Goal: Answer question/provide support

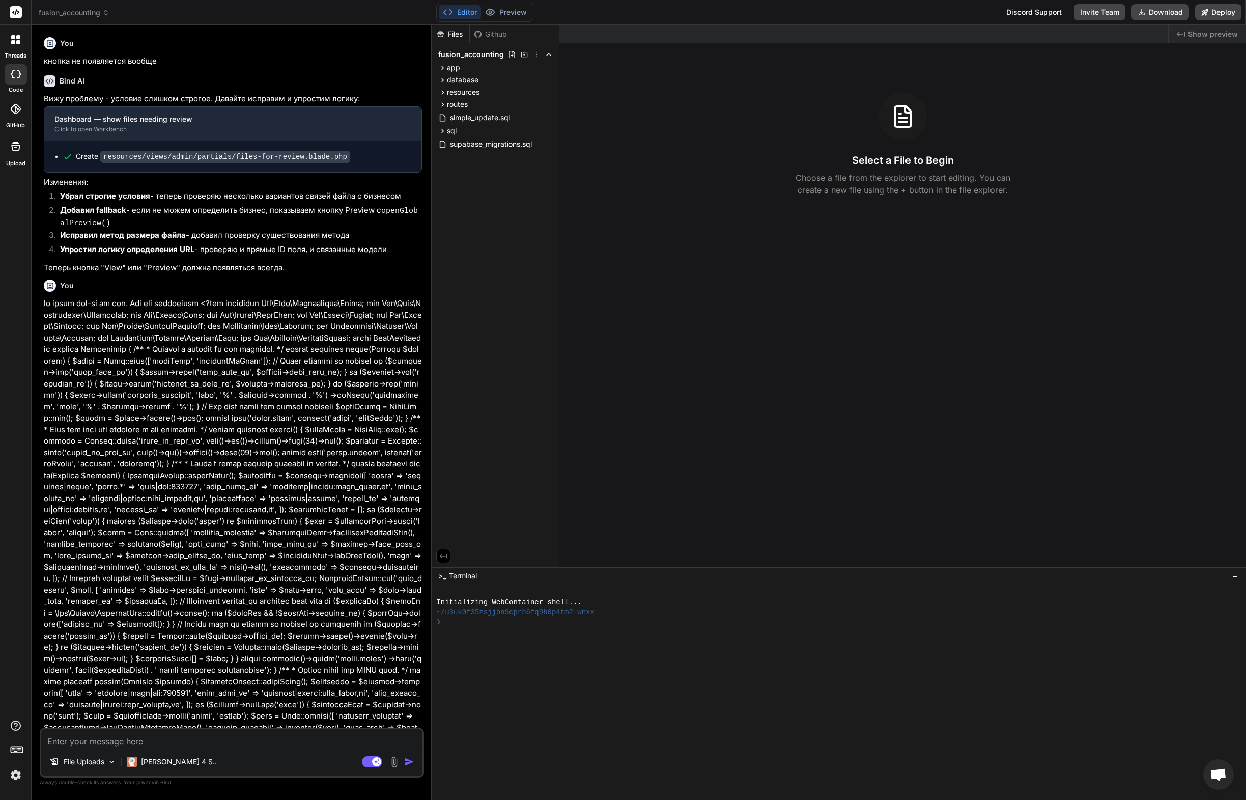
scroll to position [5336, 0]
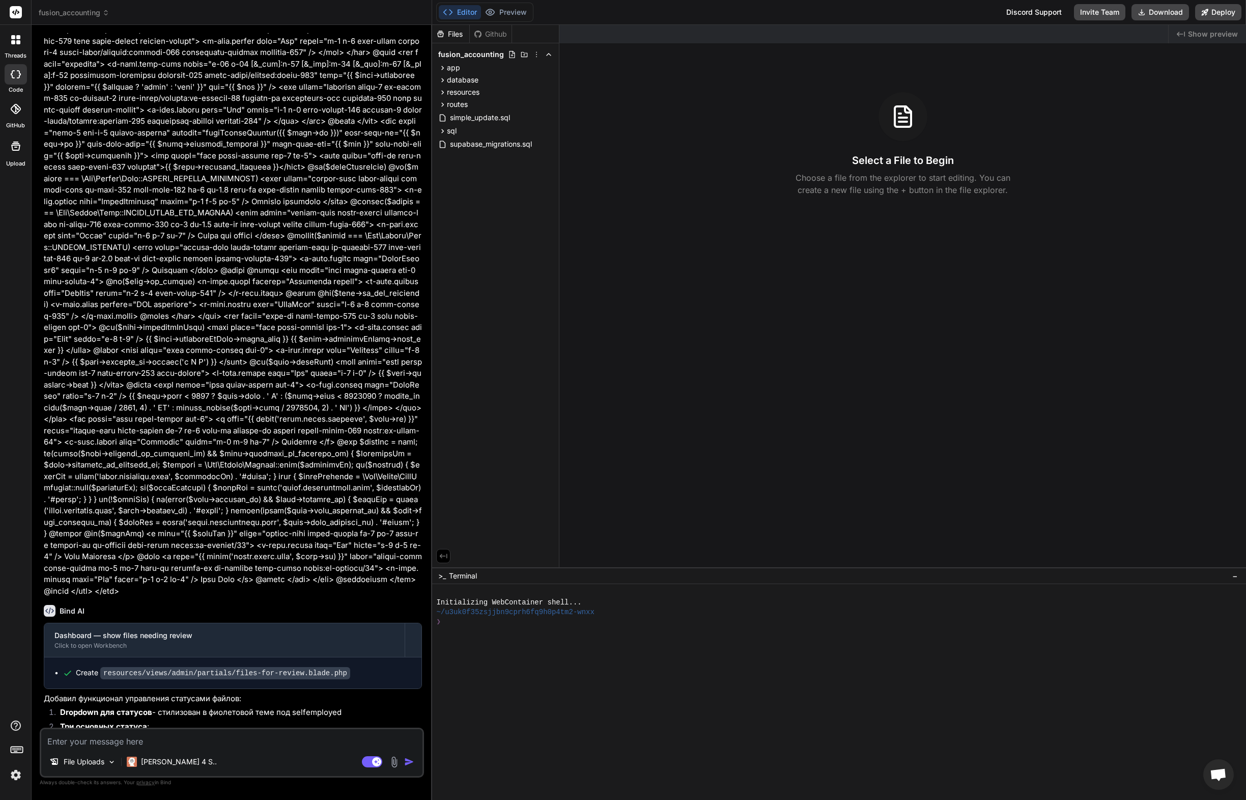
click at [159, 740] on textarea at bounding box center [231, 738] width 381 height 18
type textarea "g"
type textarea "x"
type textarea "gh"
type textarea "x"
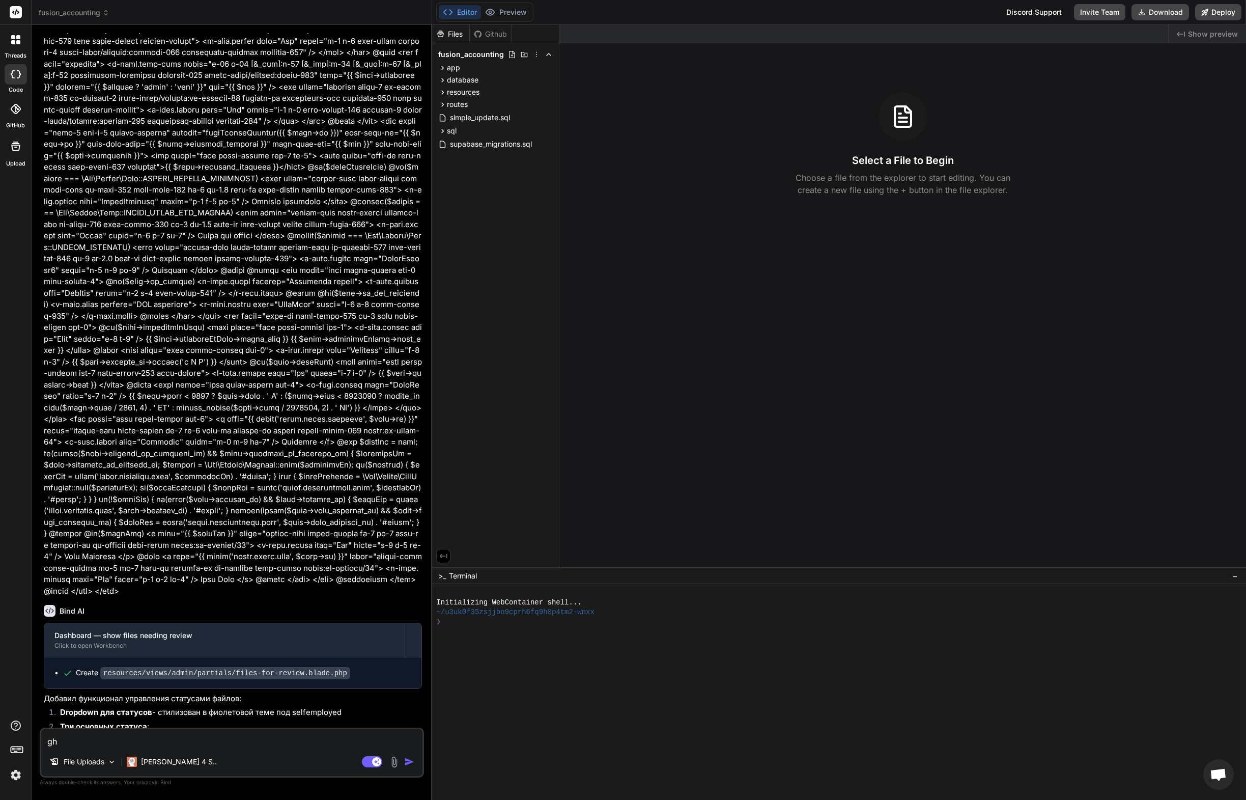
type textarea "gh"
type textarea "x"
type textarea "g"
type textarea "при"
type textarea "x"
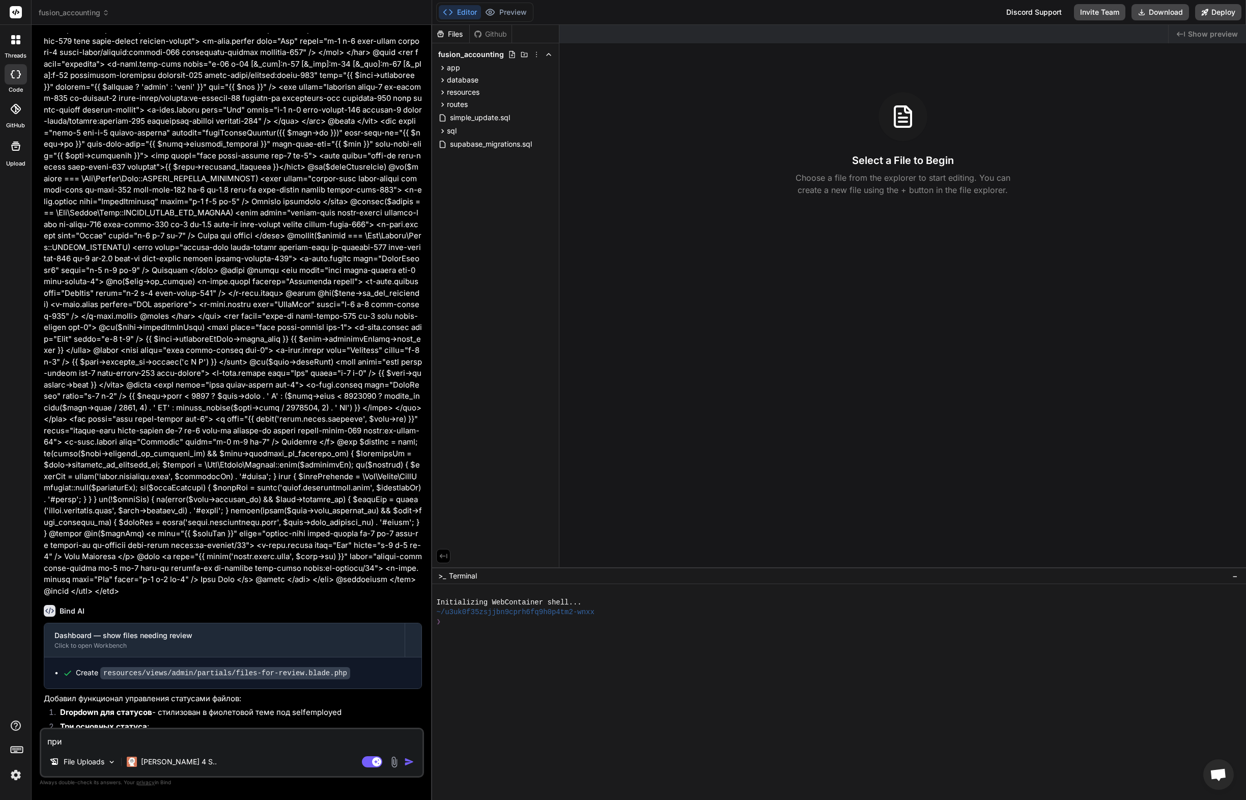
type textarea "при"
type textarea "x"
type textarea "при х"
type textarea "x"
type textarea "при ха"
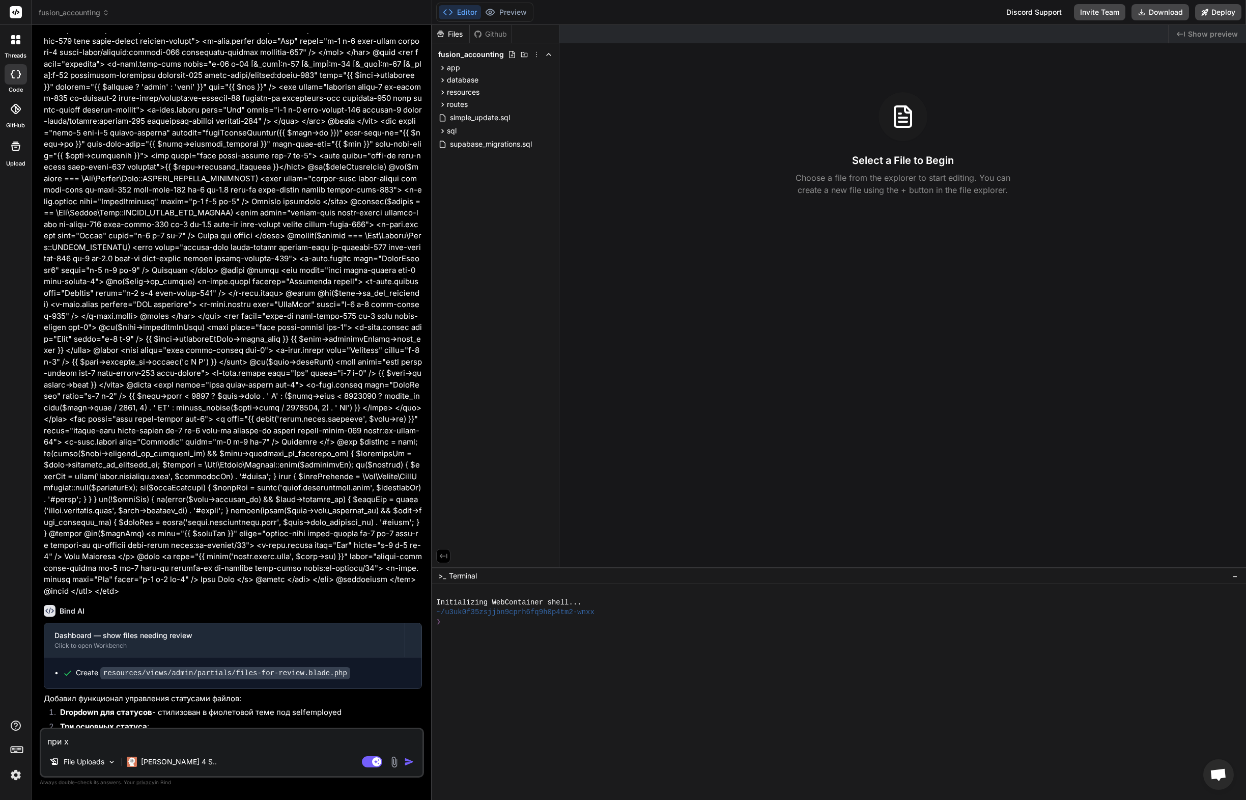
type textarea "x"
type textarea "при хаг"
type textarea "x"
type textarea "при хагр"
type textarea "x"
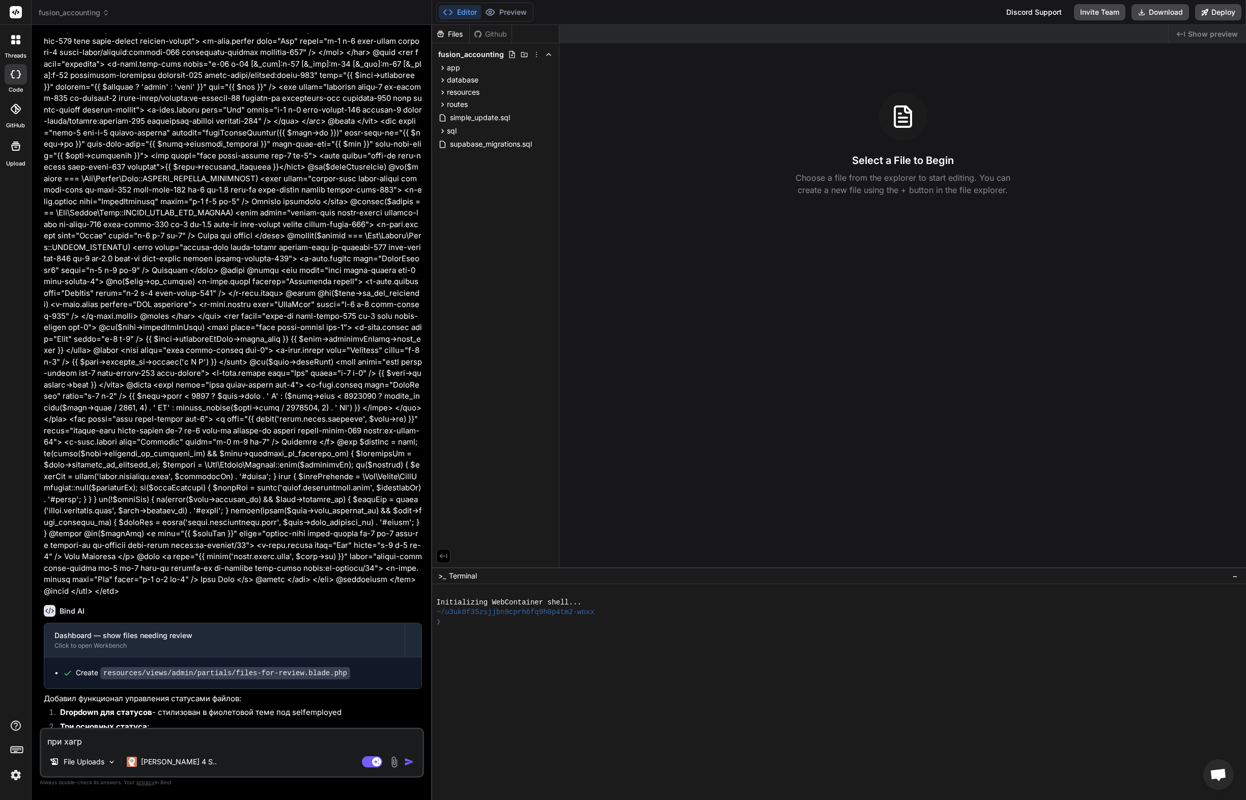
type textarea "при хагру"
type textarea "x"
type textarea "при хагр"
type textarea "x"
type textarea "при хаг"
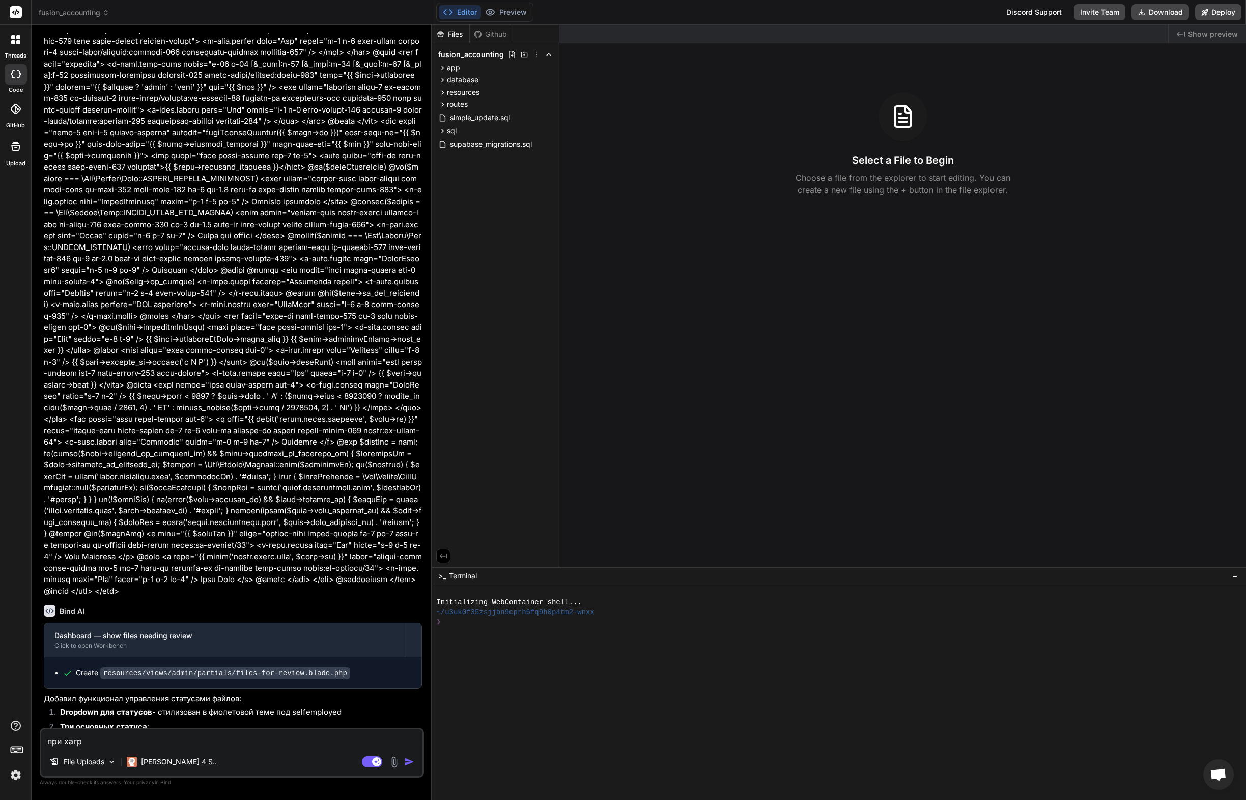
type textarea "x"
type textarea "при ха"
type textarea "x"
type textarea "при х"
type textarea "x"
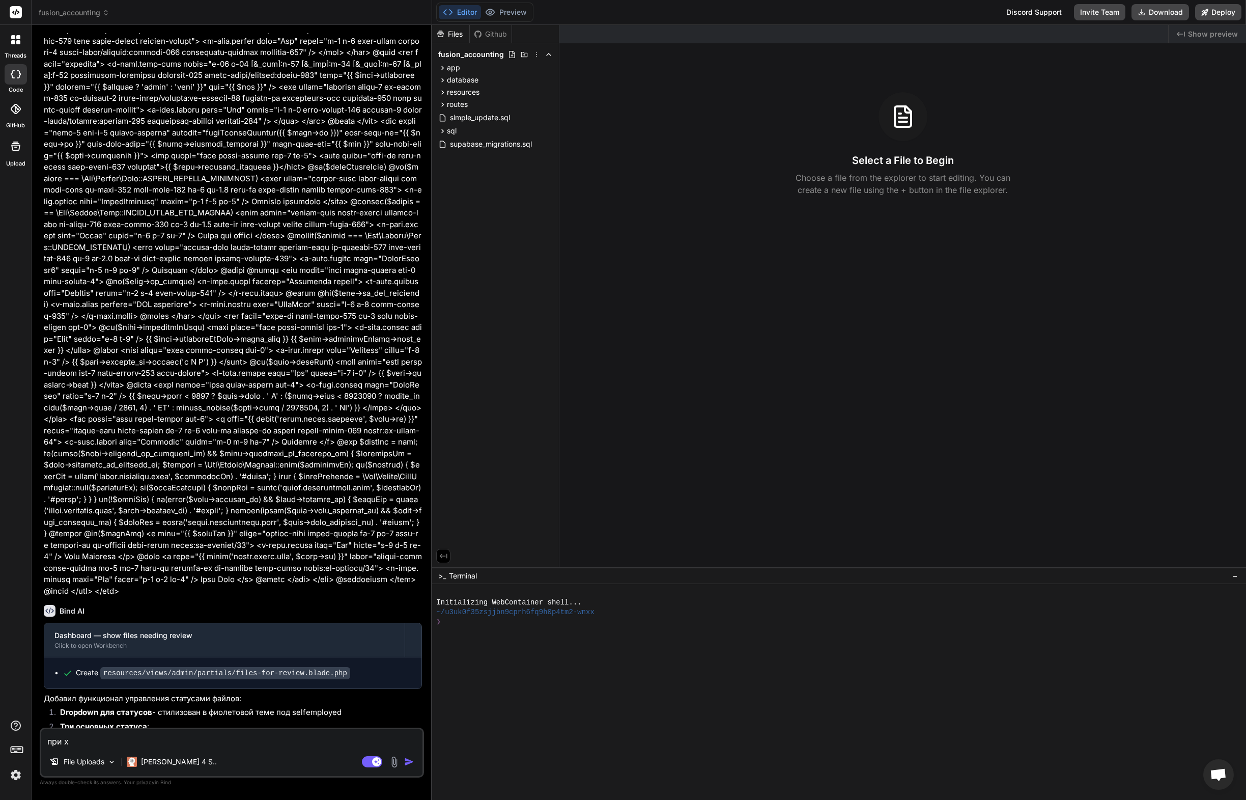
type textarea "при"
type textarea "x"
type textarea "при щ"
type textarea "x"
type textarea "при"
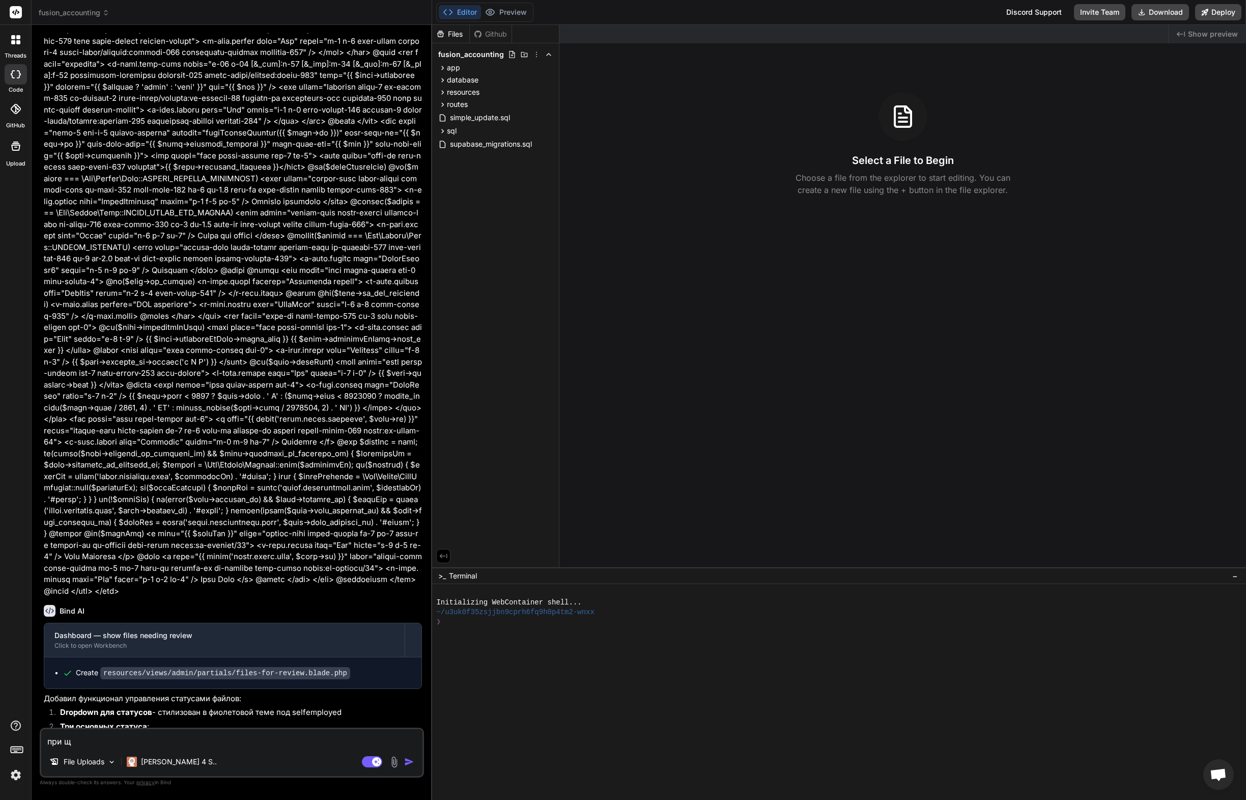
type textarea "x"
type textarea "при з"
type textarea "x"
type textarea "при за"
type textarea "x"
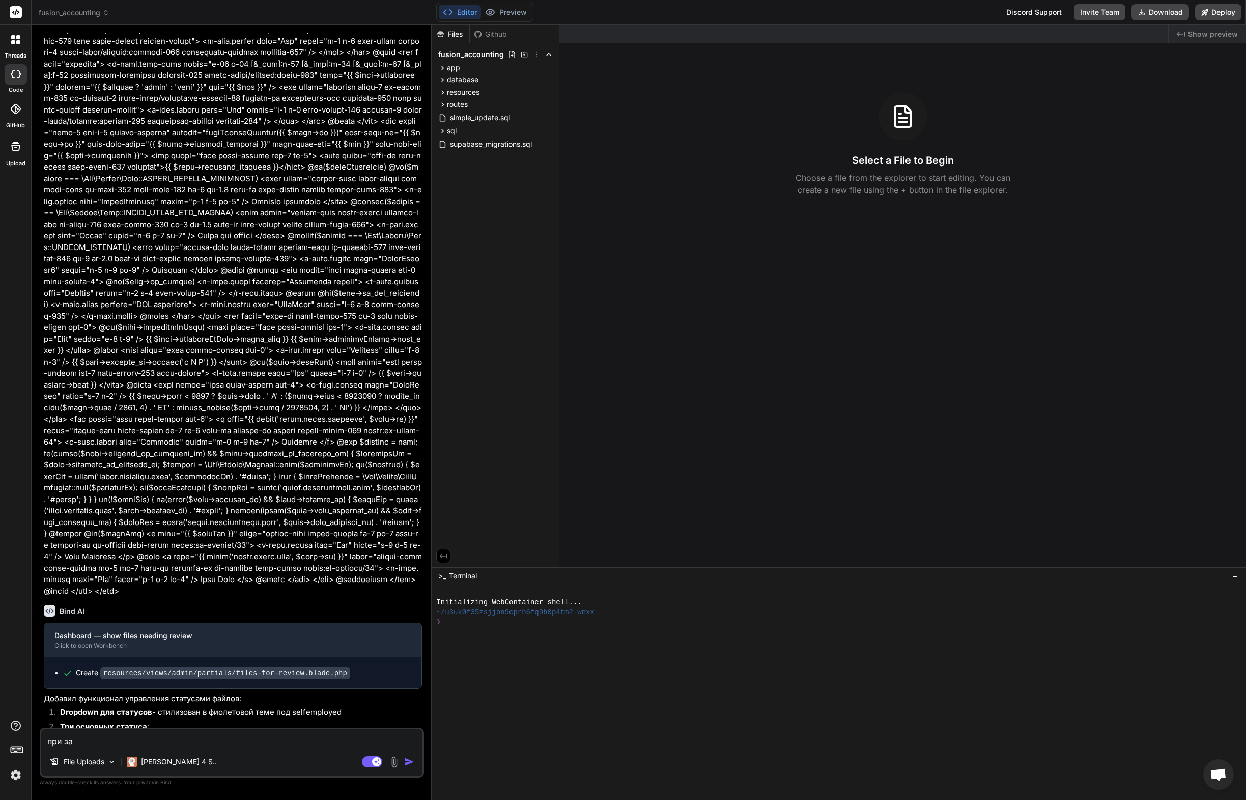
type textarea "при заг"
type textarea "x"
type textarea "при загр"
type textarea "x"
type textarea "при загру"
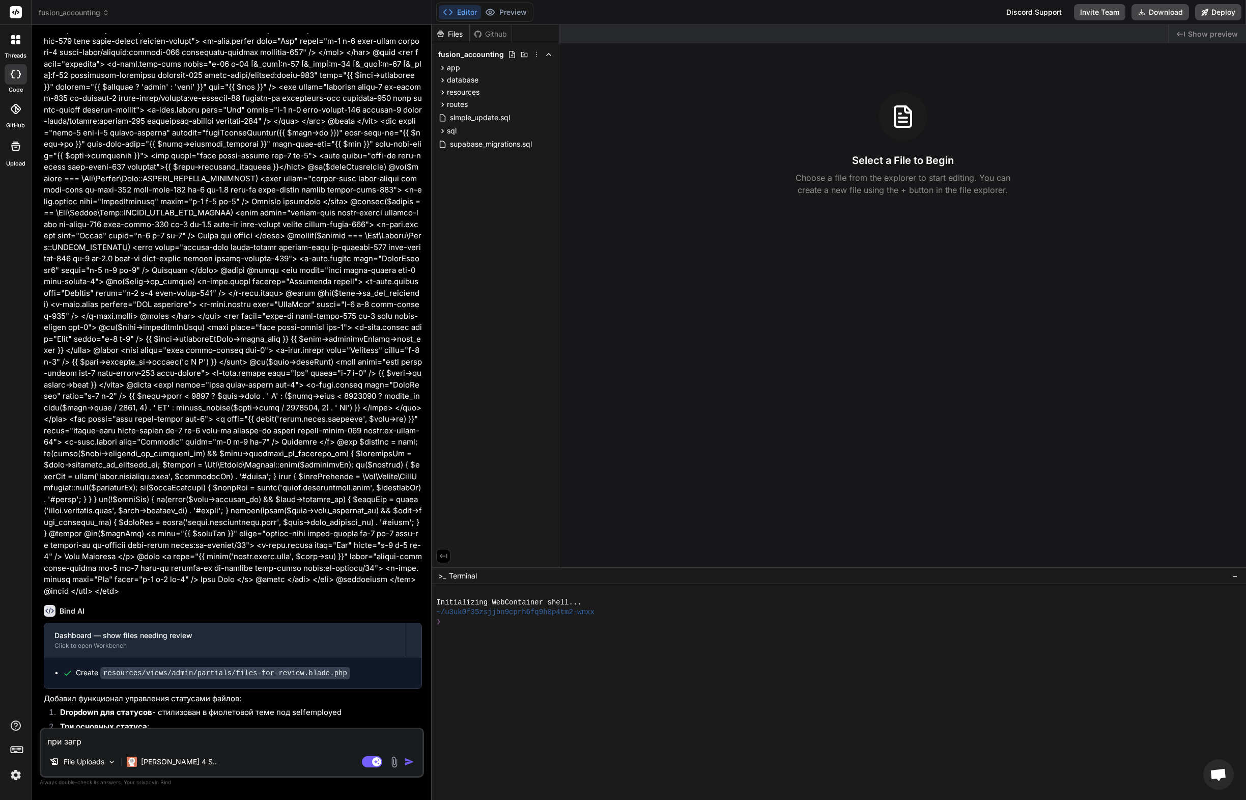
type textarea "x"
type textarea "при загруз"
type textarea "x"
type textarea "при загрузк"
type textarea "x"
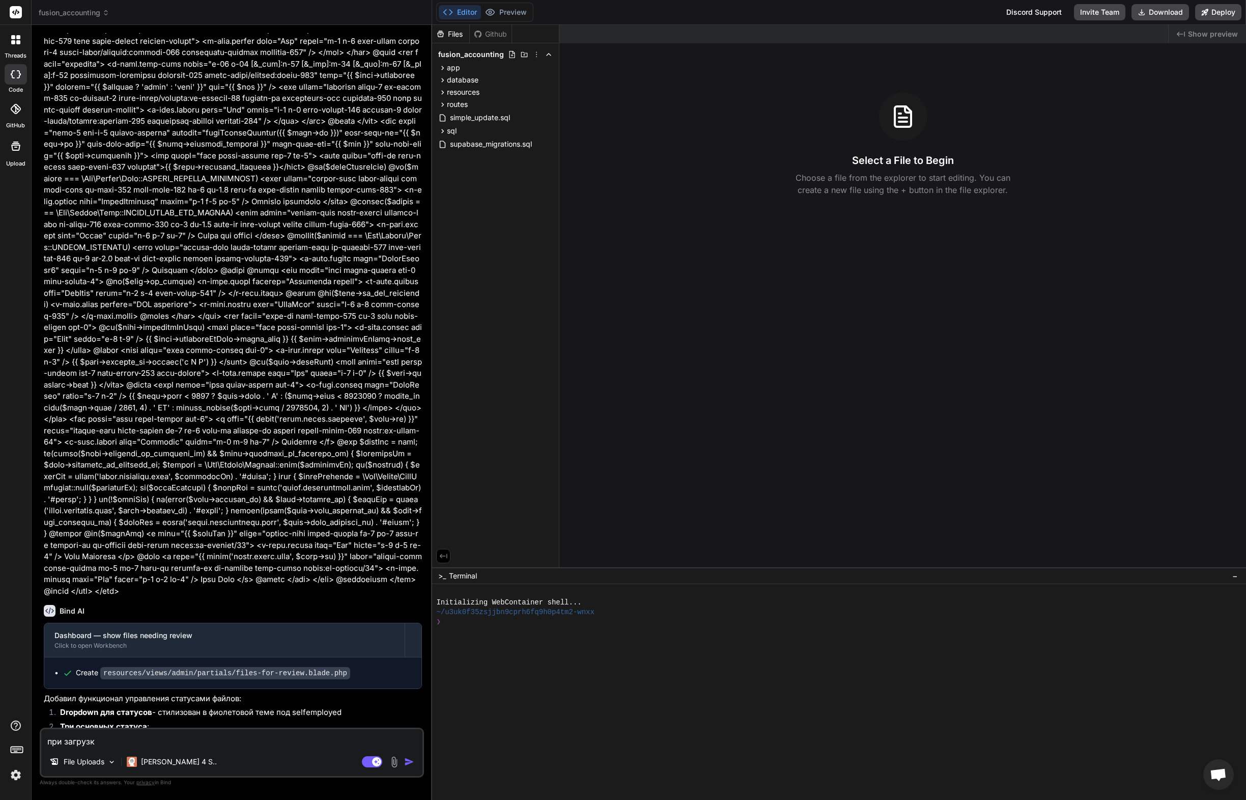
type textarea "при загрузке"
type textarea "x"
type textarea "при загрузке"
type textarea "x"
type textarea "при загрузке ф"
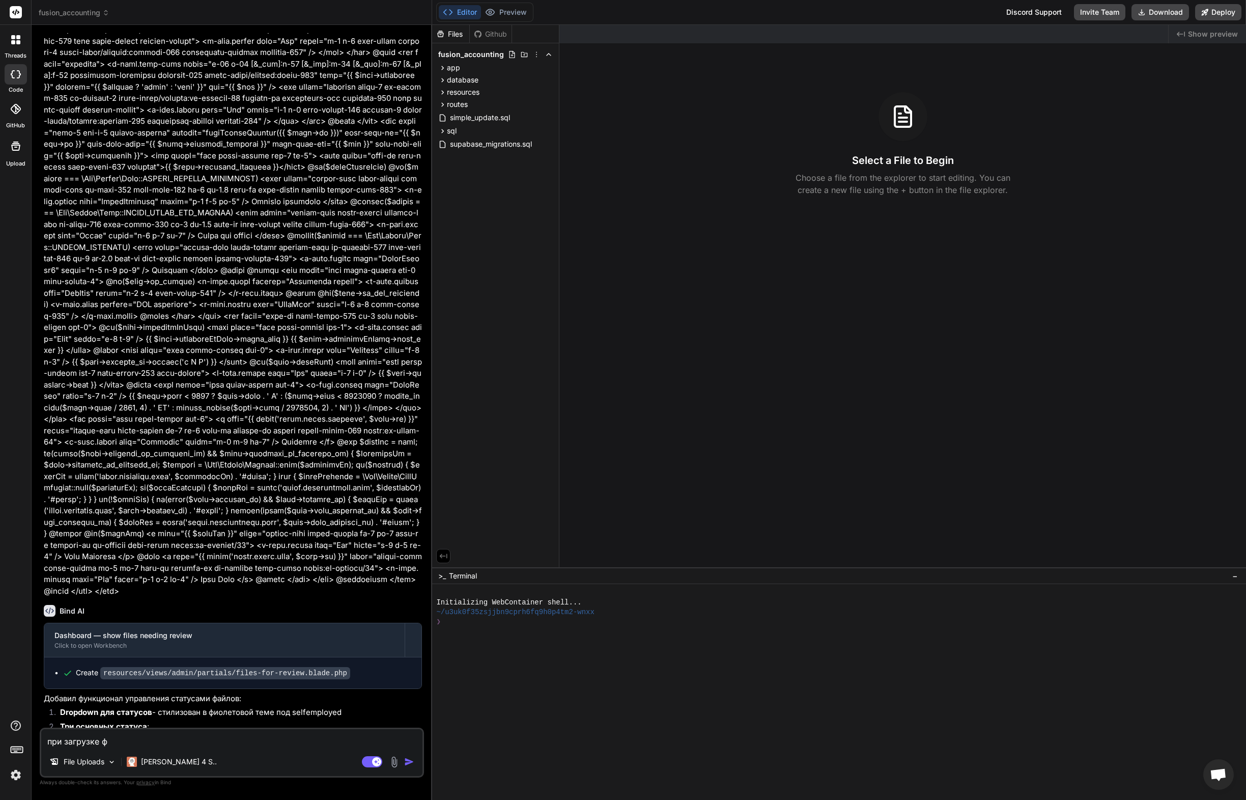
type textarea "x"
type textarea "при загрузке фа"
type textarea "x"
type textarea "при загрузке фай"
type textarea "x"
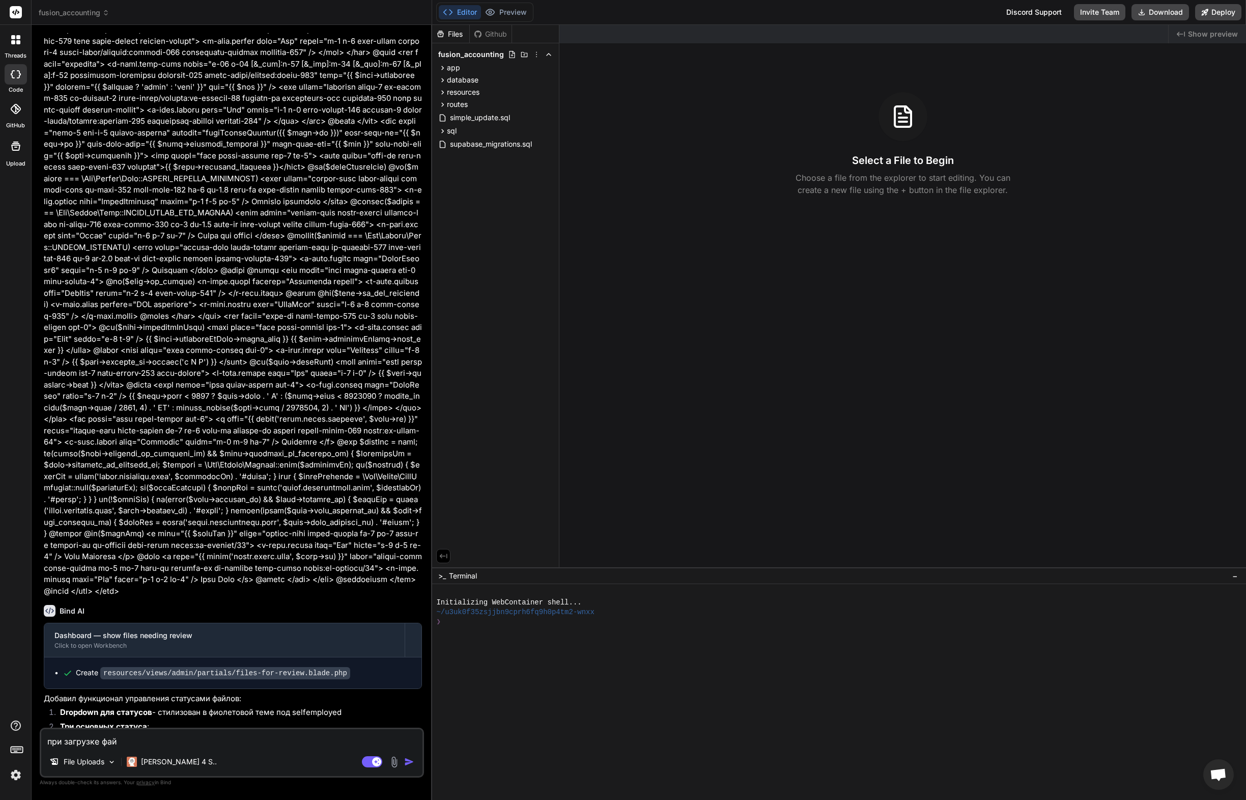
type textarea "при загрузке файл"
type textarea "x"
type textarea "при загрузке файло"
type textarea "x"
type textarea "при загрузке файлов"
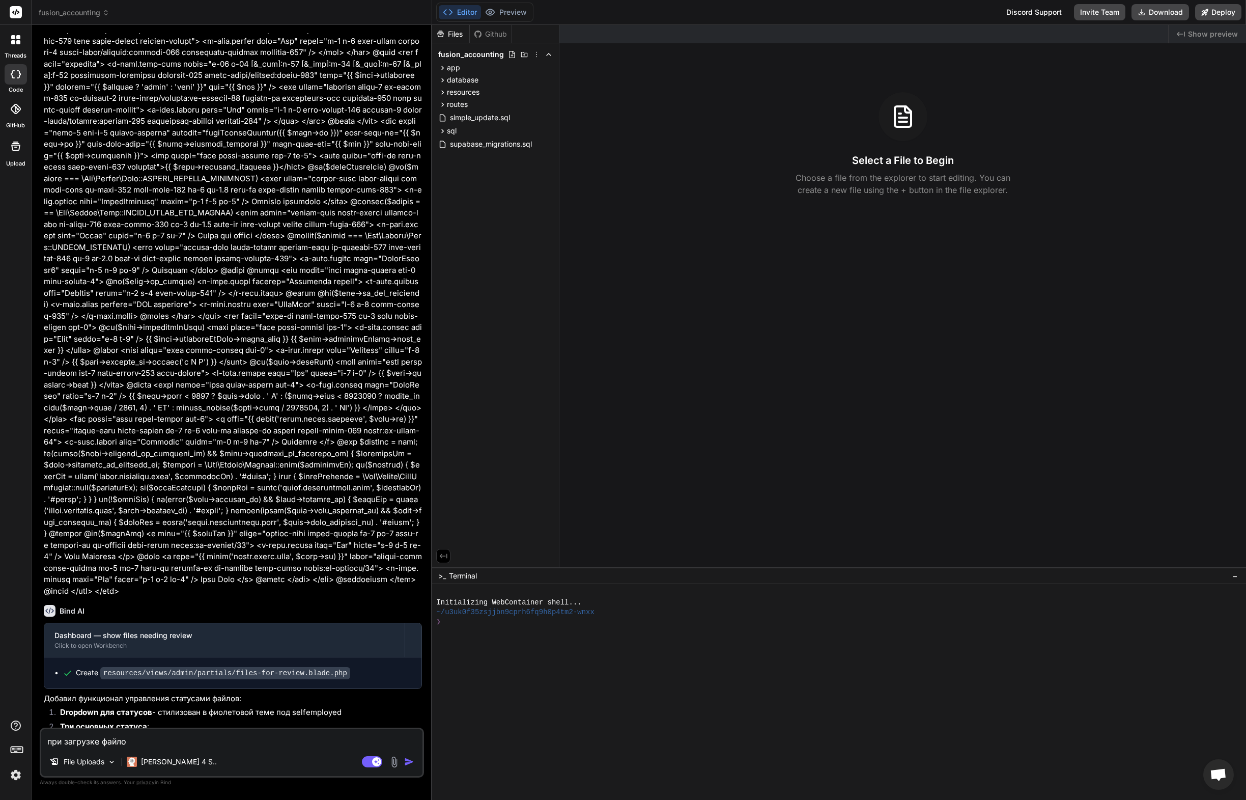
type textarea "x"
type textarea "при загрузке файлов"
type textarea "x"
type textarea "при загрузке файлов в"
type textarea "x"
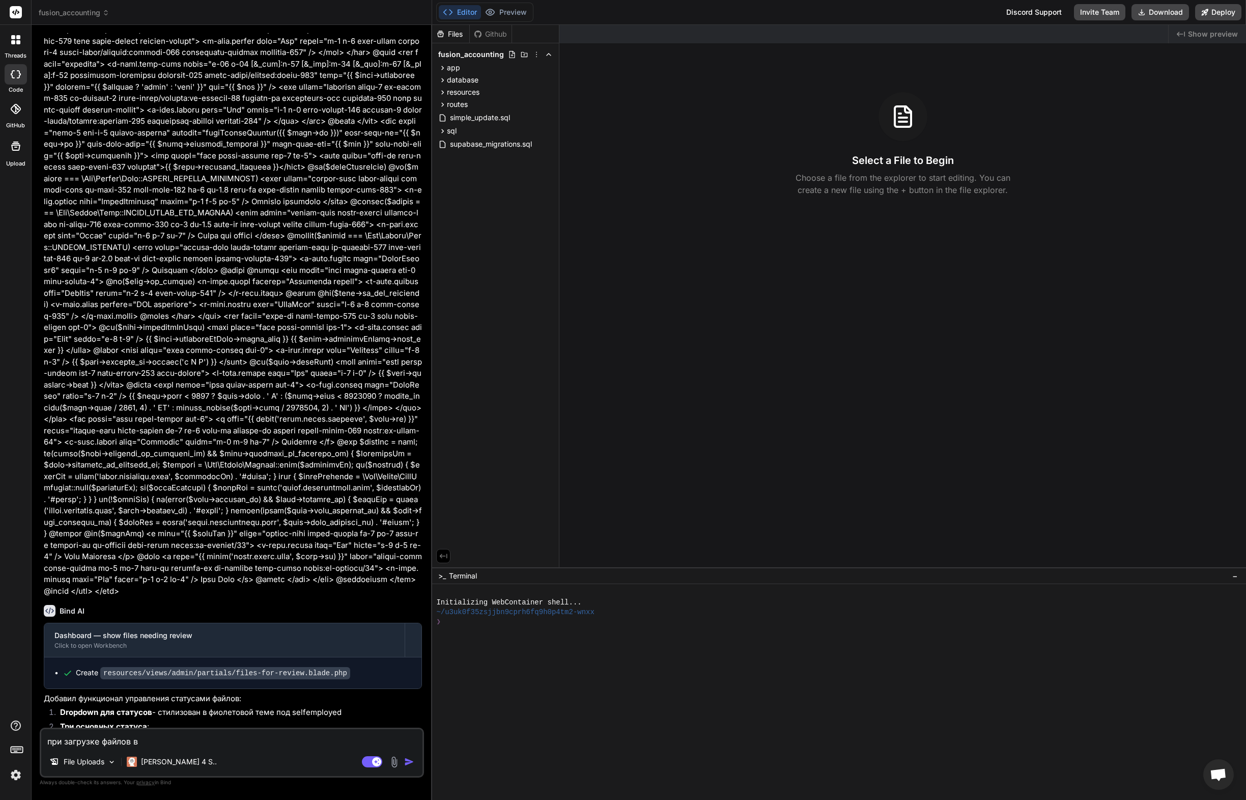
type textarea "при загрузке файлов в"
type textarea "x"
type textarea "при загрузке файлов в ы"
type textarea "x"
type textarea "при загрузке файлов в ы"
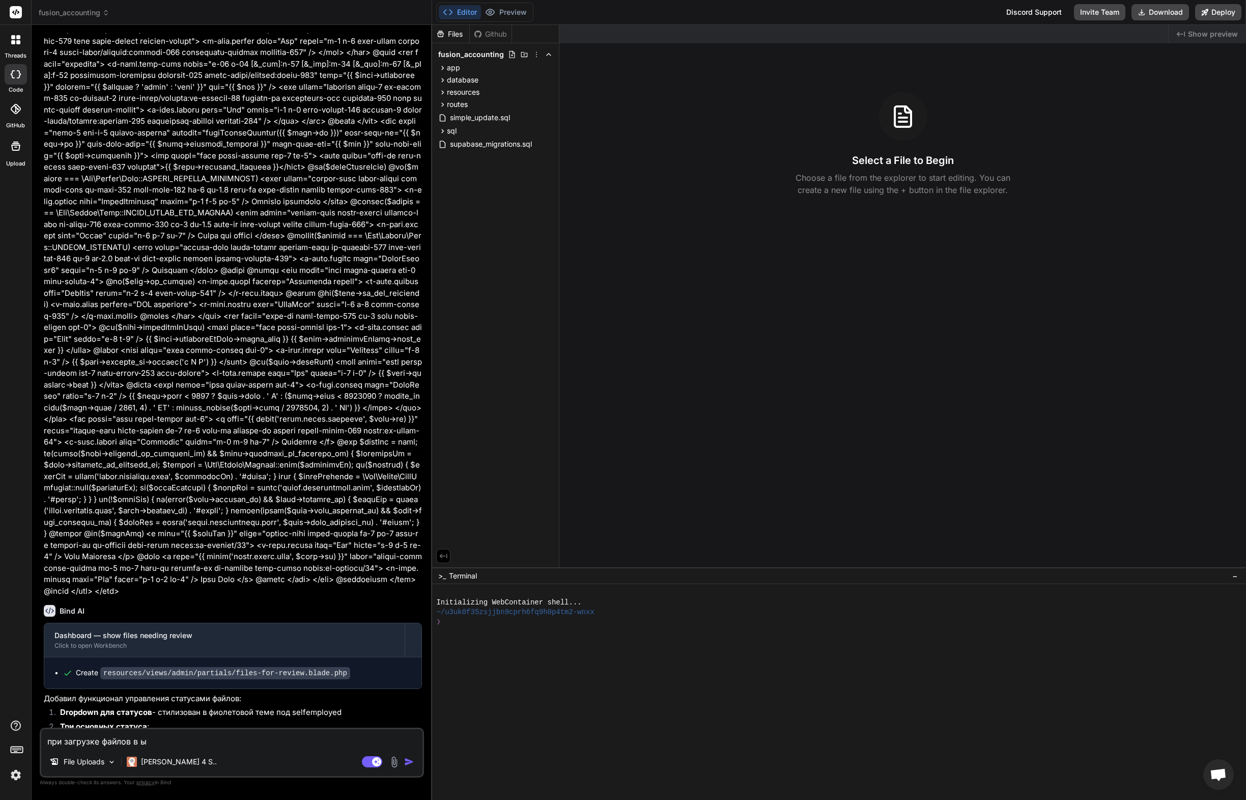
type textarea "x"
type textarea "при загрузке файлов в se"
type textarea "x"
type textarea "при загрузке файлов в sel"
type textarea "x"
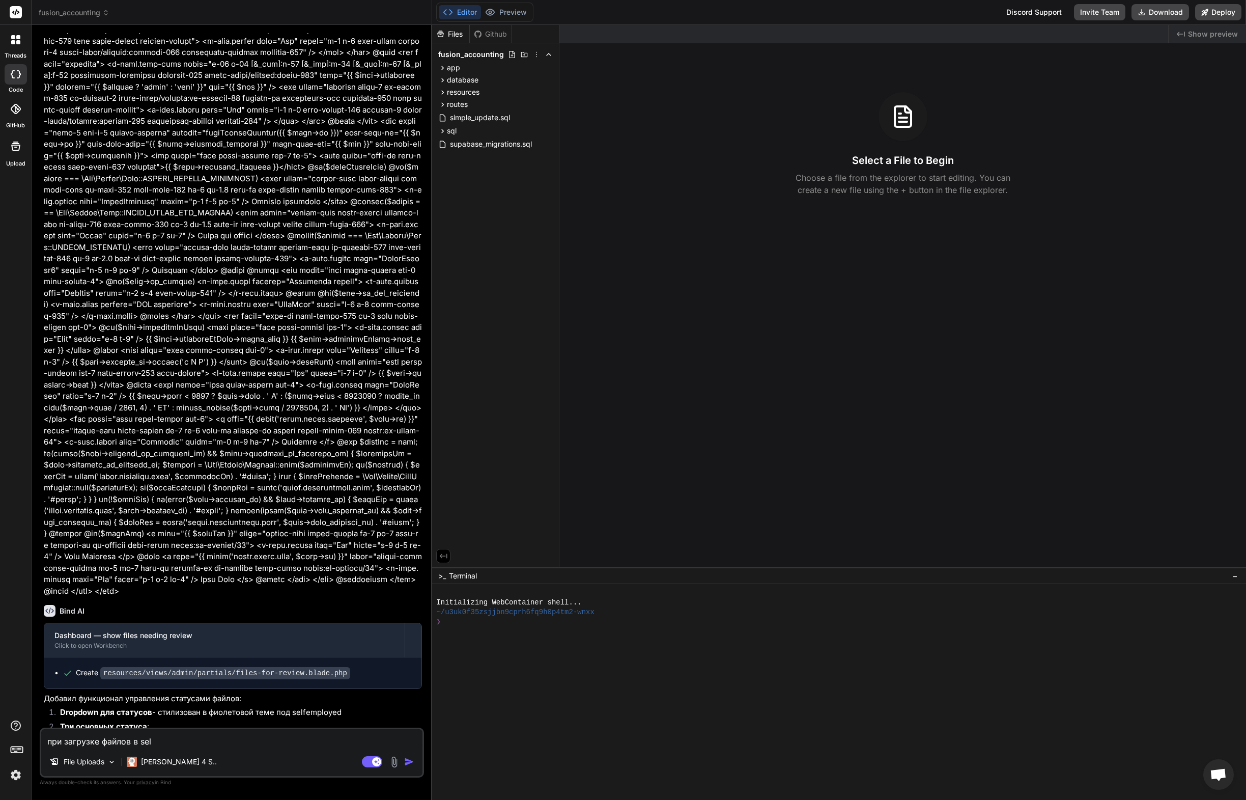
type textarea "при загрузке файлов в self"
type textarea "x"
type textarea "при загрузке файлов в selfe"
type textarea "x"
type textarea "при загрузке файлов в selfem"
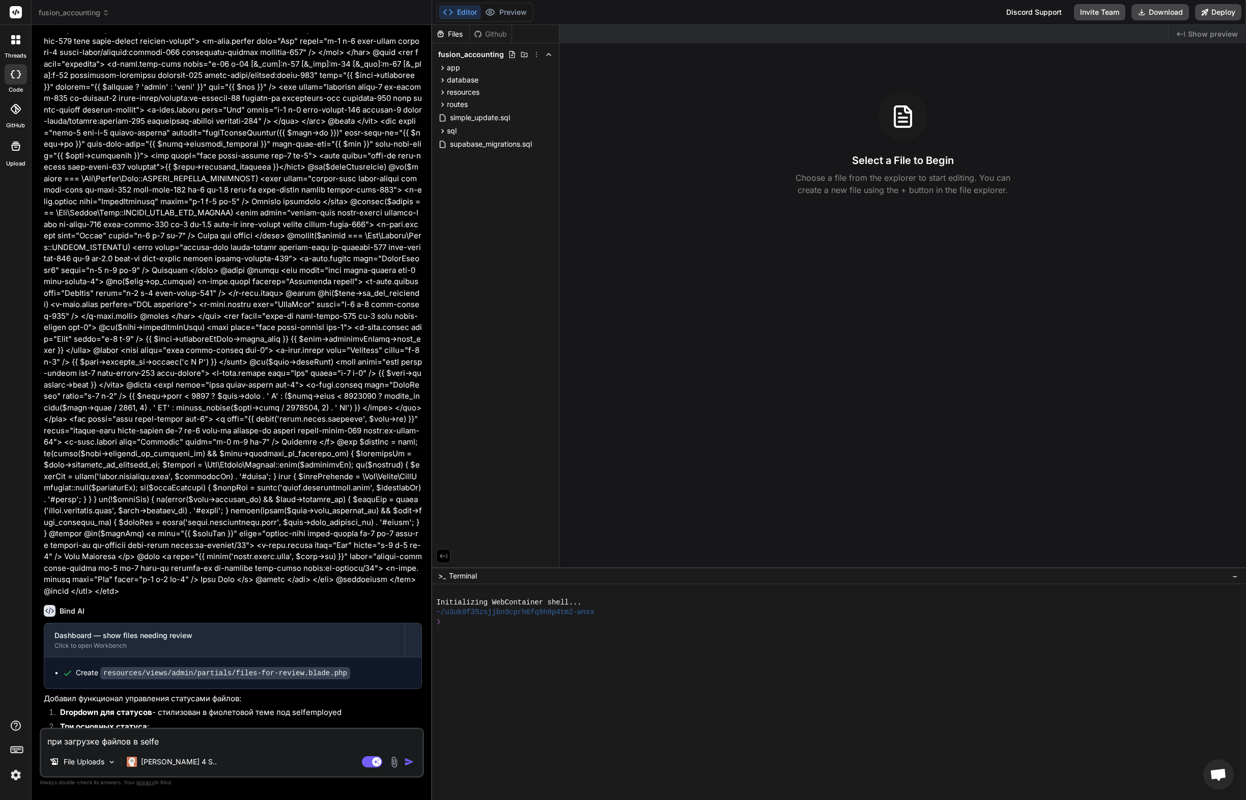
type textarea "x"
type textarea "при загрузке файлов в selfemp"
type textarea "x"
type textarea "при загрузке файлов в selfempl"
type textarea "x"
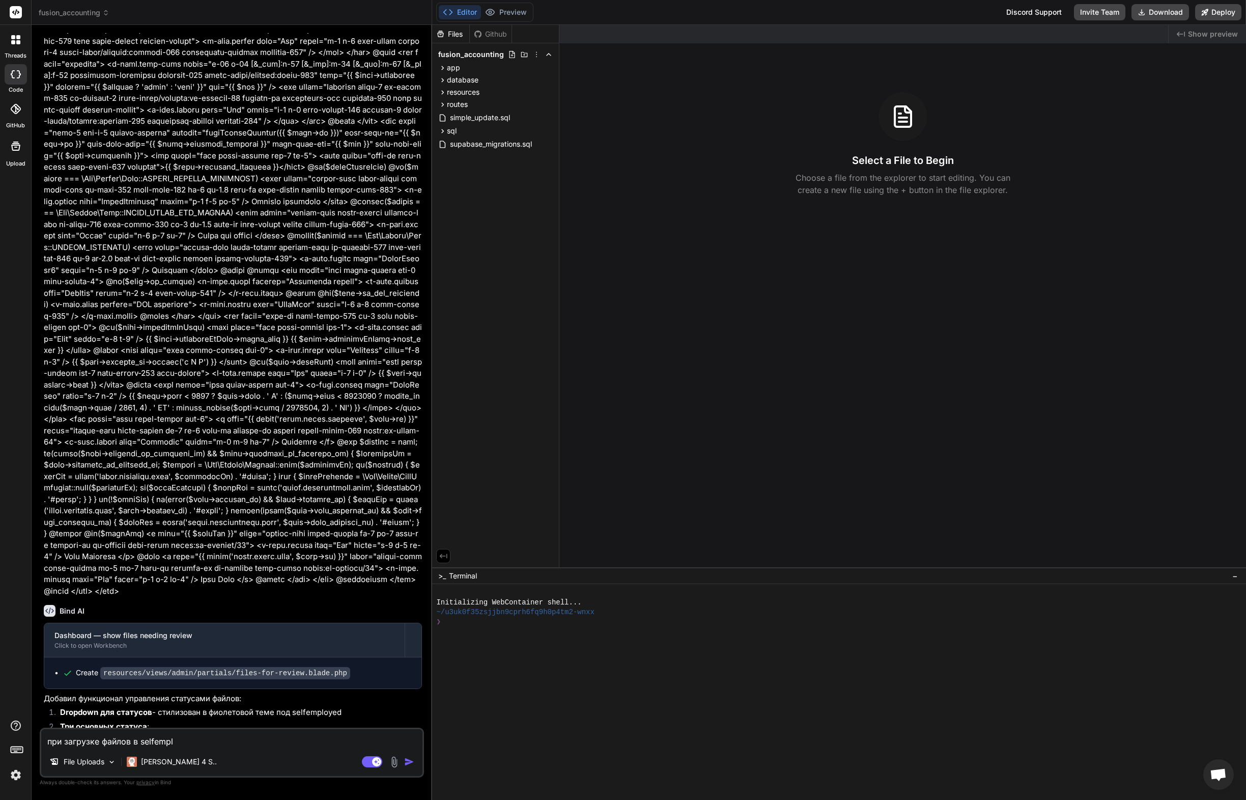
type textarea "при загрузке файлов в selfemplo"
type textarea "x"
type textarea "при загрузке файлов в selfemploy"
type textarea "x"
type textarea "при загрузке файлов в selfemploye"
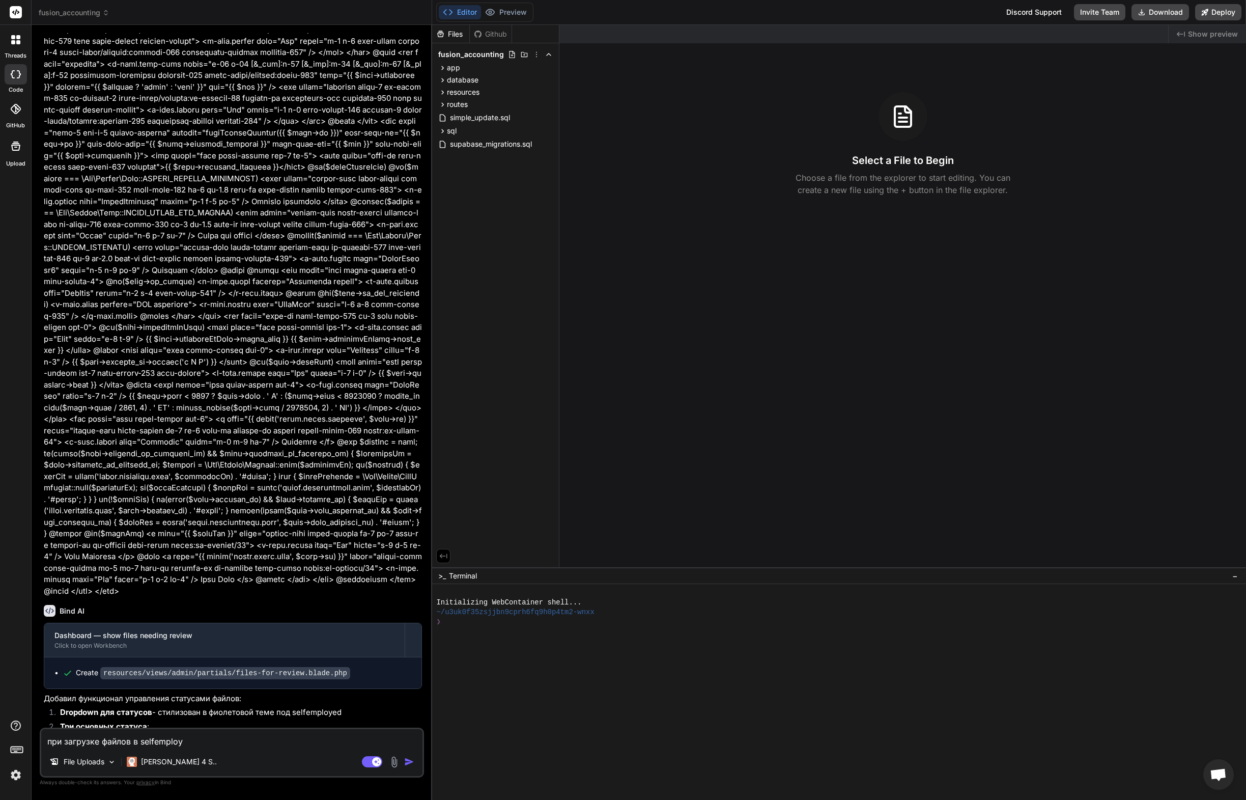
type textarea "x"
type textarea "при загрузке файлов в selfemployed"
type textarea "x"
type textarea "при загрузке файлов в selfemployed"
type textarea "x"
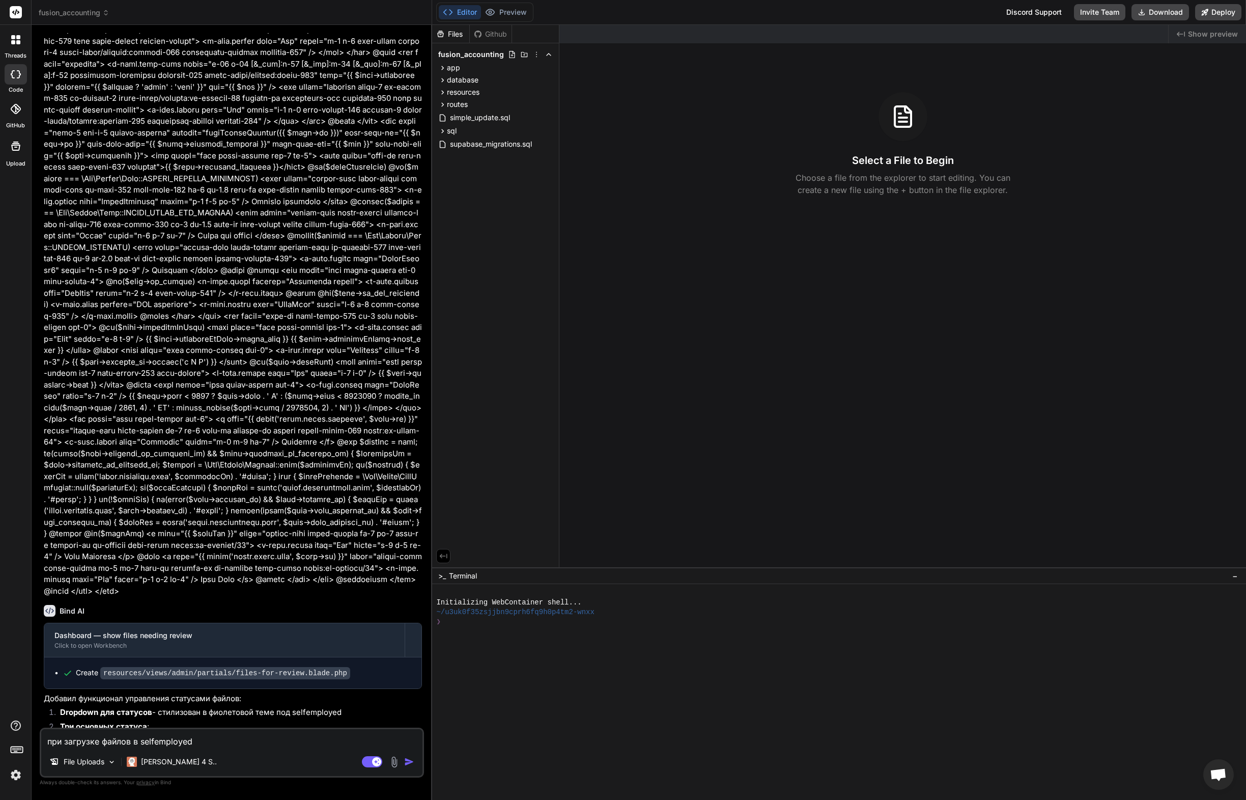
type textarea "при загрузке файлов в selfemployed g"
type textarea "x"
type textarea "при загрузке файлов в selfemployed gj"
type textarea "x"
type textarea "при загрузке файлов в selfemployed gjz"
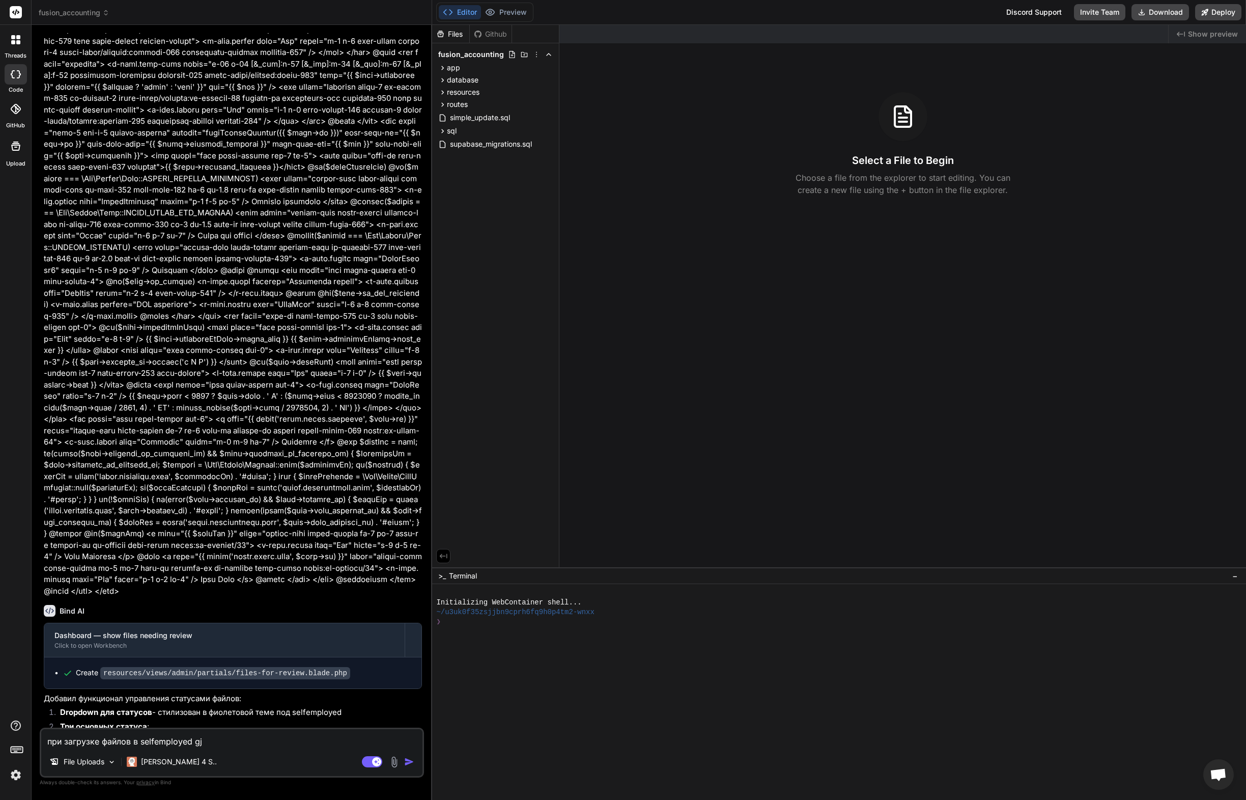
type textarea "x"
type textarea "при загрузке файлов в selfemployed gjzd"
type textarea "x"
type textarea "при загрузке файлов в selfemployed gjzdb"
type textarea "x"
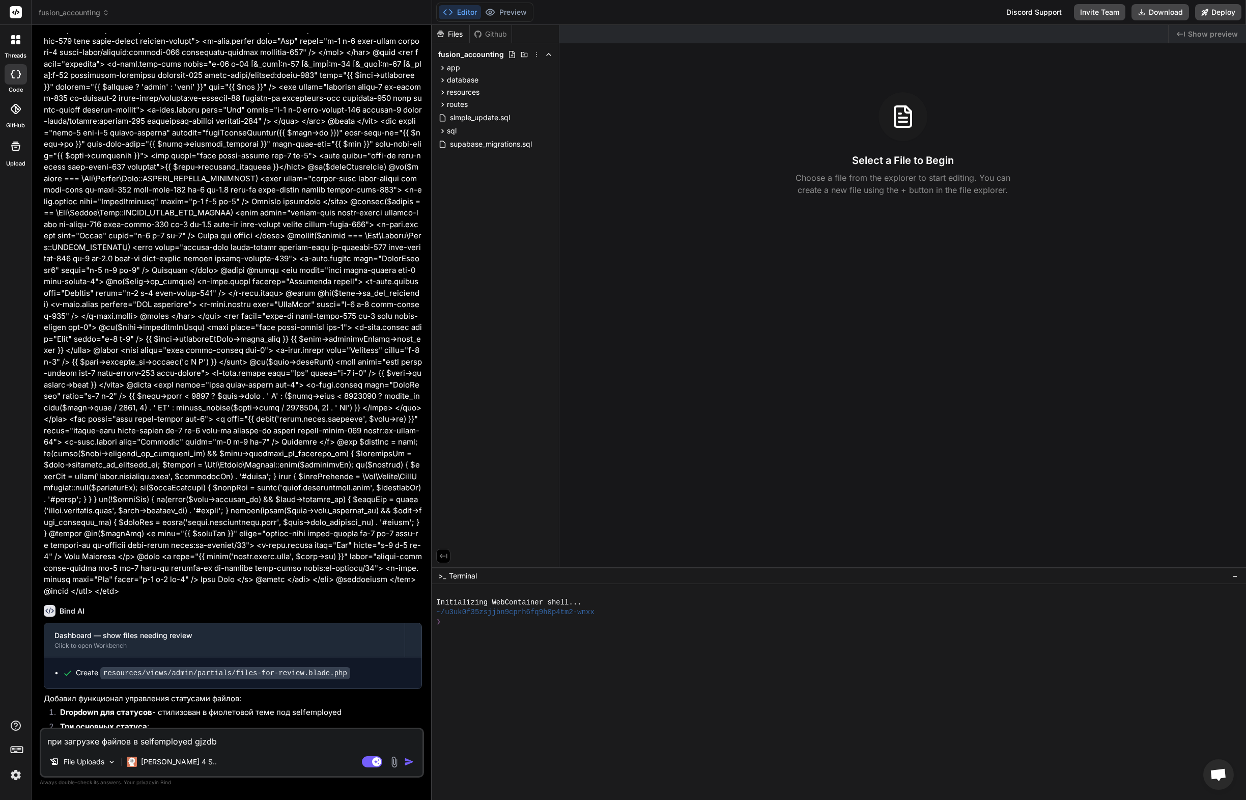
type textarea "при загрузке файлов в selfemployed gjzdbk"
type textarea "x"
type textarea "при загрузке файлов в selfemployed gjzdbkf"
type textarea "x"
type textarea "при загрузке файлов в selfemployed gjzdbkfc"
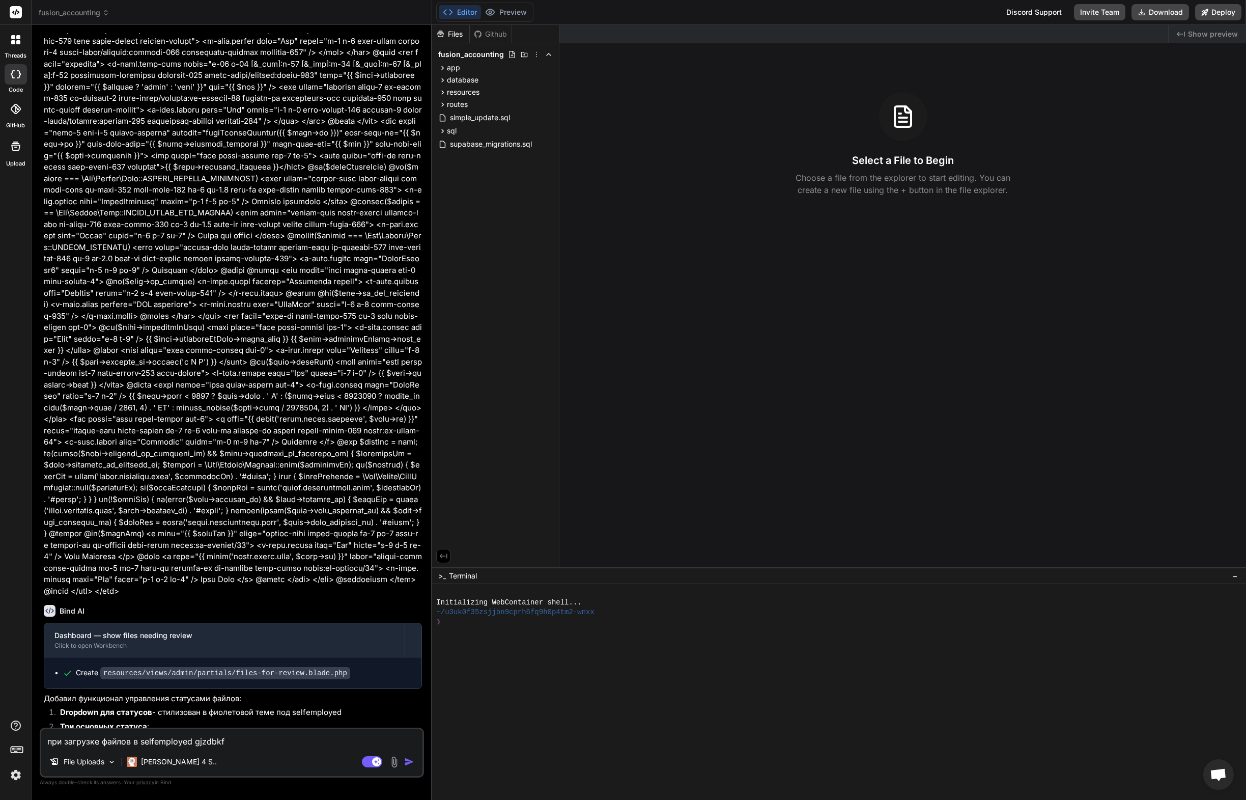
type textarea "x"
type textarea "при загрузке файлов в selfemployed gjzdbkfcm"
type textarea "x"
type textarea "при загрузке файлов в selfemployed gjzdbkfcm"
type textarea "x"
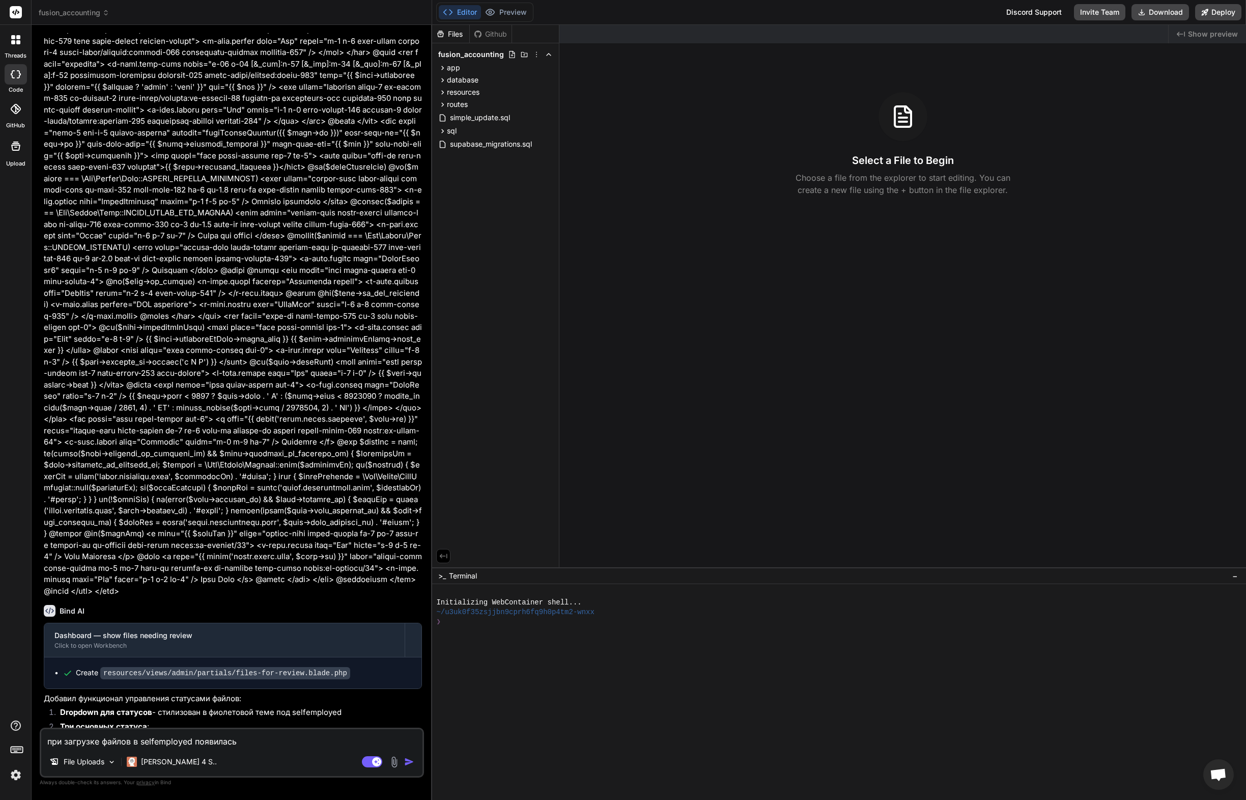
type textarea "при загрузке файлов в selfemployed появилась"
type textarea "x"
type textarea "при загрузке файлов в selfemployed появилась о"
type textarea "x"
type textarea "при загрузке файлов в selfemployed появилась ош"
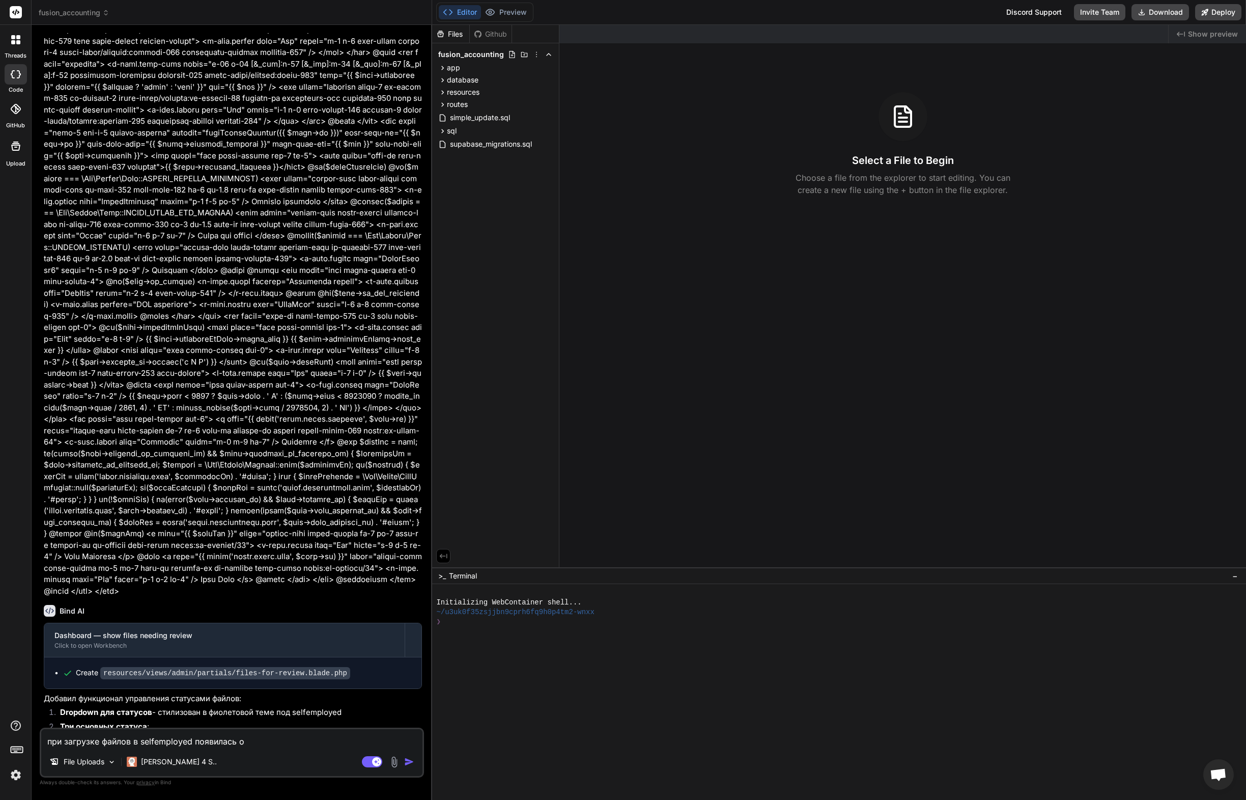
type textarea "x"
type textarea "при загрузке файлов в selfemployed появилась оши"
type textarea "x"
type textarea "при загрузке файлов в selfemployed появилась ошиб"
type textarea "x"
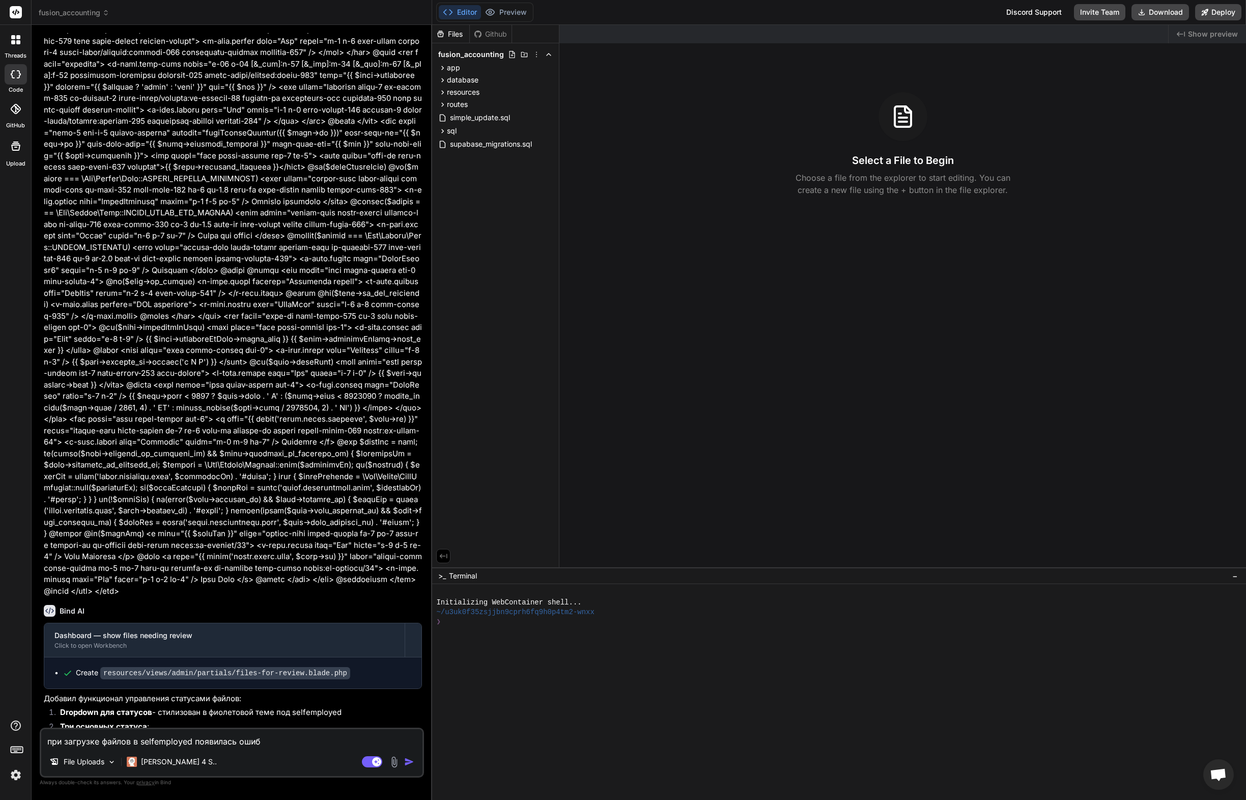
type textarea "при загрузке файлов в selfemployed появилась ошибк"
type textarea "x"
type textarea "при загрузке файлов в selfemployed появилась ошибка"
type textarea "x"
type textarea "при загрузке файлов в selfemployed появилась ошибка"
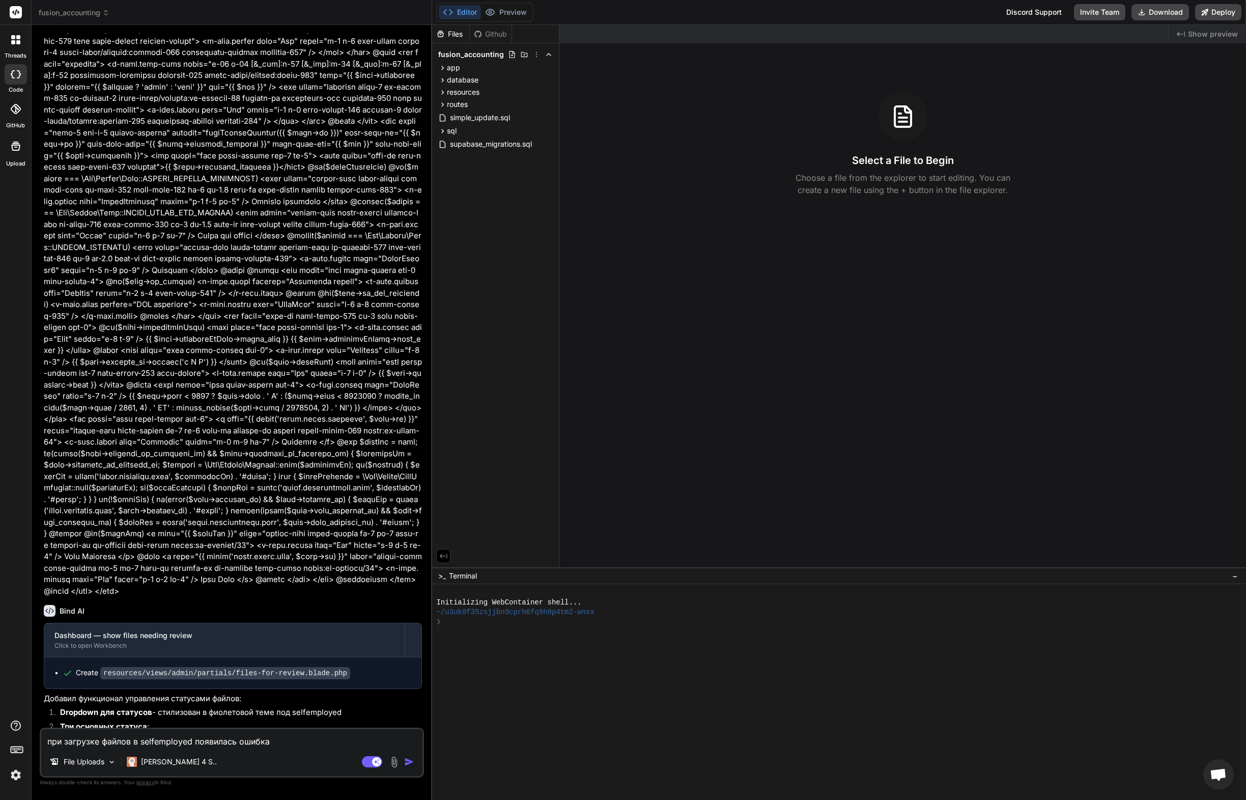
type textarea "x"
type textarea "при загрузке файлов в selfemployed появилась ошибка"
click at [392, 761] on img at bounding box center [394, 762] width 12 height 12
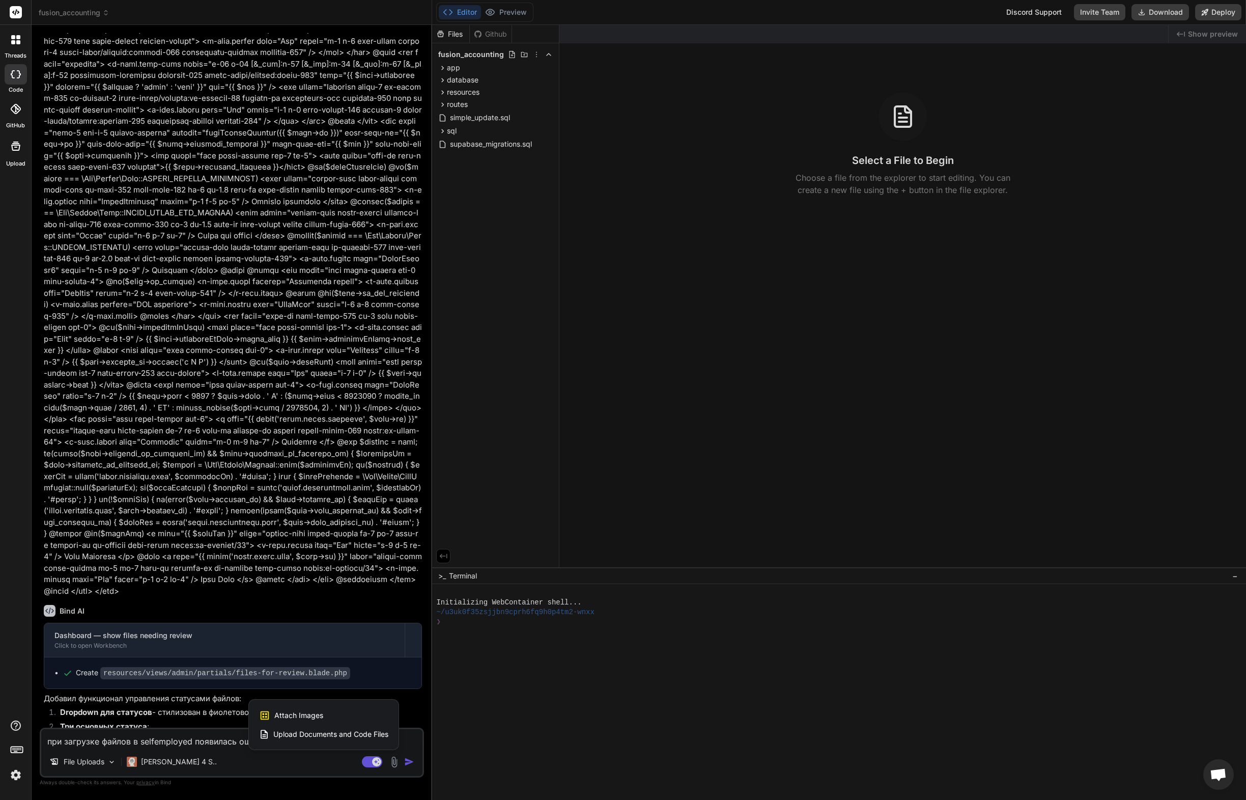
click at [295, 712] on span "Attach Images" at bounding box center [298, 715] width 49 height 10
type textarea "x"
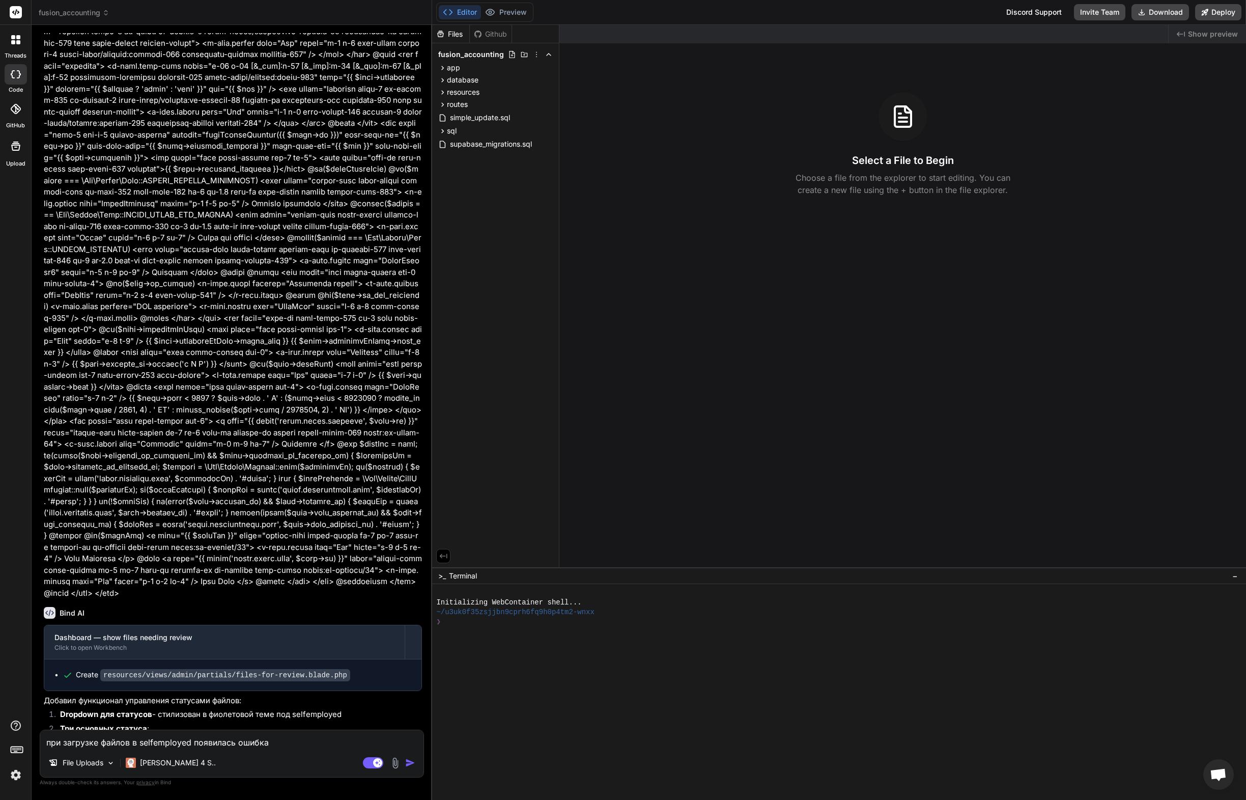
type input "C:\fakepath\CleanShot 2025-09-29 at 10.17.05@2x.jpg"
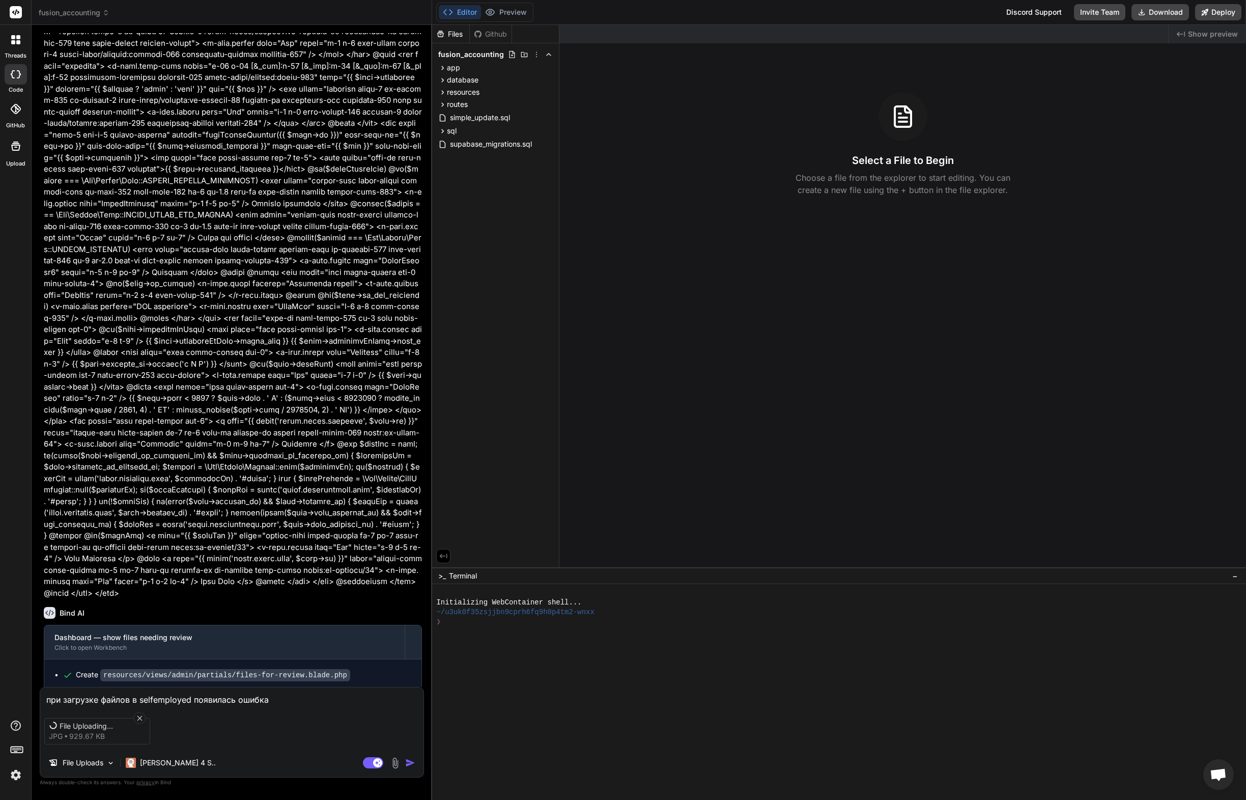
scroll to position [5379, 0]
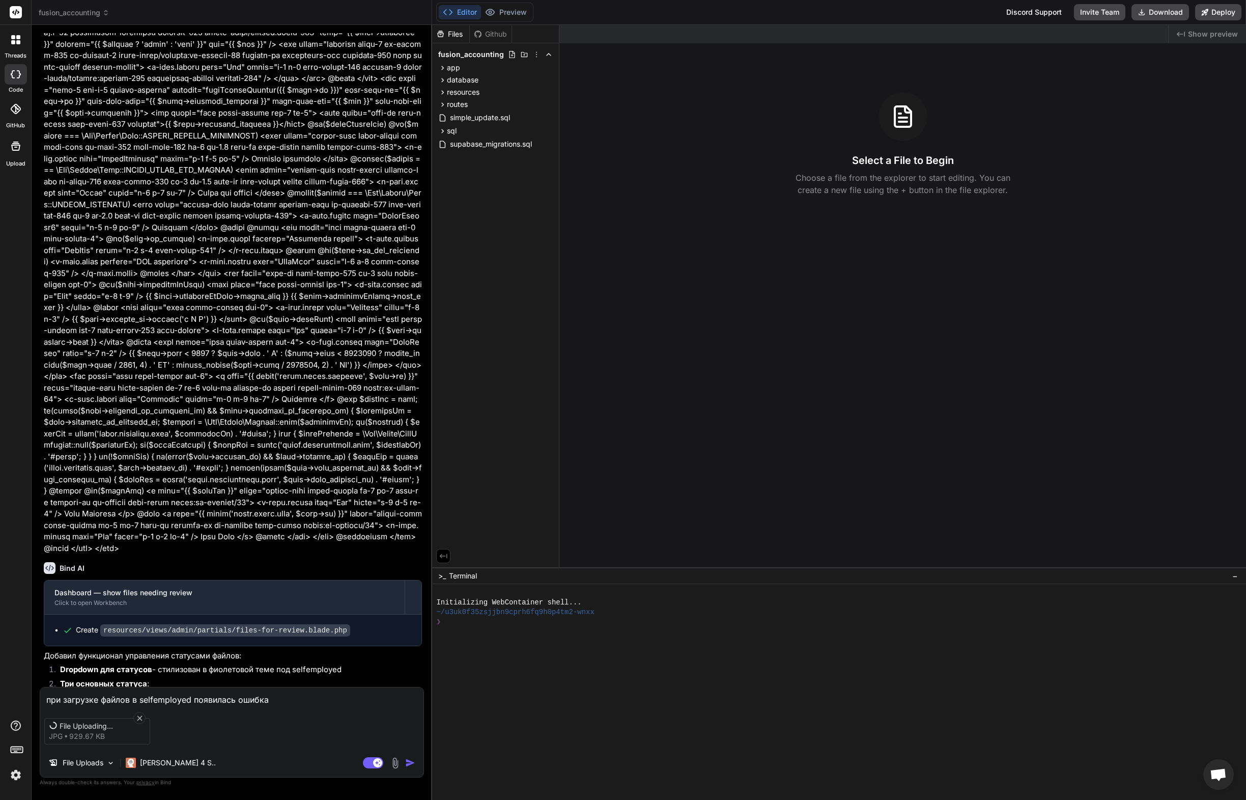
click at [264, 701] on textarea "при загрузке файлов в selfemployed появилась ошибка" at bounding box center [231, 696] width 383 height 18
click at [410, 764] on img "button" at bounding box center [410, 763] width 10 height 10
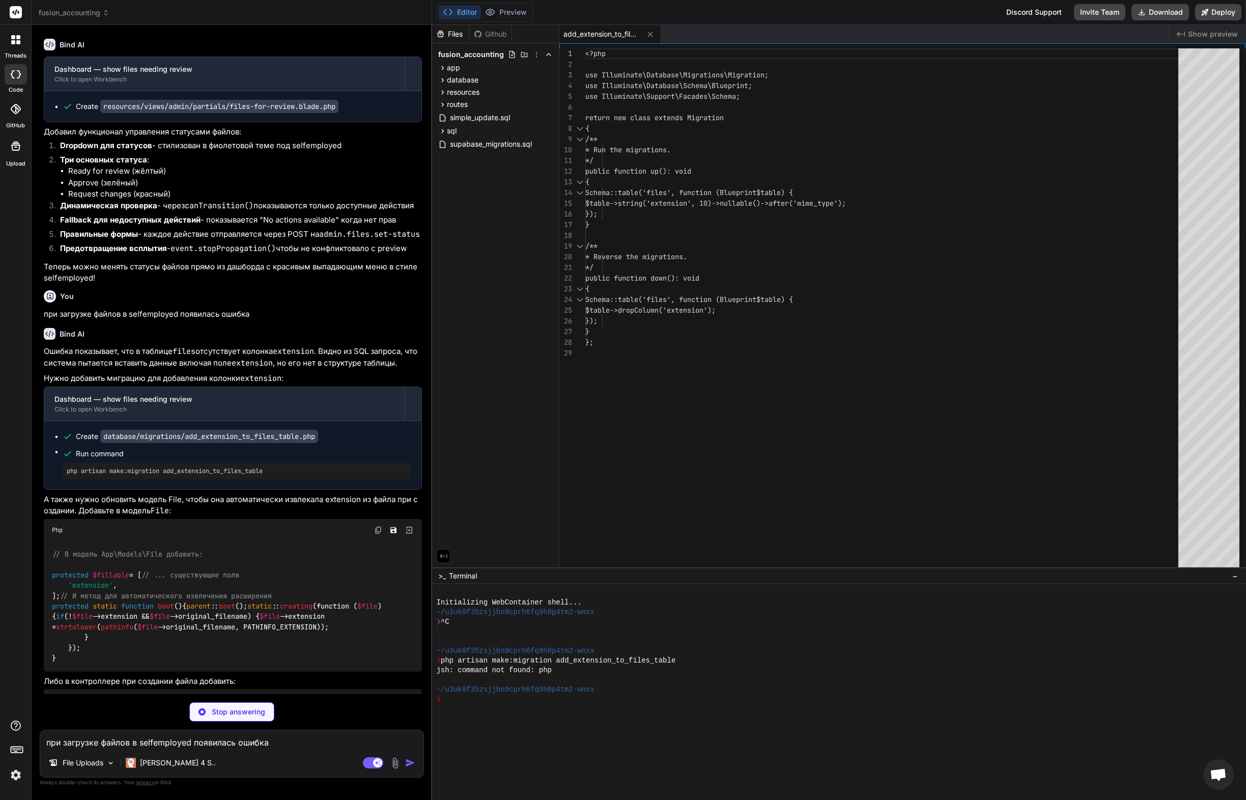
scroll to position [5897, 0]
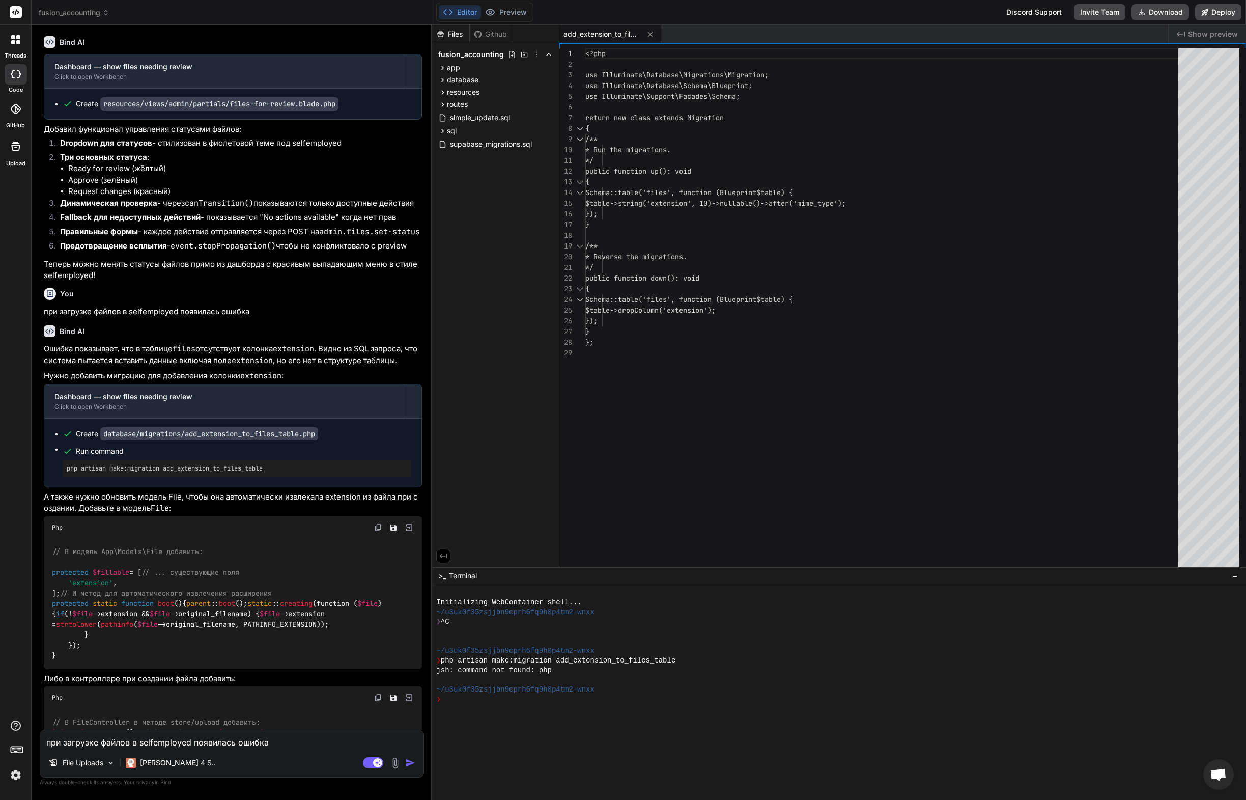
type textarea "x"
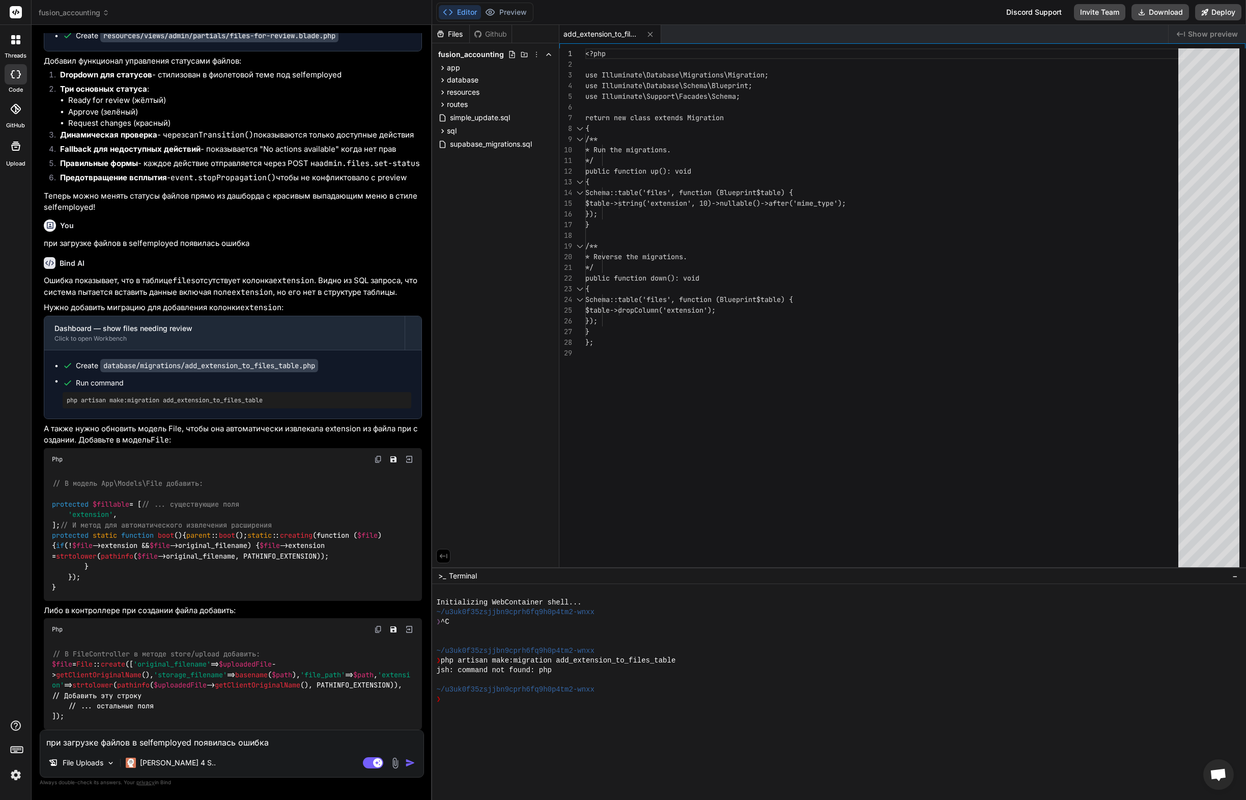
scroll to position [6018, 0]
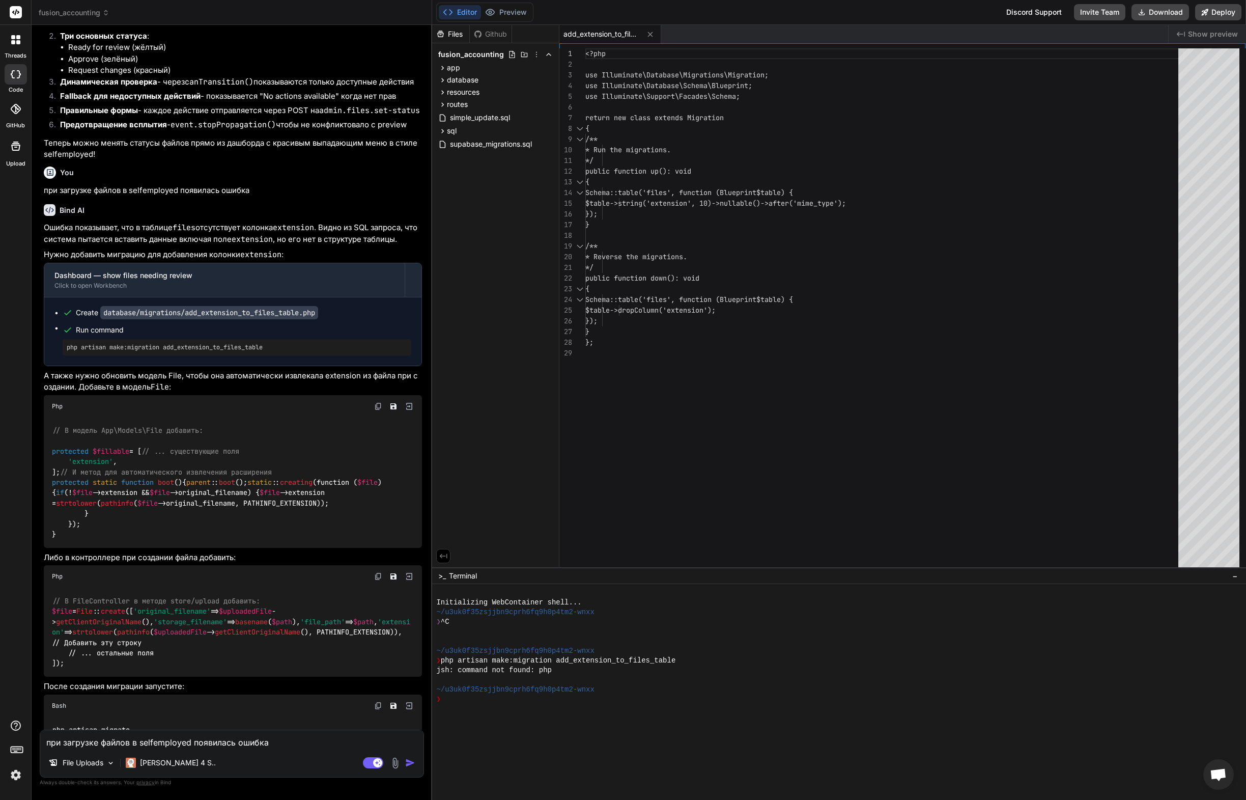
click at [129, 739] on textarea "при загрузке файлов в selfemployed появилась ошибка" at bounding box center [231, 739] width 383 height 18
type textarea "e"
type textarea "x"
type textarea "e"
type textarea "x"
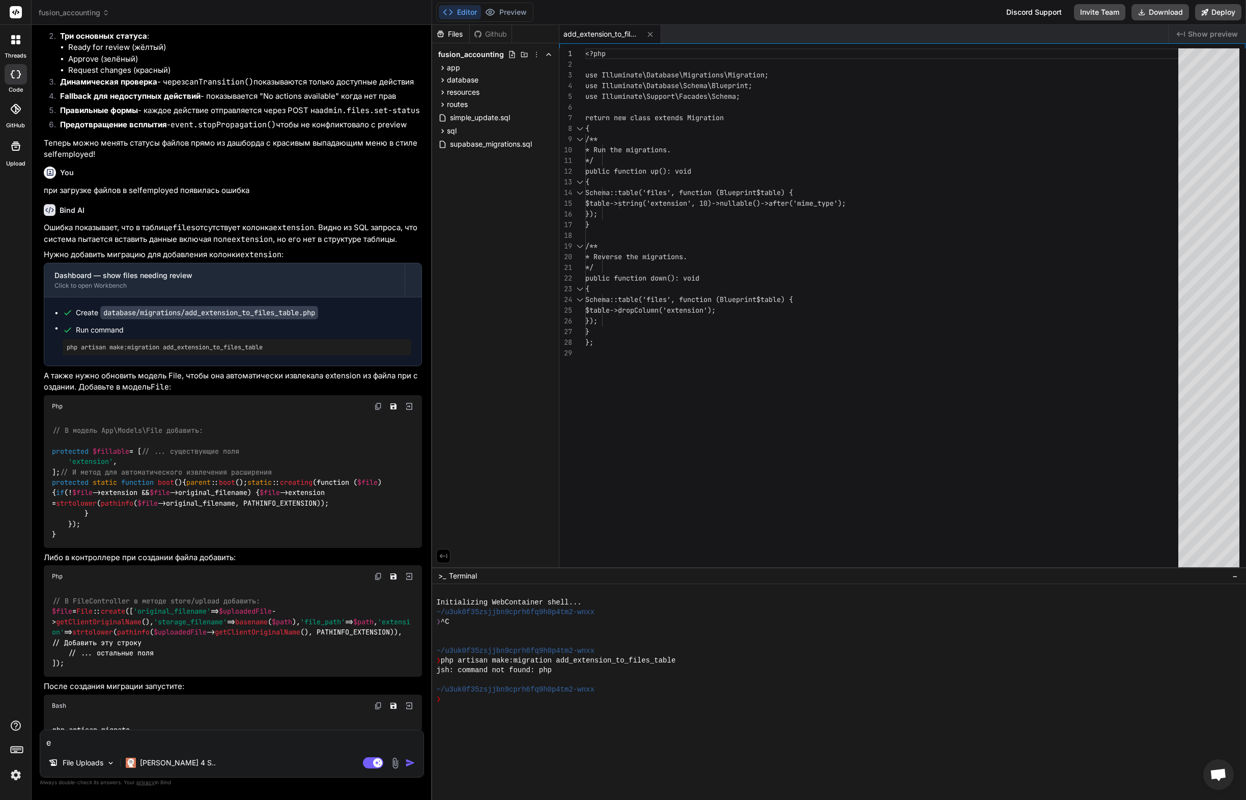
type textarea "e"
type textarea "у"
type textarea "x"
type textarea "у м"
type textarea "x"
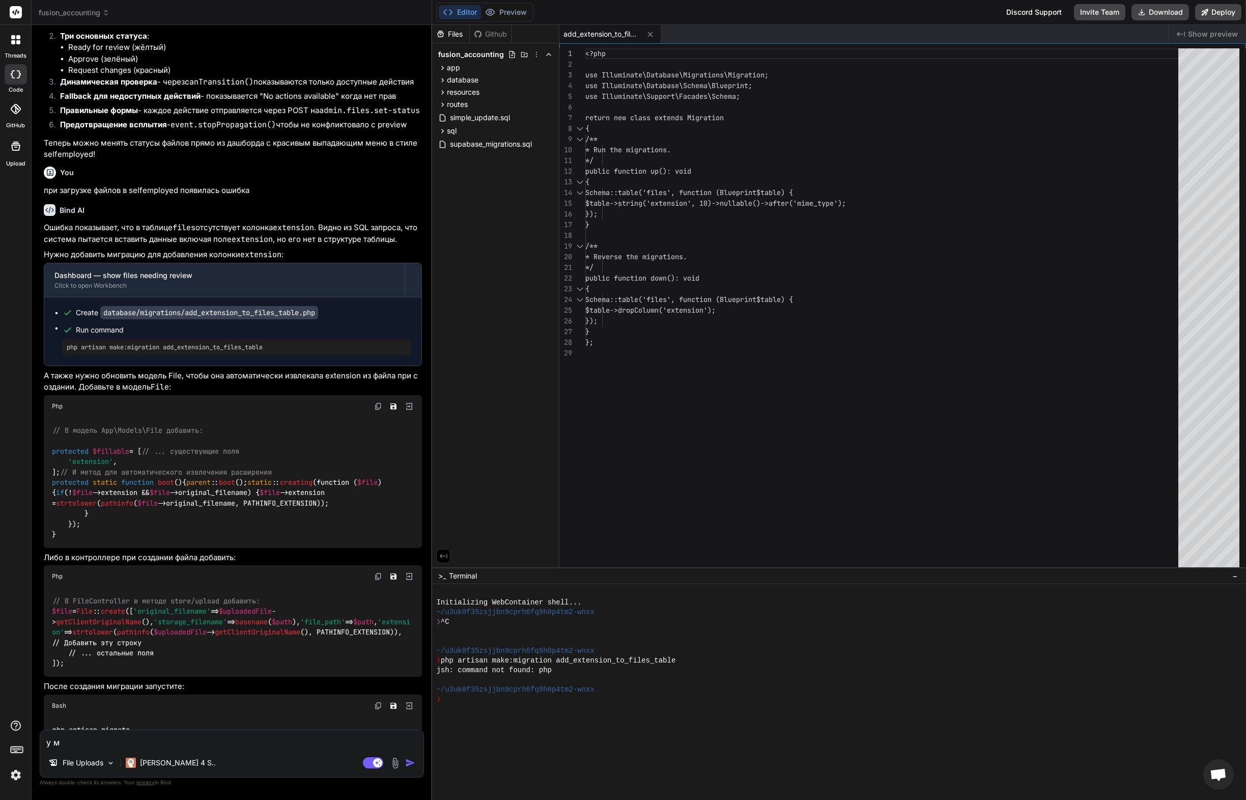
type textarea "у ме"
type textarea "x"
type textarea "у мен"
type textarea "x"
type textarea "у меня"
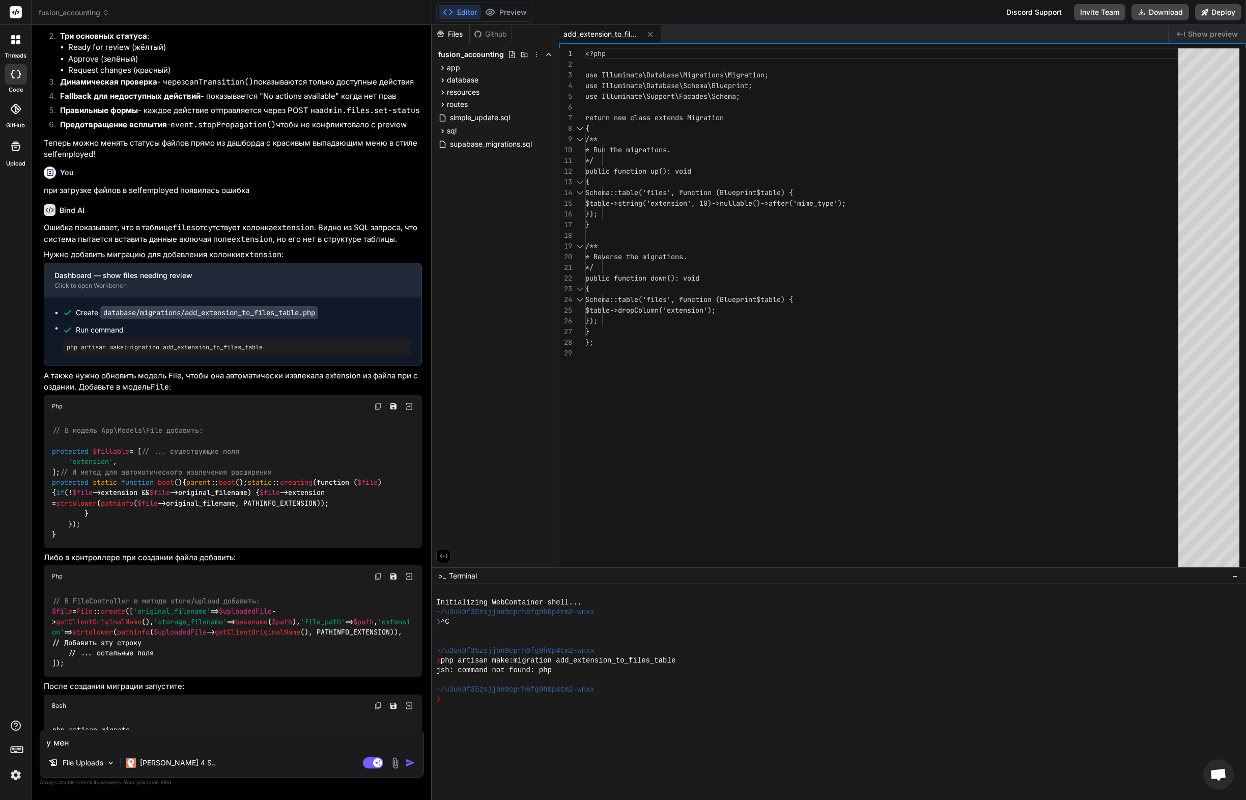
type textarea "x"
type textarea "у меня"
type textarea "x"
type textarea "у меня в"
type textarea "x"
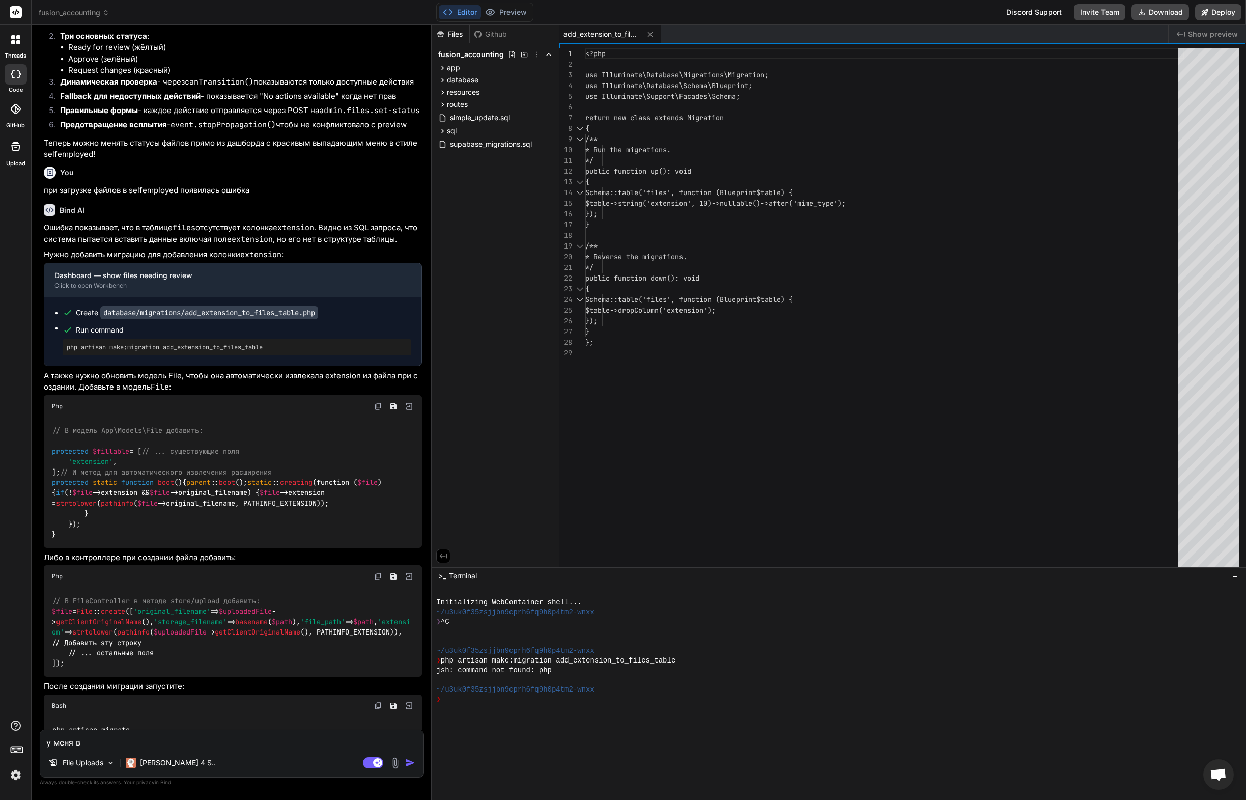
type textarea "у меня вс"
type textarea "x"
type textarea "у меня всё"
type textarea "x"
type textarea "у меня всё"
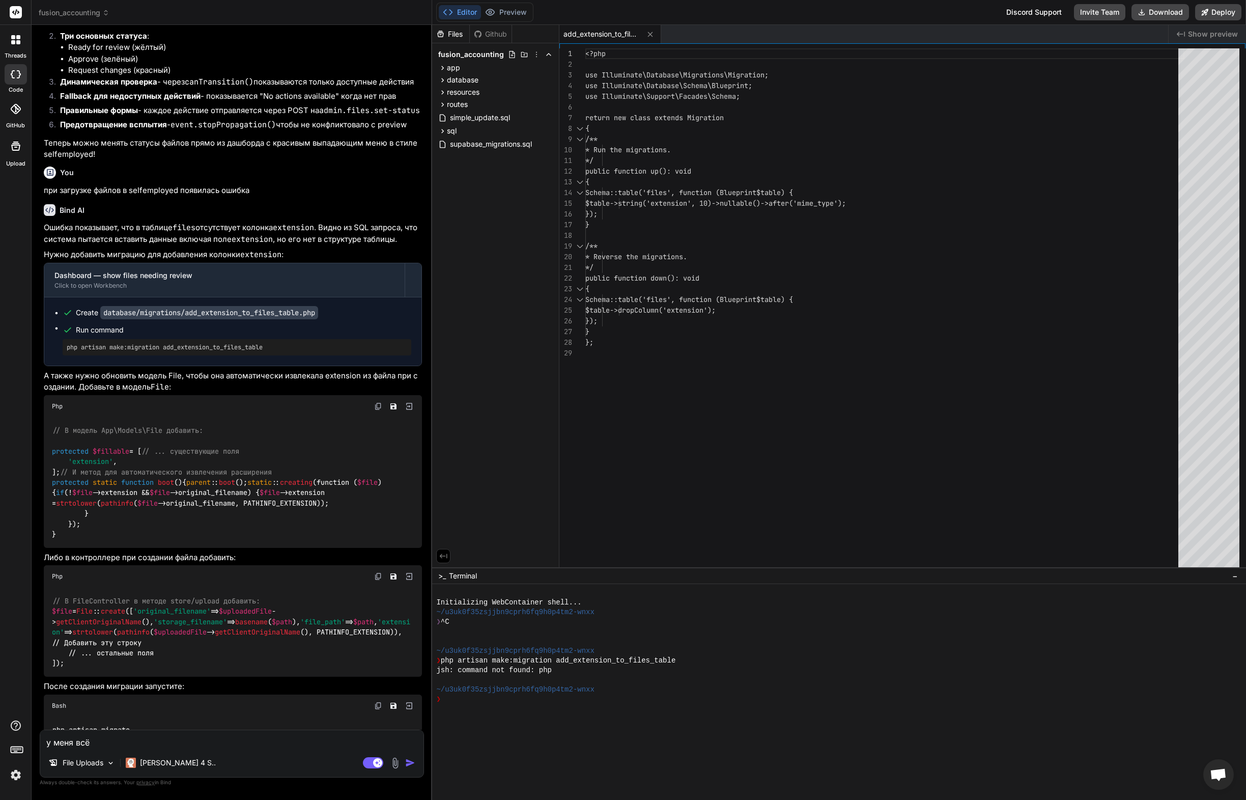
type textarea "x"
type textarea "у меня всё р"
type textarea "x"
type textarea "у меня всё ра"
type textarea "x"
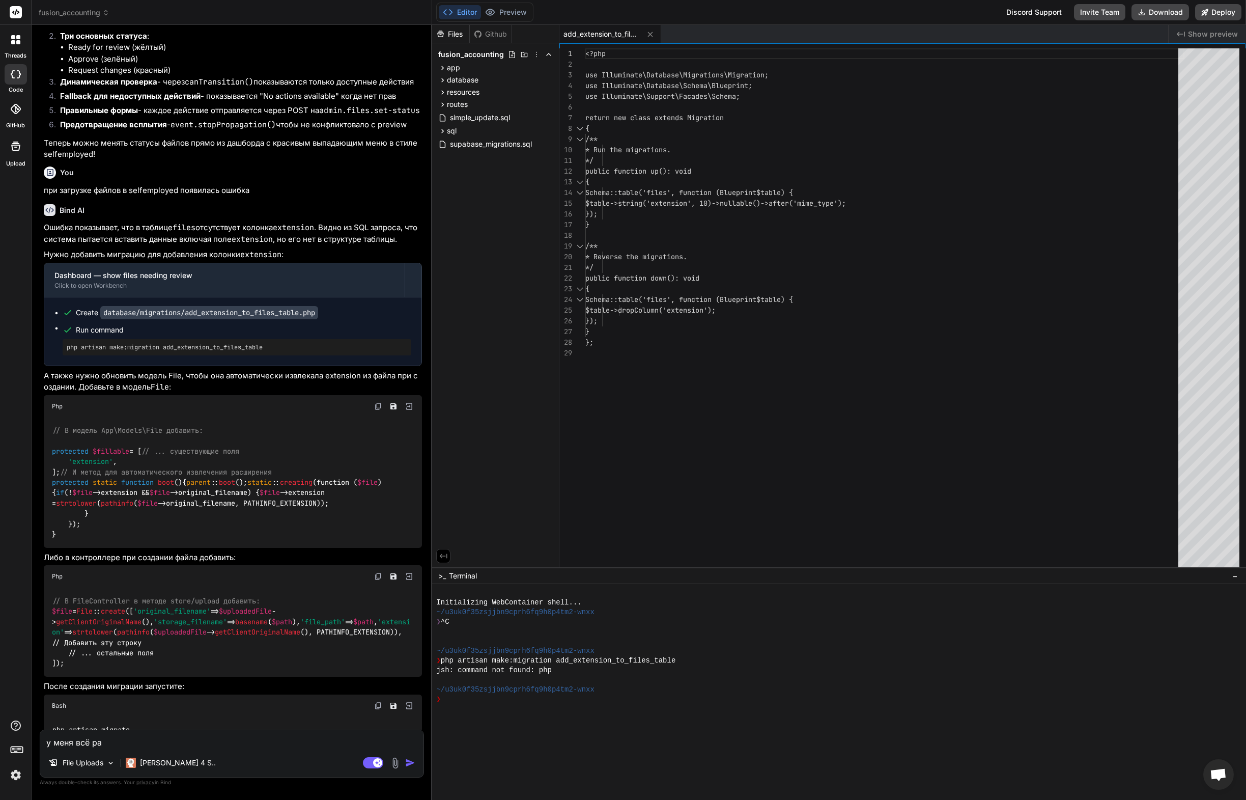
type textarea "у меня всё раб"
type textarea "x"
type textarea "у меня всё рабо"
type textarea "x"
type textarea "у меня всё работ"
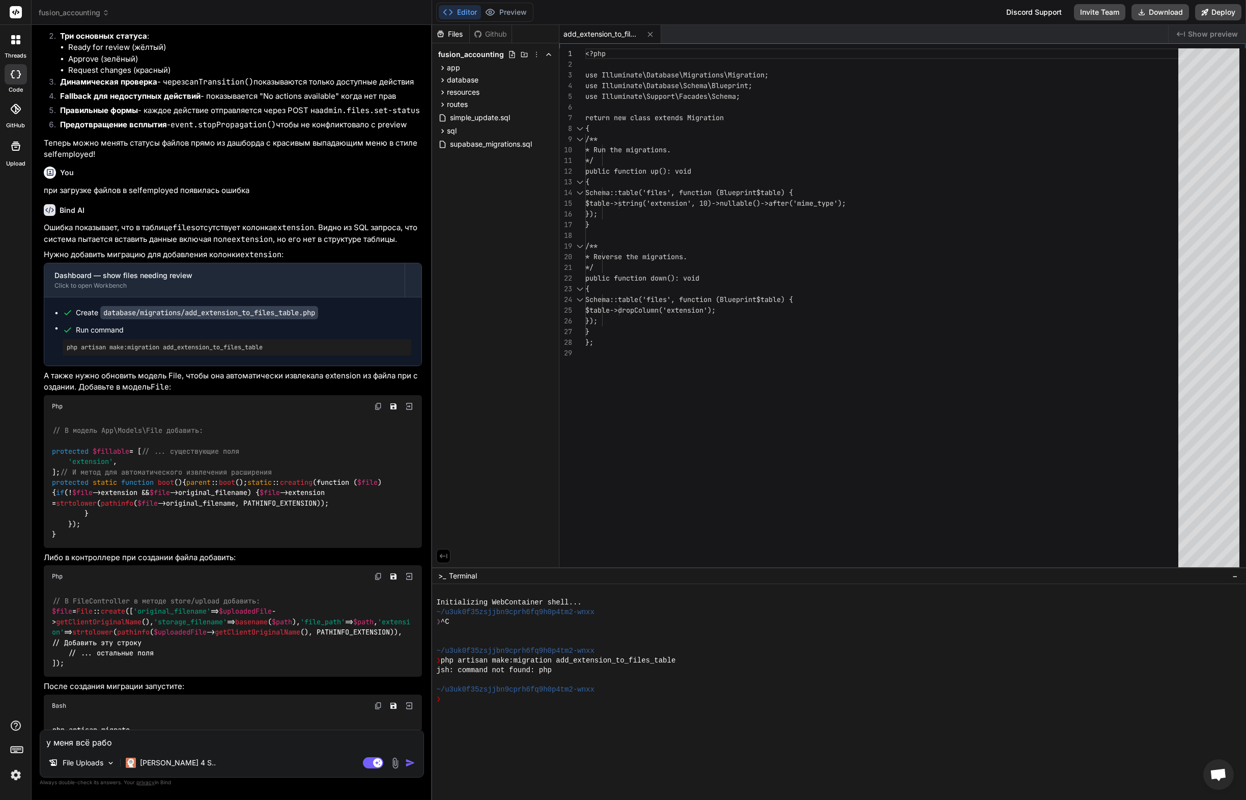
type textarea "x"
type textarea "у меня всё работа"
type textarea "x"
type textarea "у меня всё работал"
type textarea "x"
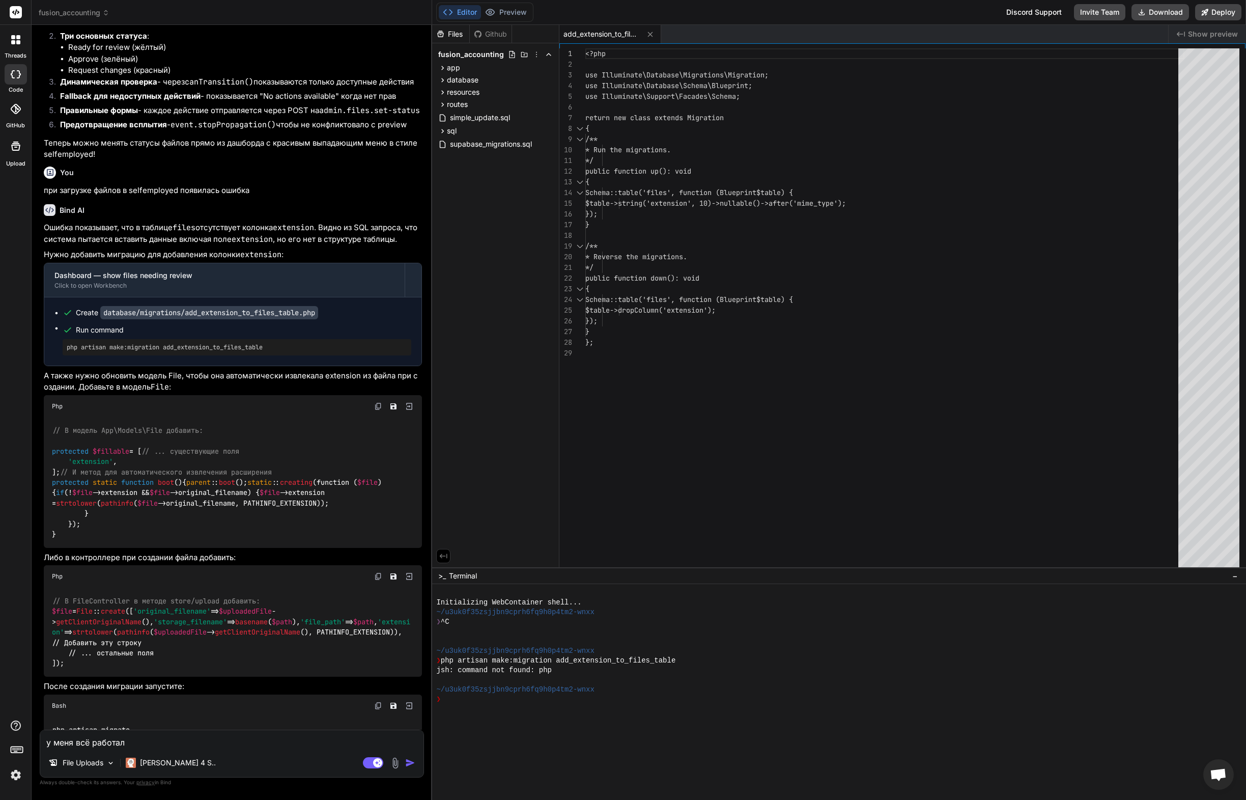
type textarea "у меня всё работало"
type textarea "x"
type textarea "у меня всё работало"
type textarea "x"
type textarea "у меня всё работало д"
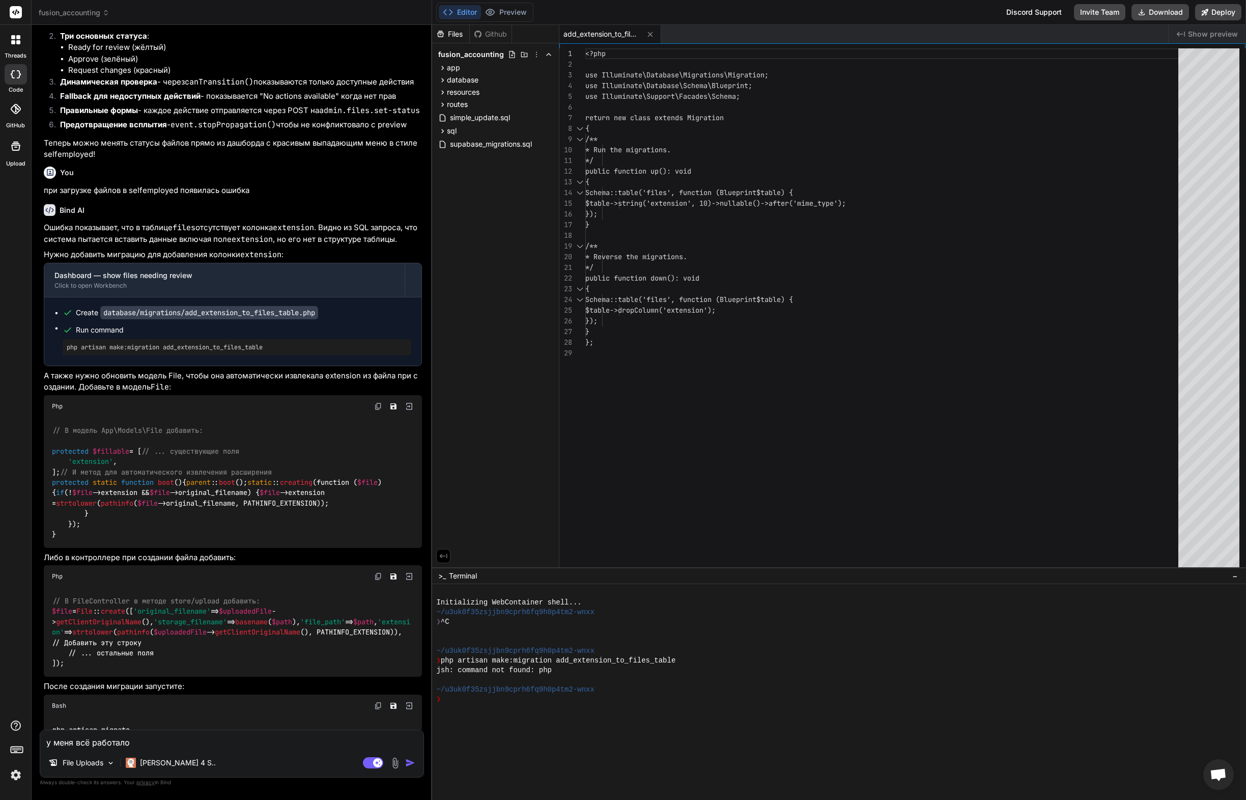
type textarea "x"
type textarea "у меня всё работало дл"
type textarea "x"
type textarea "у меня всё работало д"
type textarea "x"
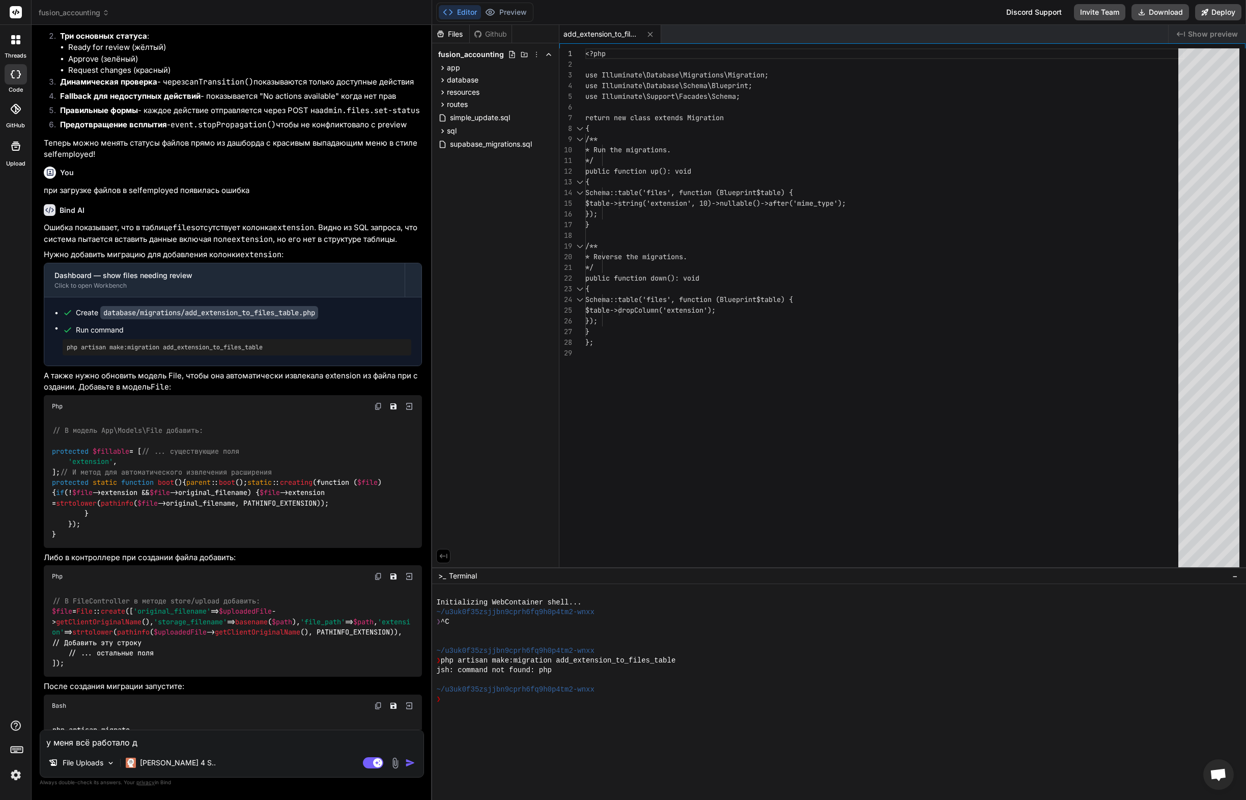
type textarea "у меня всё работало до"
type textarea "x"
type textarea "у меня всё работало до"
type textarea "x"
type textarea "у меня всё работало до э"
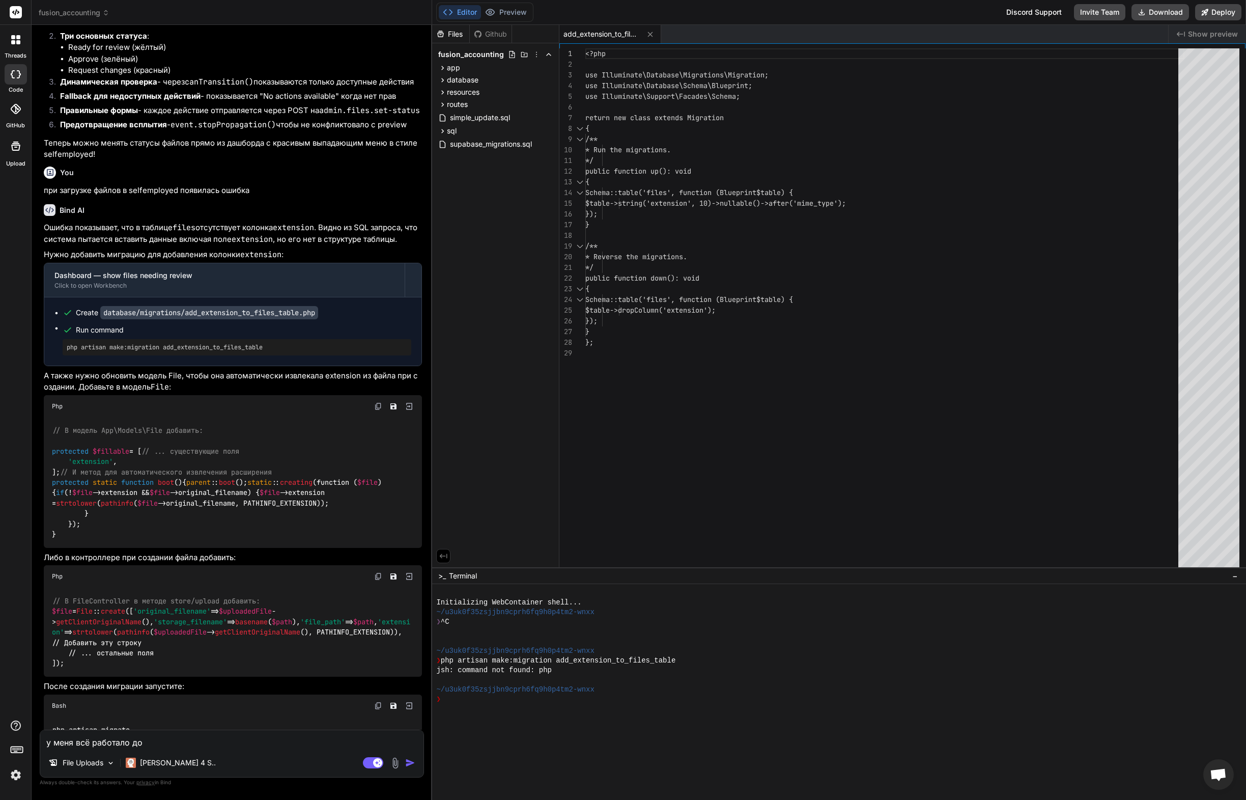
type textarea "x"
type textarea "у меня всё работало до эт"
type textarea "x"
type textarea "у меня всё работало до это"
type textarea "x"
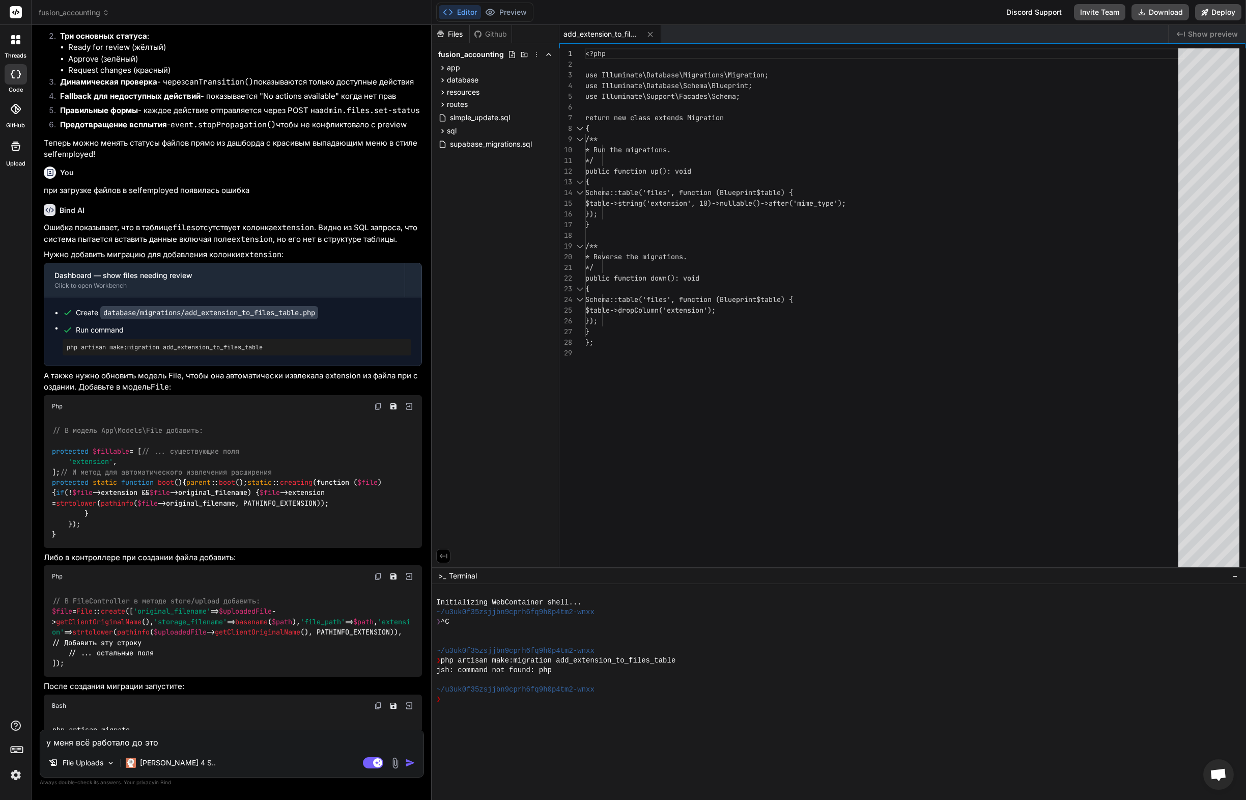
type textarea "у меня всё работало до этог"
type textarea "x"
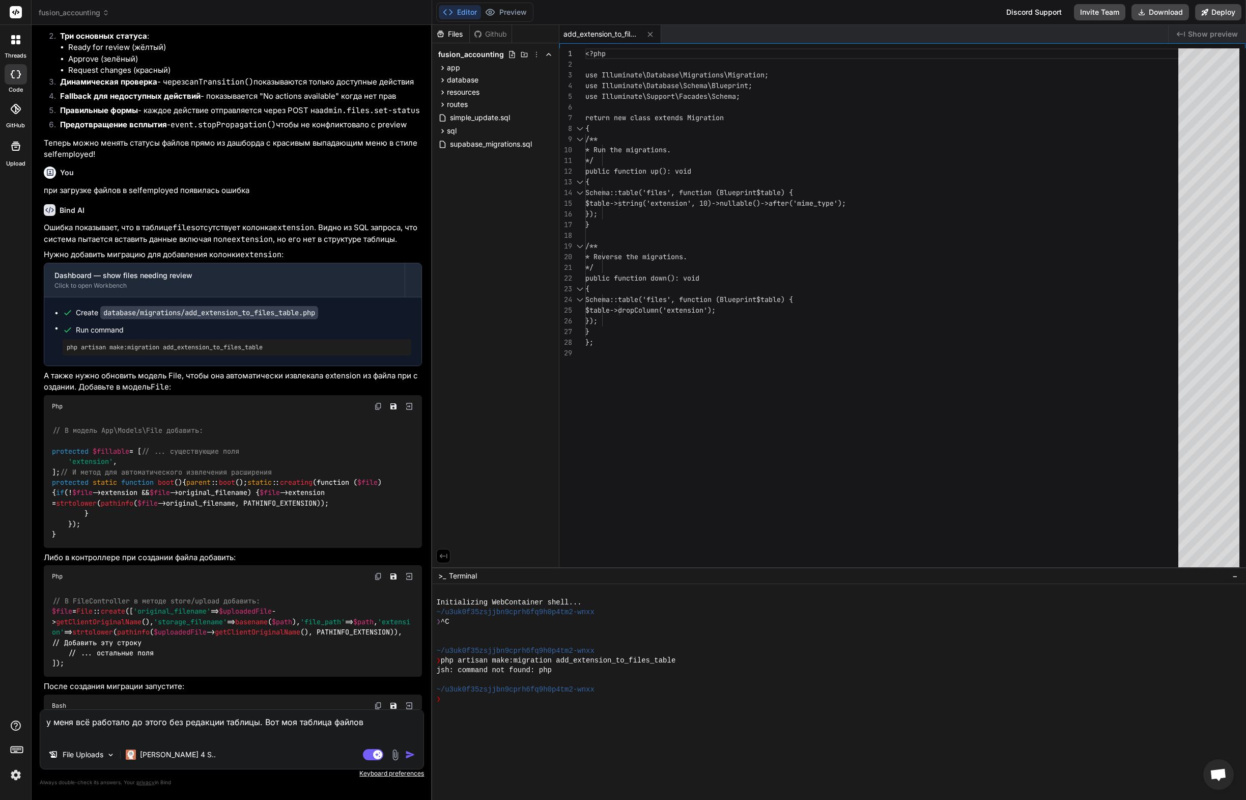
paste textarea "create table public.files ( id bigserial not null, original_filename character …"
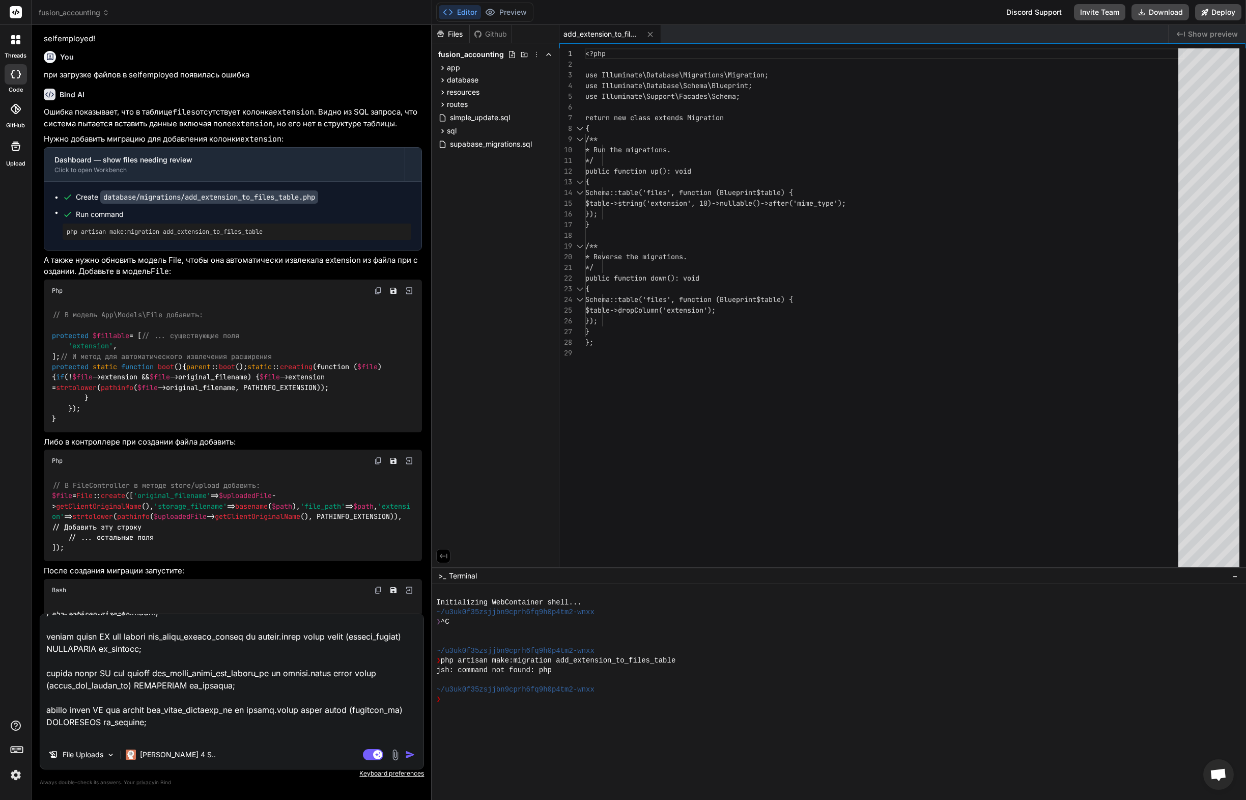
scroll to position [6134, 0]
click at [328, 733] on textarea at bounding box center [231, 677] width 383 height 126
drag, startPoint x: 380, startPoint y: 734, endPoint x: 31, endPoint y: 728, distance: 349.3
click at [34, 731] on div "Bind AI Web Search Created with Pixso. Code Generator You кнопка не появляется …" at bounding box center [232, 412] width 401 height 774
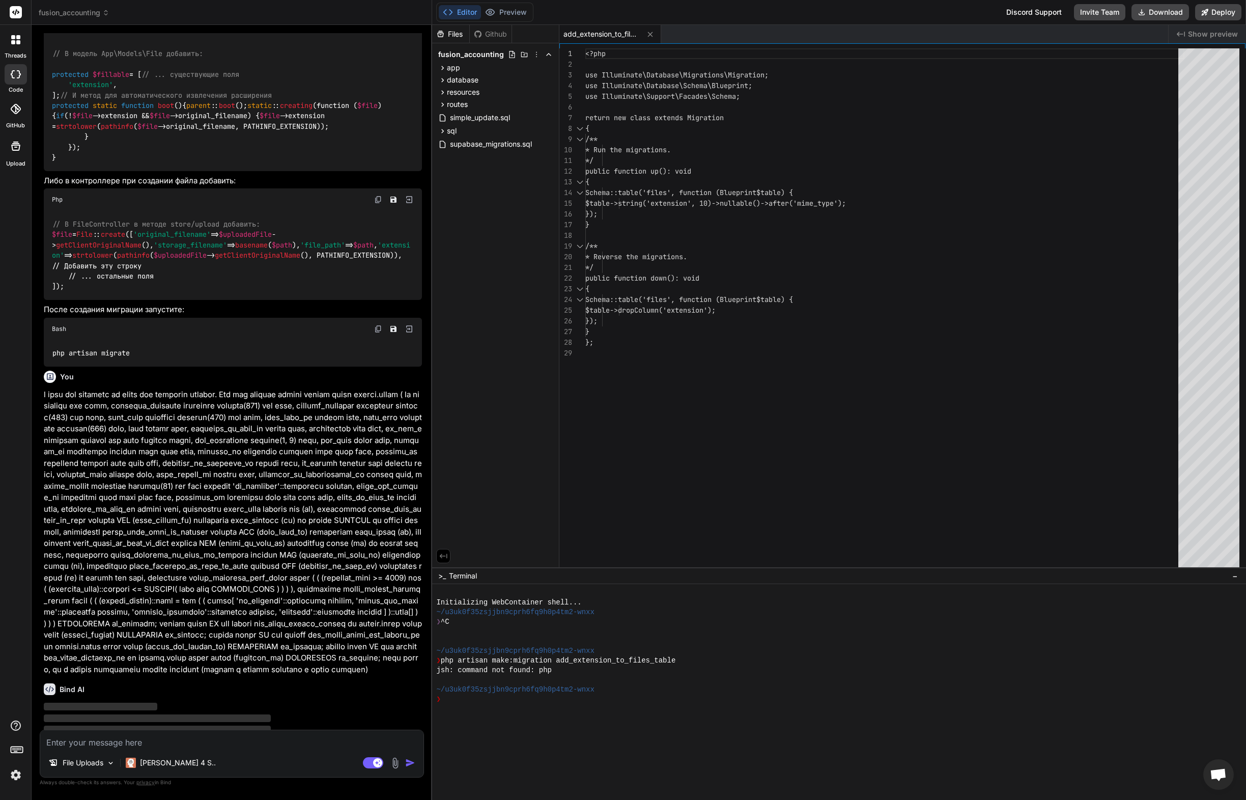
scroll to position [6399, 0]
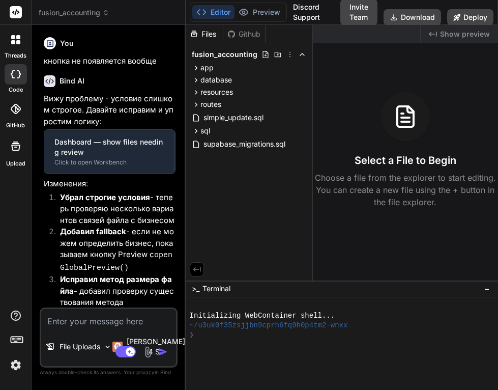
type textarea "x"
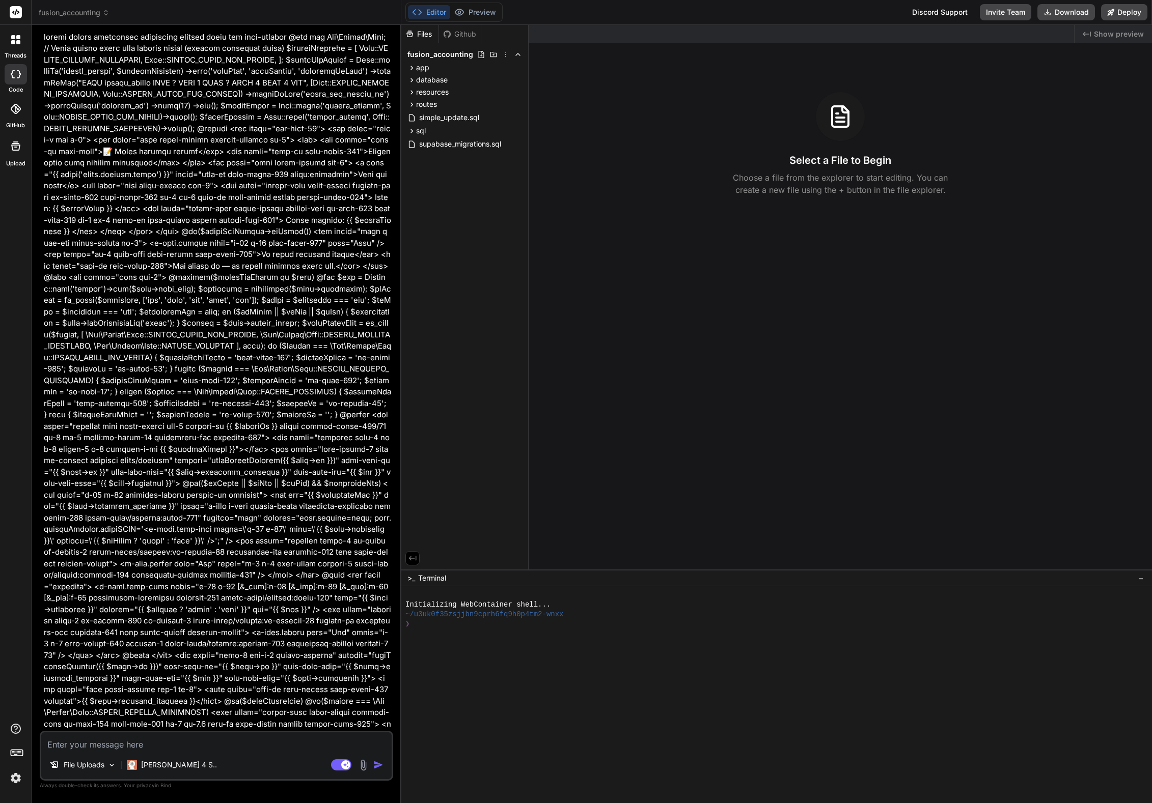
scroll to position [5831, 0]
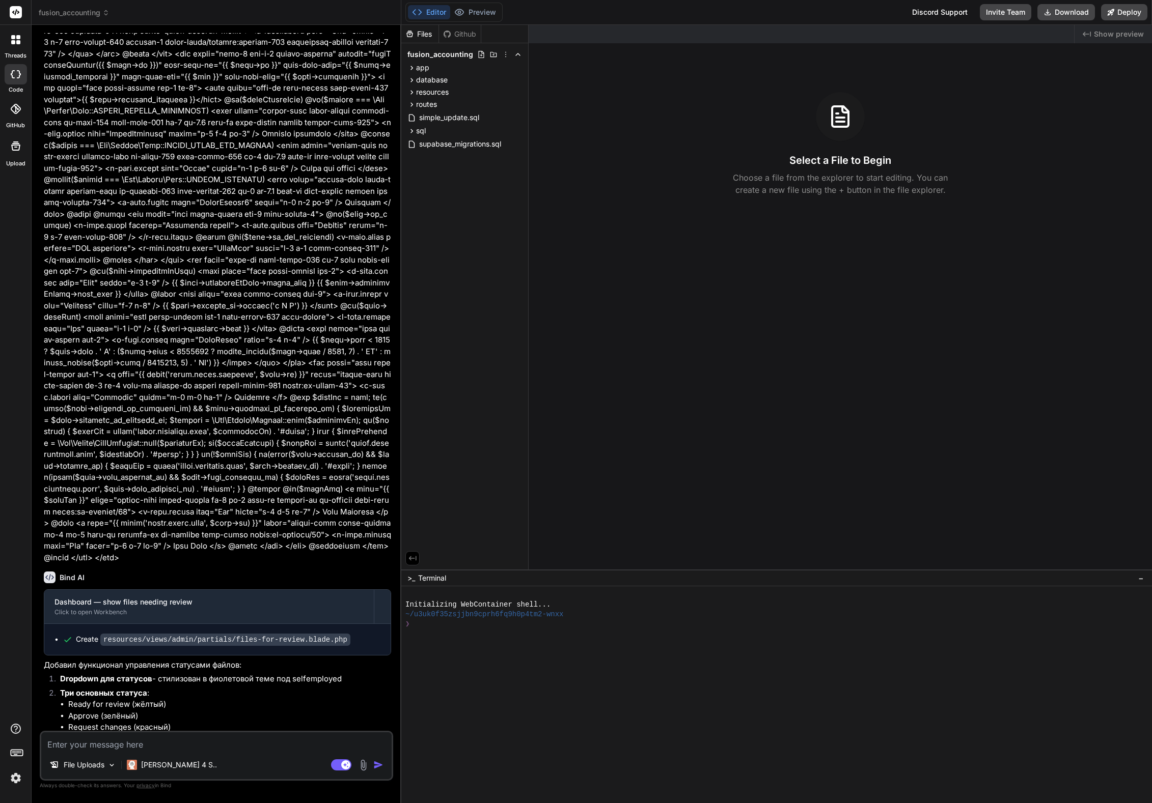
click at [15, 81] on div at bounding box center [16, 74] width 22 height 20
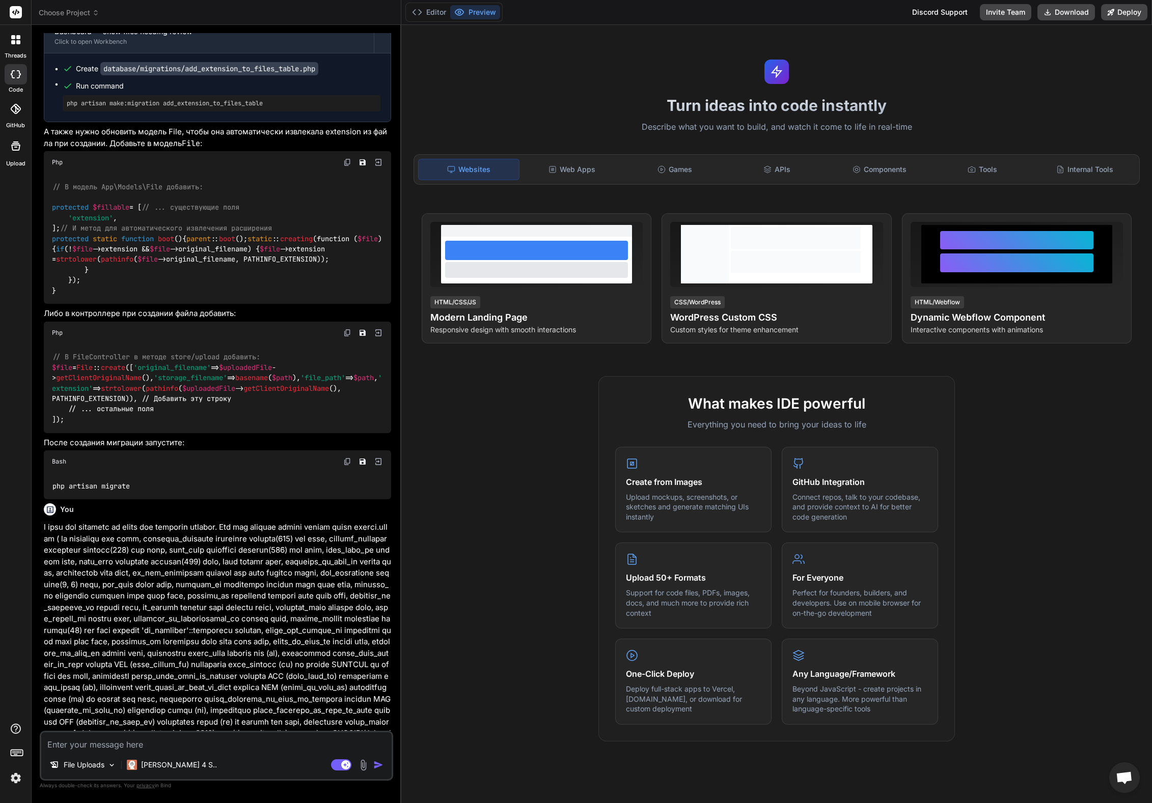
type textarea "x"
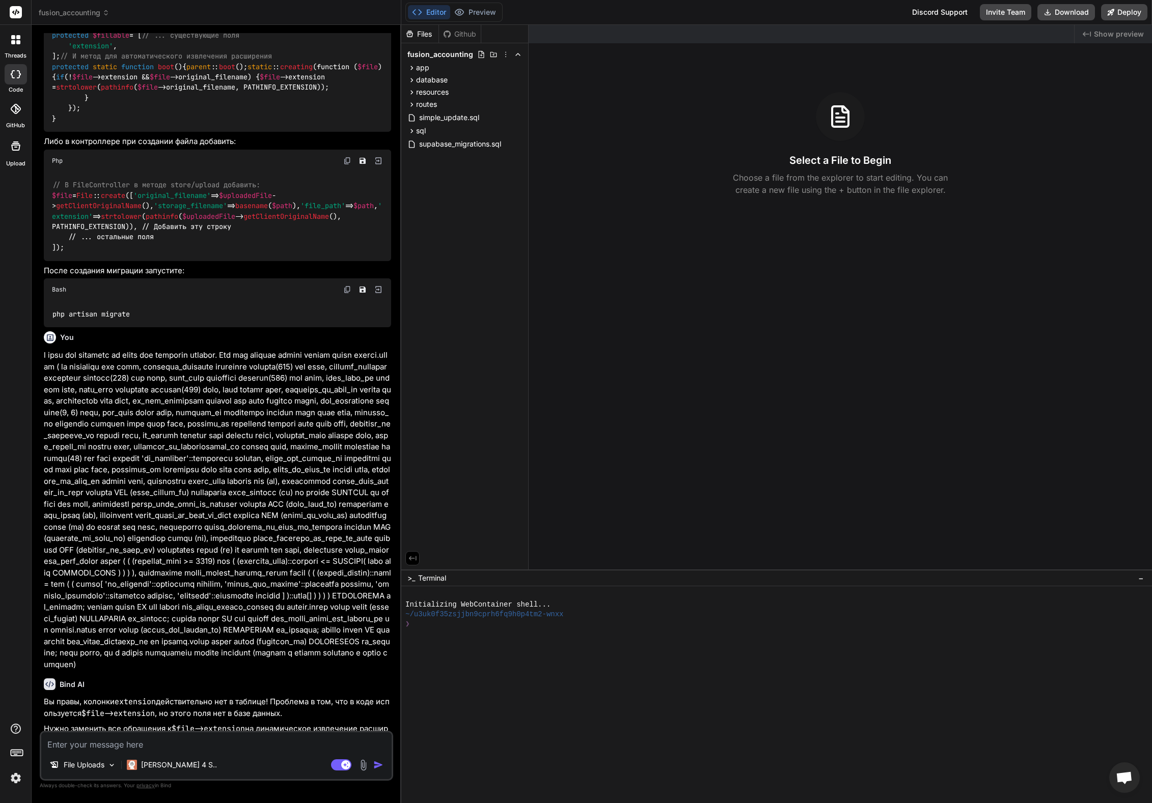
scroll to position [5486, 0]
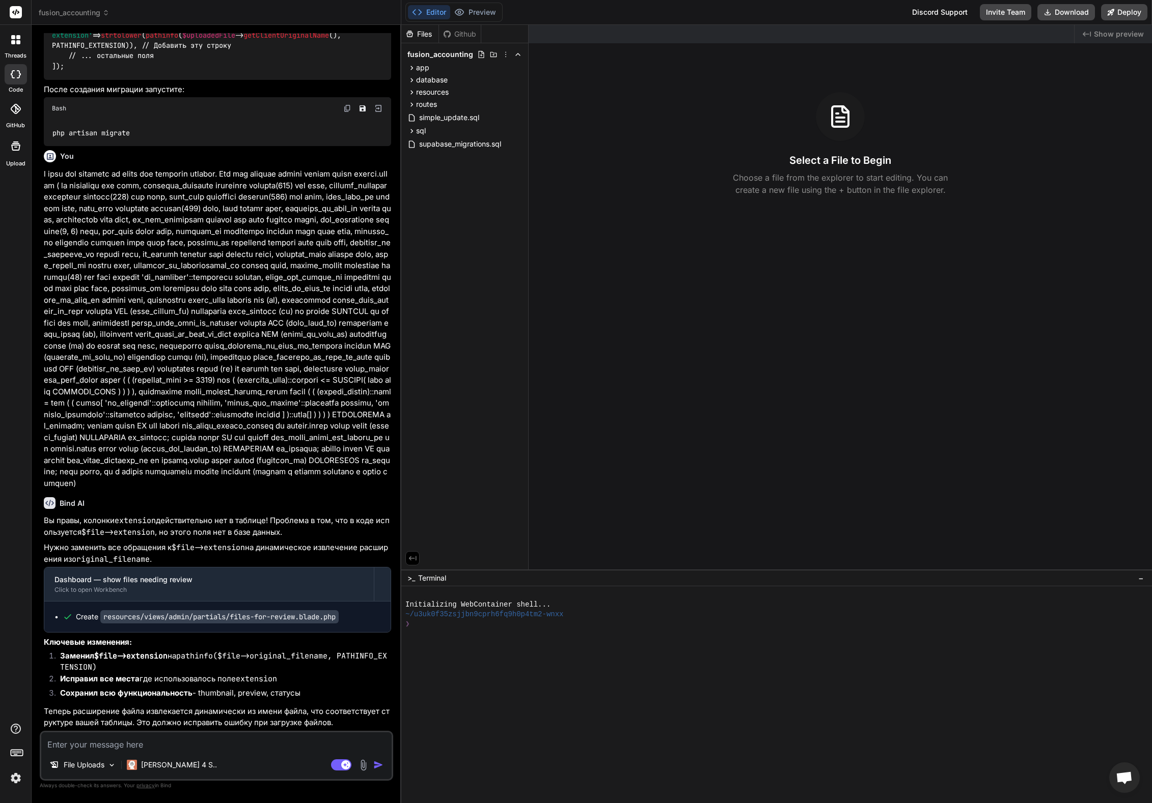
click at [16, 12] on icon at bounding box center [16, 12] width 8 height 6
click at [80, 12] on span "fusion_accounting" at bounding box center [74, 13] width 71 height 10
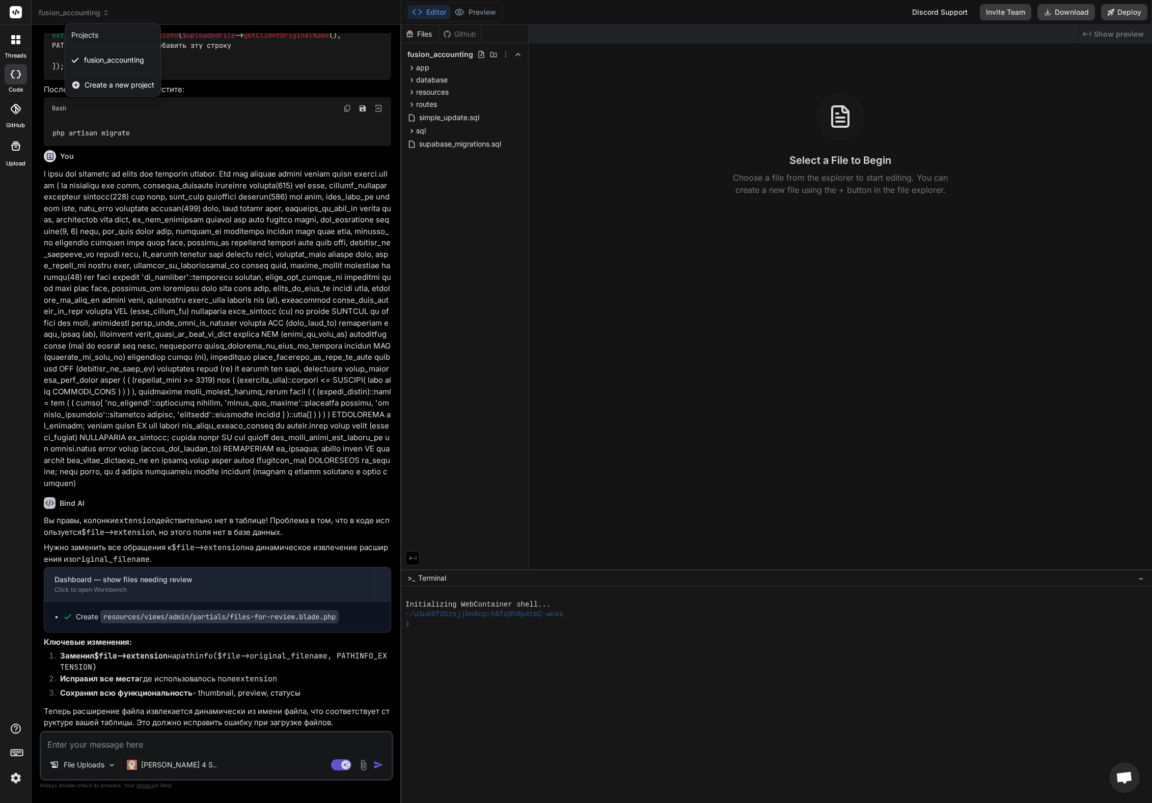
click at [92, 35] on div "Projects" at bounding box center [84, 35] width 27 height 10
click at [118, 84] on span "Create a new project" at bounding box center [120, 85] width 70 height 10
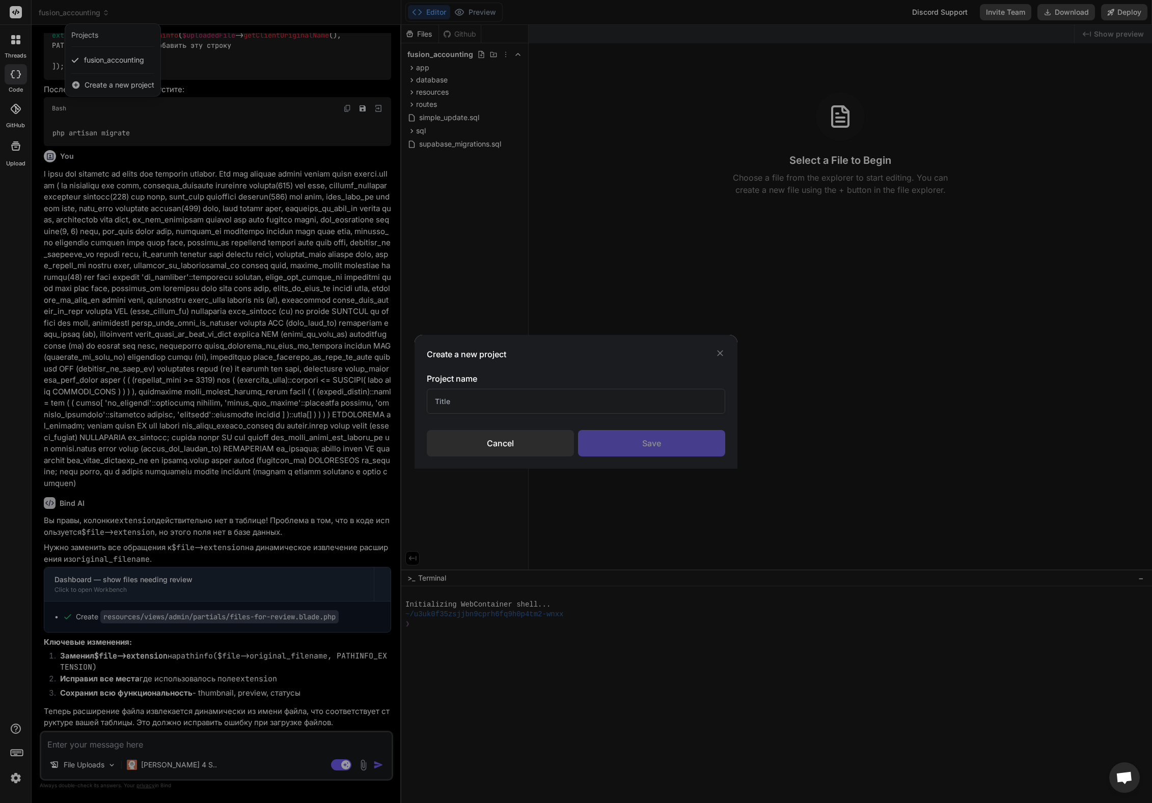
click at [555, 407] on input "text" at bounding box center [576, 401] width 298 height 25
type input "[PERSON_NAME]"
type input "Turis - Zoho"
click at [670, 441] on div "Save" at bounding box center [651, 443] width 147 height 26
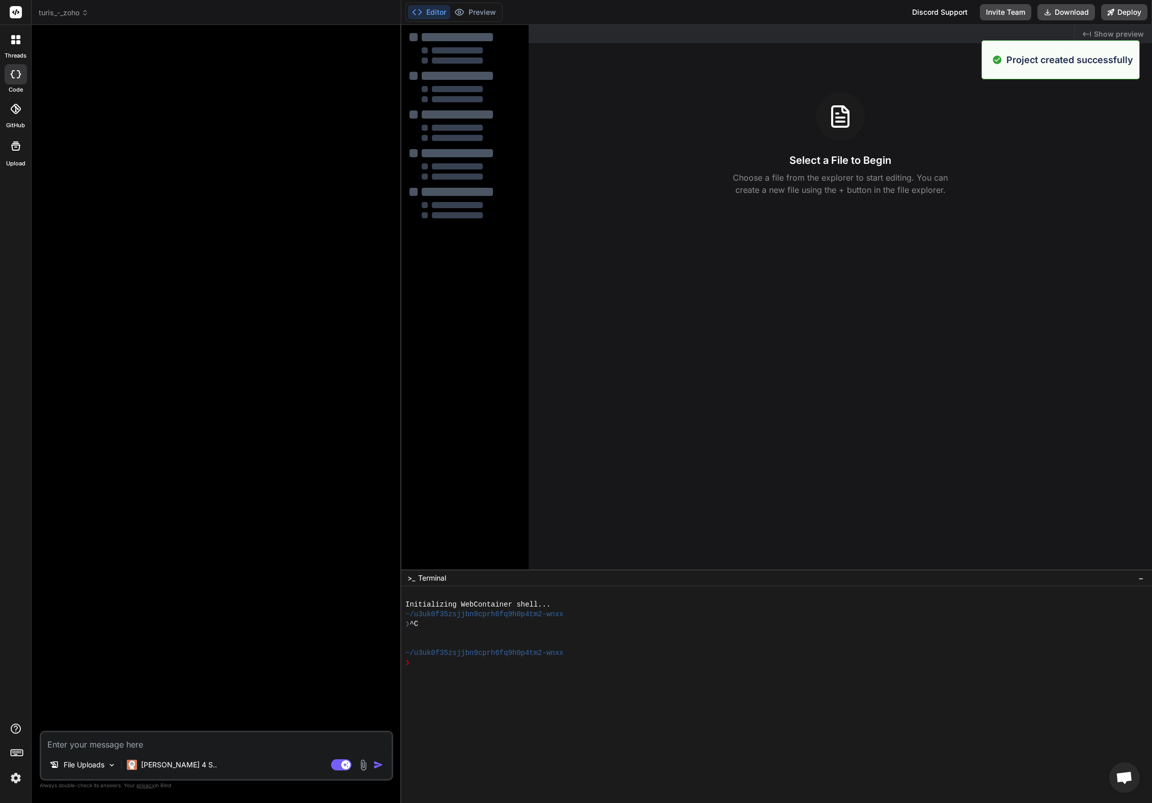
type textarea "x"
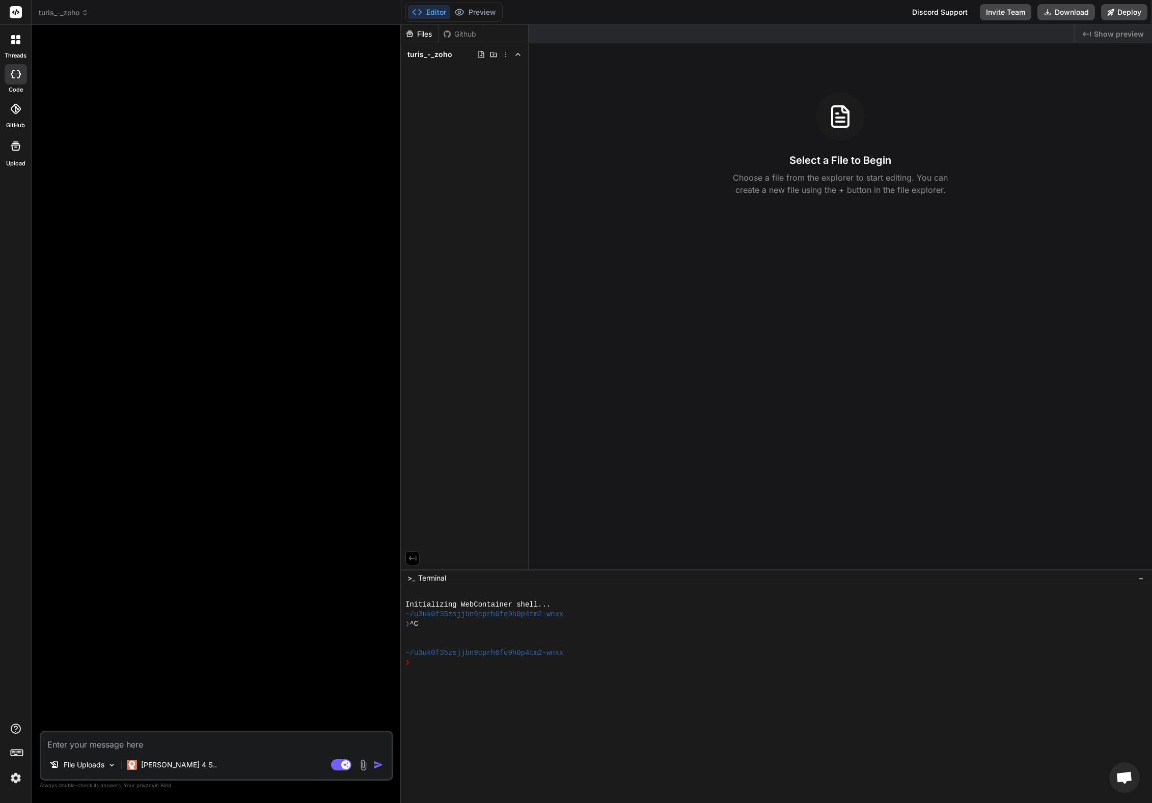
click at [129, 746] on textarea at bounding box center [216, 742] width 350 height 18
type textarea "G"
type textarea "x"
type textarea "Gh"
type textarea "x"
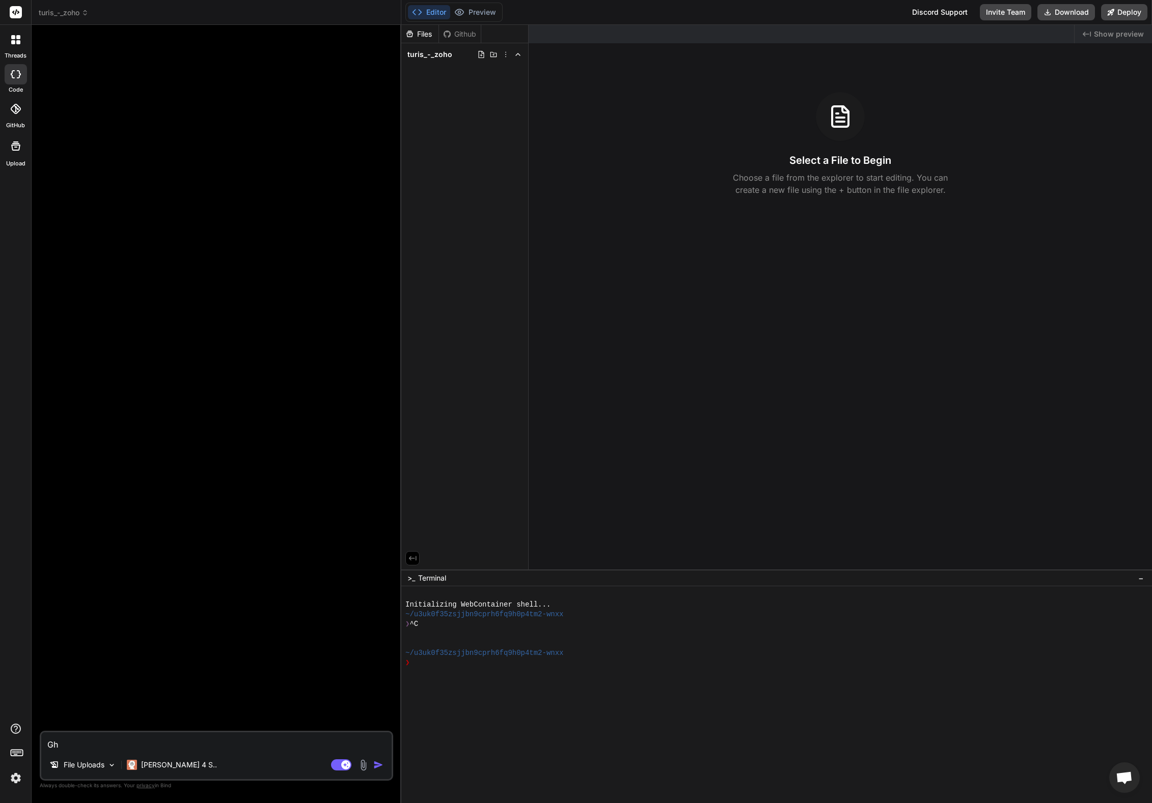
type textarea "Gh"
type textarea "x"
type textarea "G"
type textarea "П"
type textarea "x"
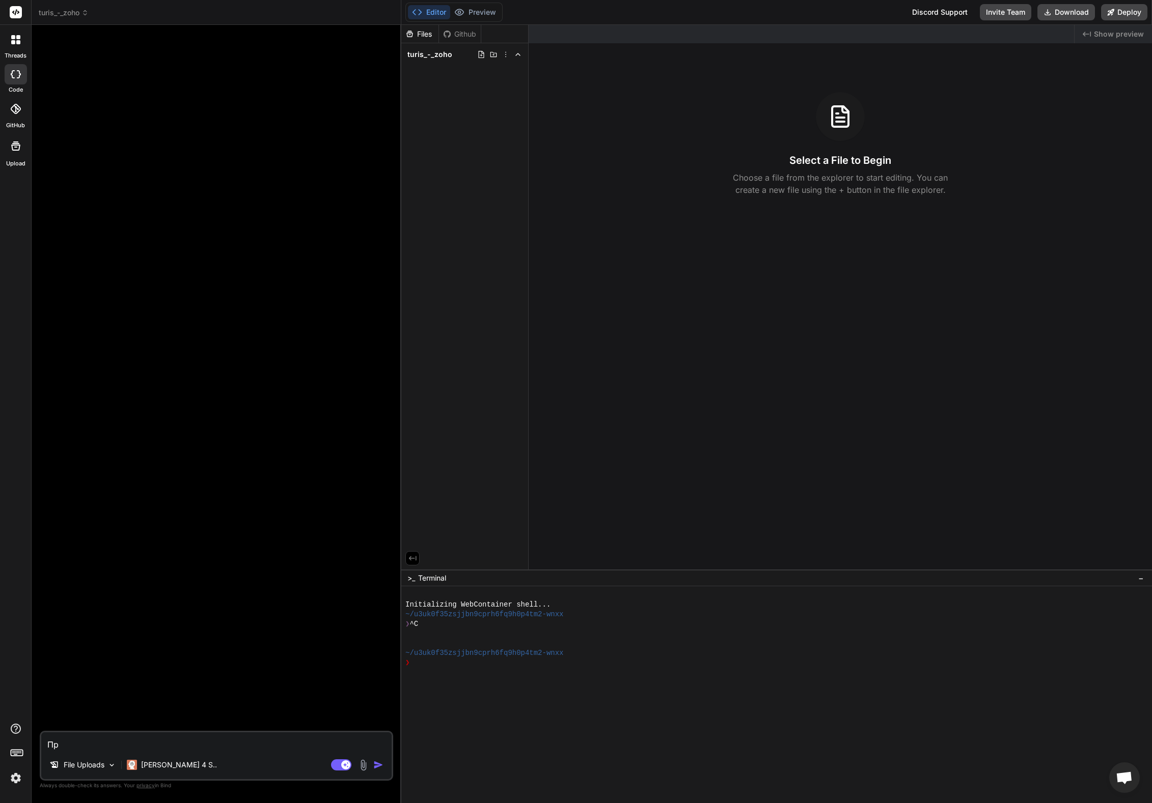
type textarea "При"
type textarea "x"
type textarea "Прив"
type textarea "x"
type textarea "Приве"
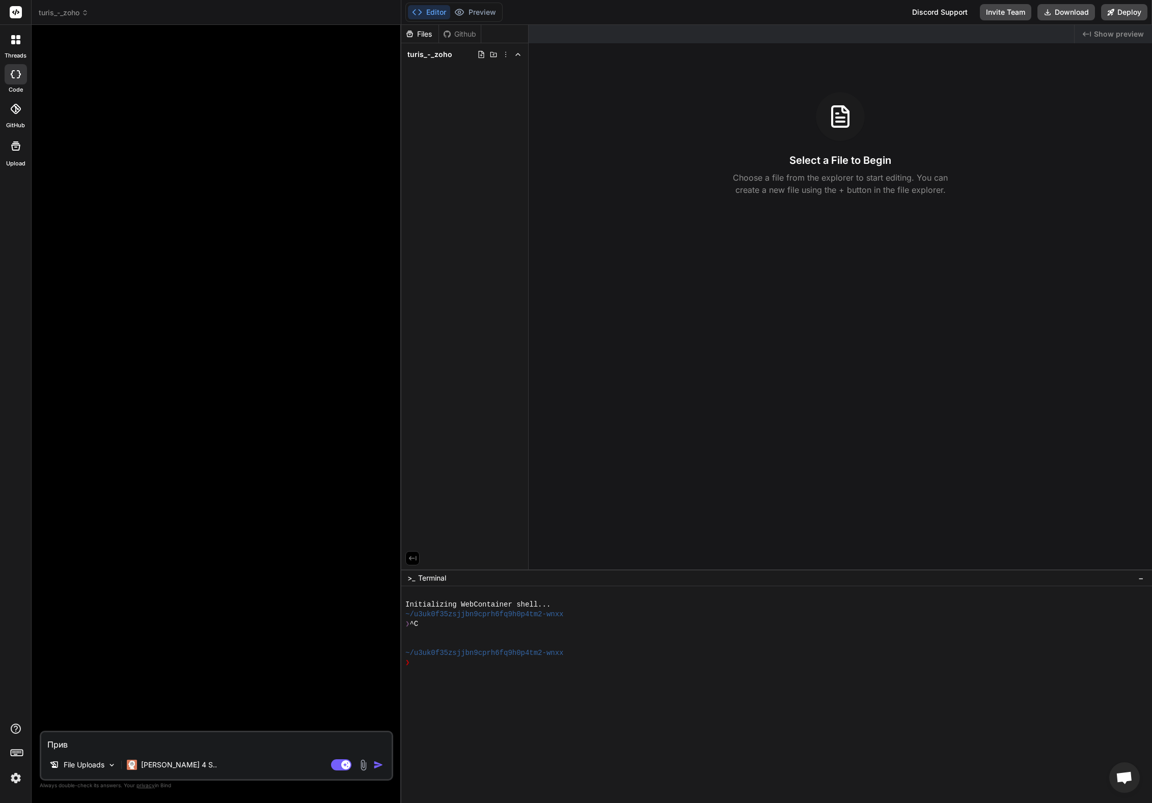
type textarea "x"
type textarea "Привет"
type textarea "x"
type textarea "Привет!"
type textarea "x"
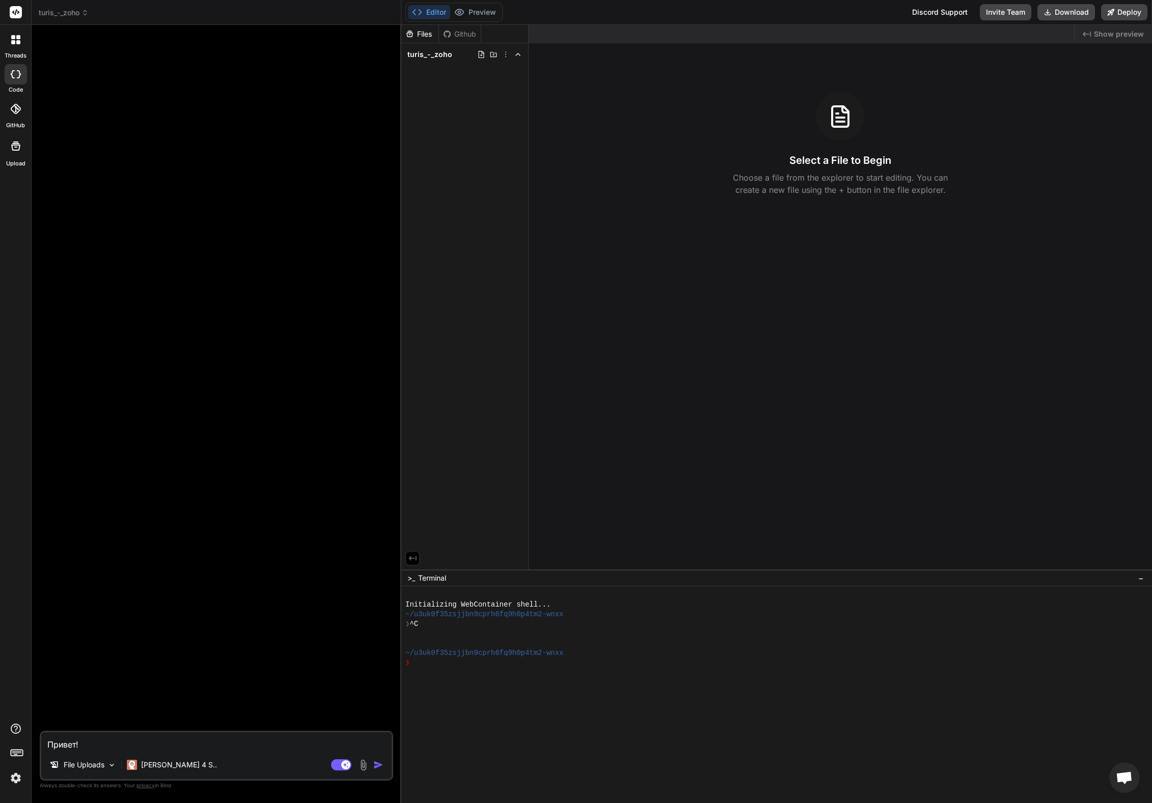
type textarea "Привет!"
type textarea "x"
type textarea "Привет! М"
type textarea "x"
type textarea "Привет! Ме"
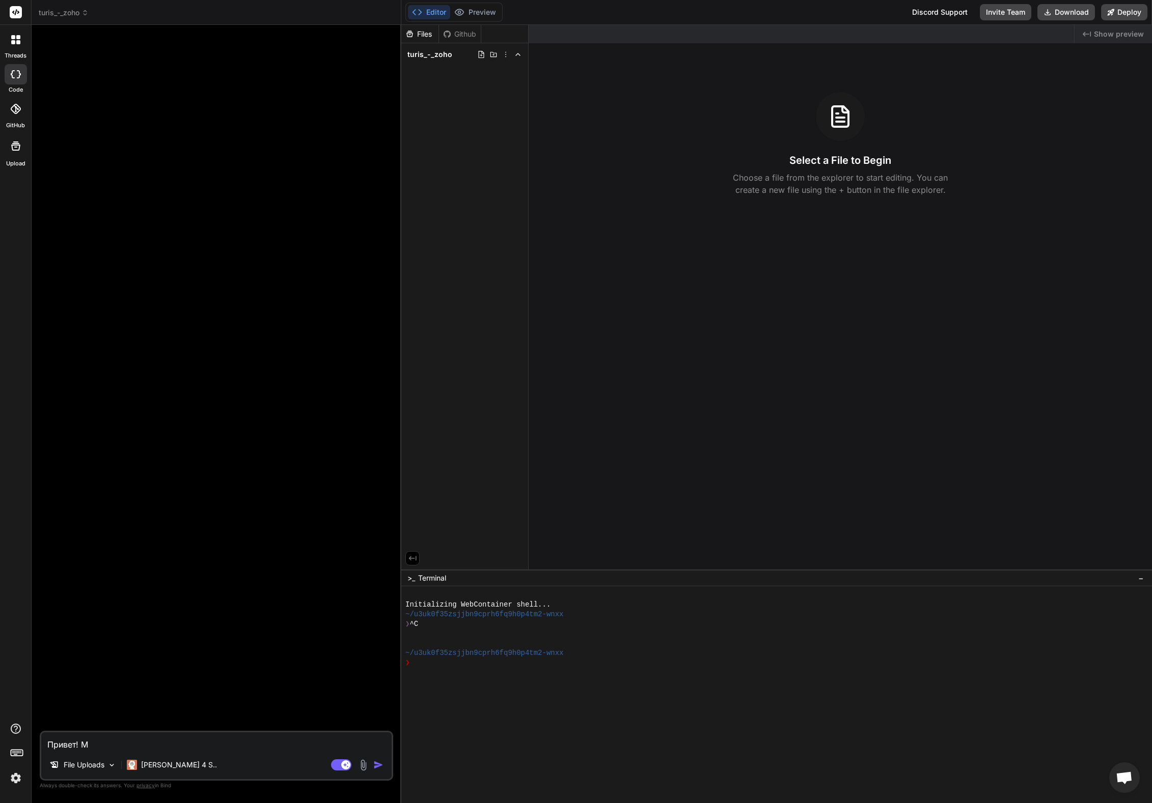
type textarea "x"
type textarea "Привет! Мен"
type textarea "x"
type textarea "Привет! Меня"
type textarea "x"
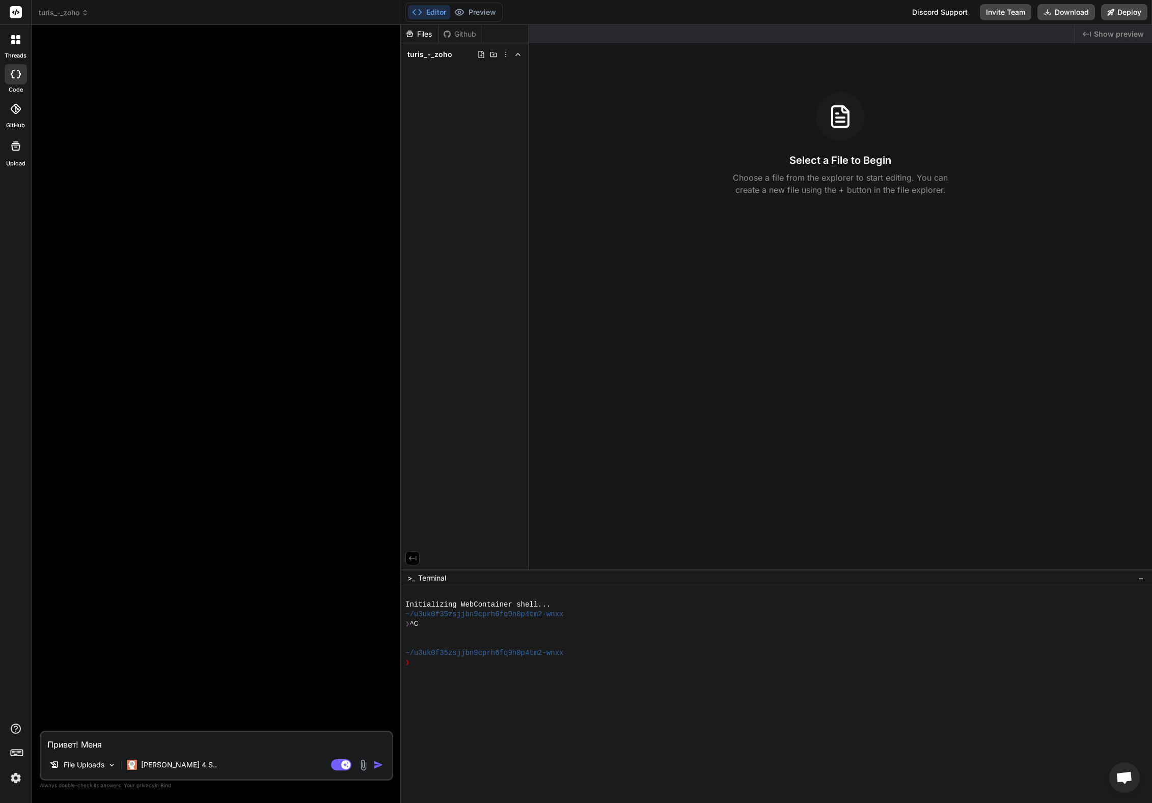
type textarea "Привет! Меня"
type textarea "x"
type textarea "Привет! Меня и"
type textarea "x"
type textarea "Привет! Меня ин"
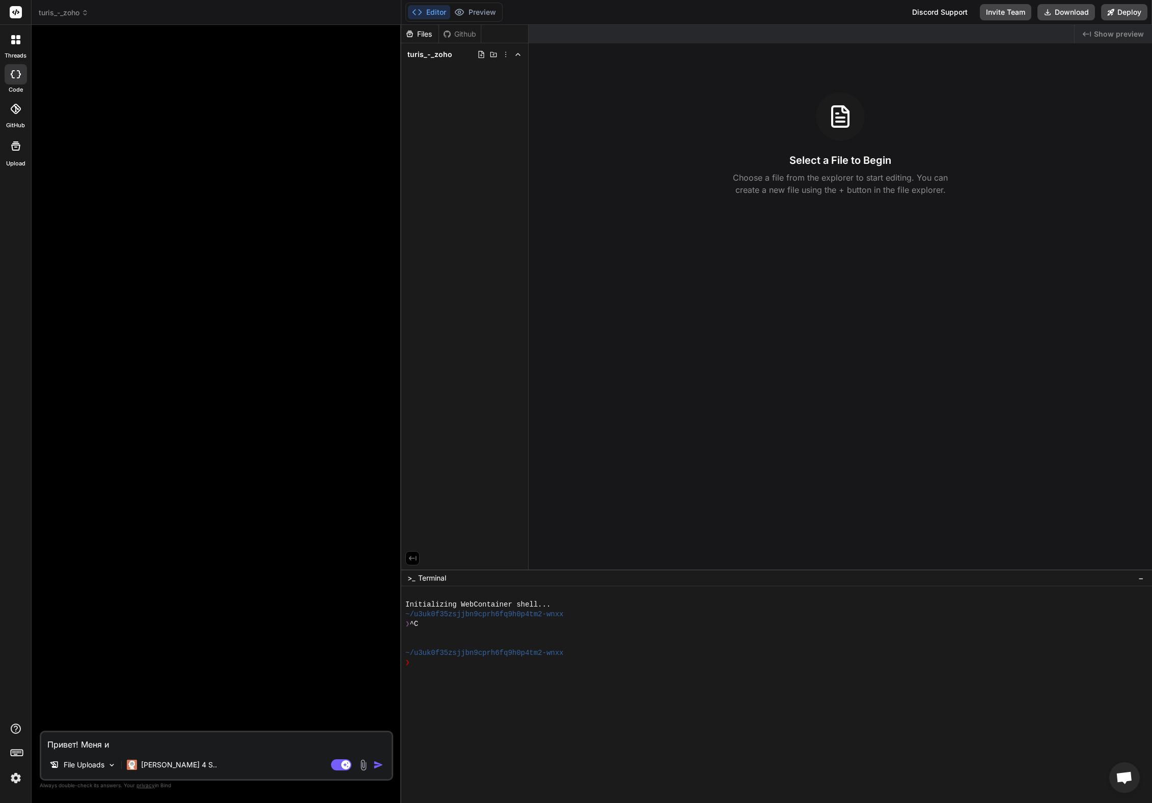
type textarea "x"
type textarea "Привет! Меня инт"
type textarea "x"
type textarea "Привет! Меня инте"
type textarea "x"
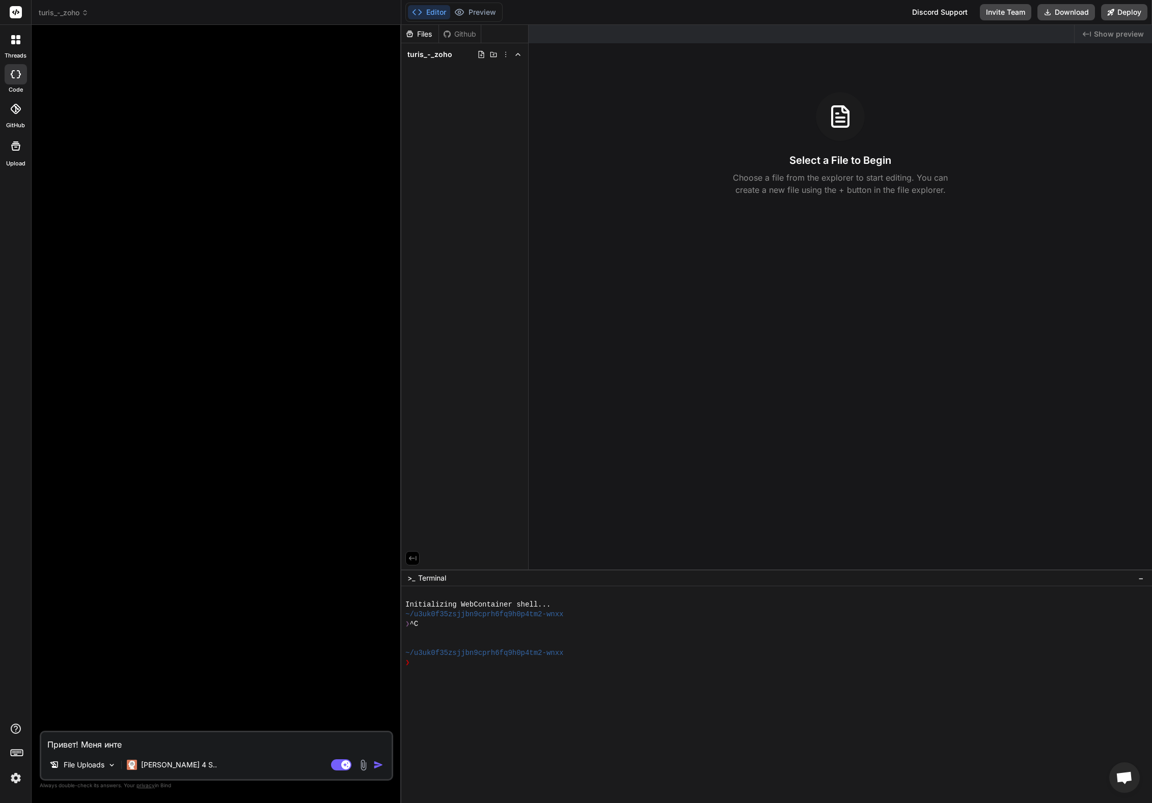
type textarea "Привет! Меня интер"
type textarea "x"
type textarea "Привет! Меня интере"
type textarea "x"
type textarea "Привет! Меня интерес"
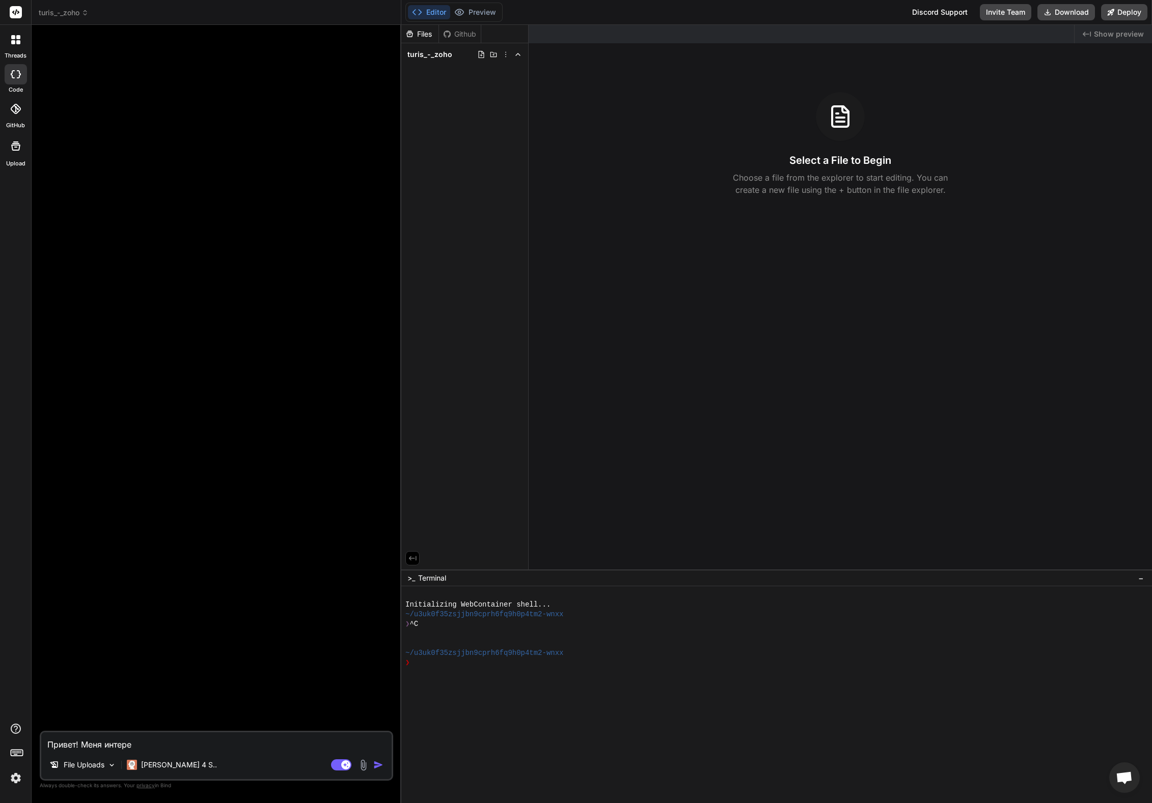
type textarea "x"
type textarea "Привет! Меня интересу"
type textarea "x"
type textarea "Привет! Меня интересуе"
type textarea "x"
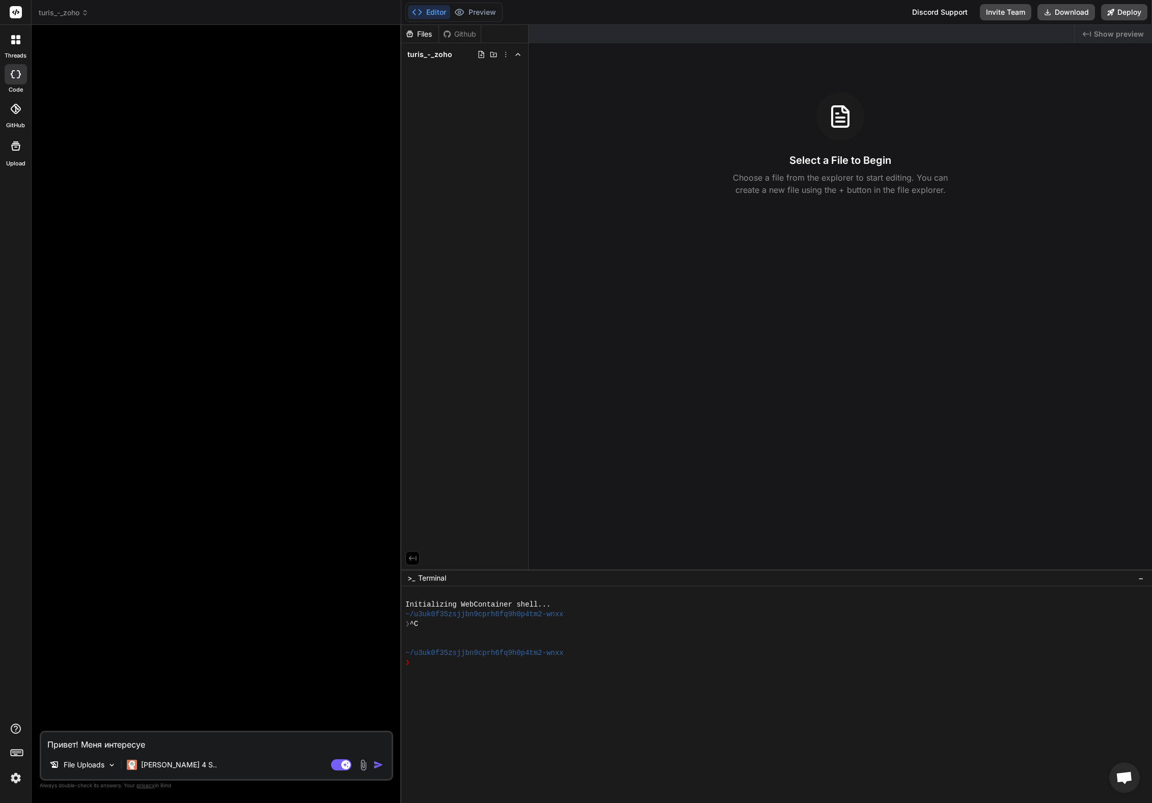
type textarea "Привет! Меня интересует"
type textarea "x"
type textarea "Привет! Меня интересует"
type textarea "x"
type textarea "Привет! Меня интересует з"
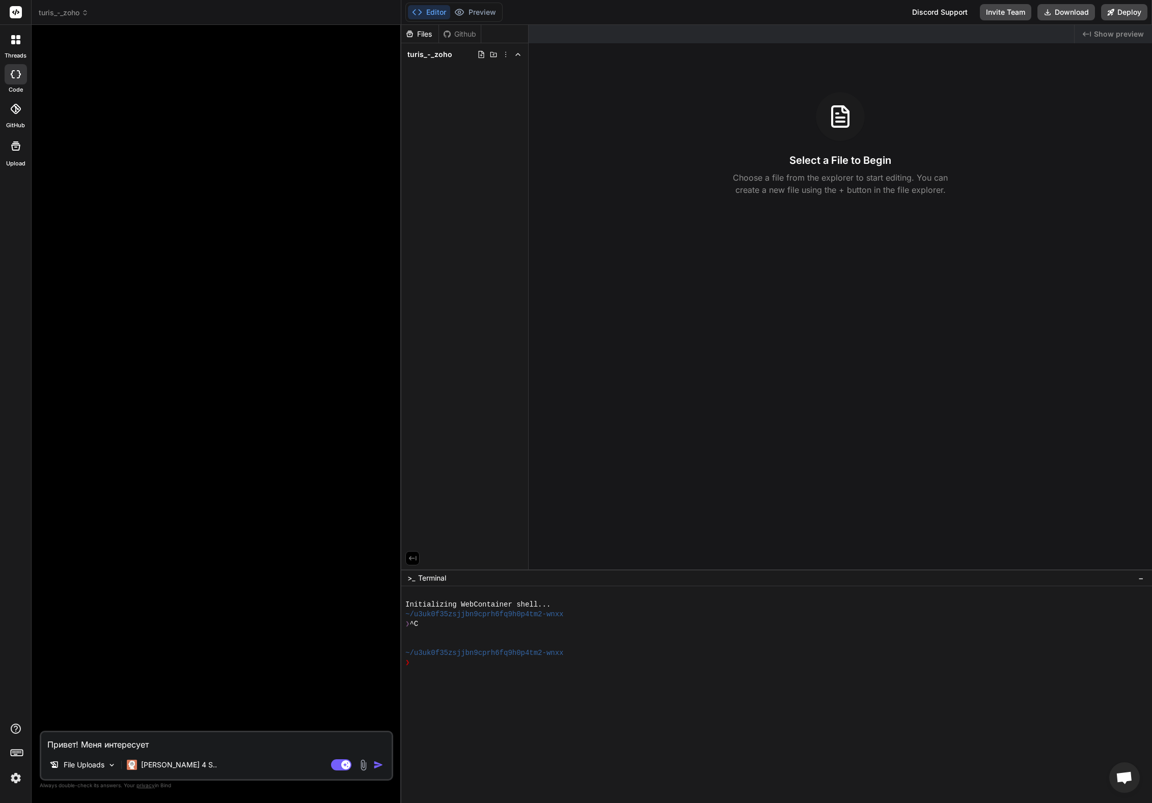
type textarea "x"
type textarea "Привет! Меня интересует зн"
type textarea "x"
type textarea "Привет! Меня интересует зна"
type textarea "x"
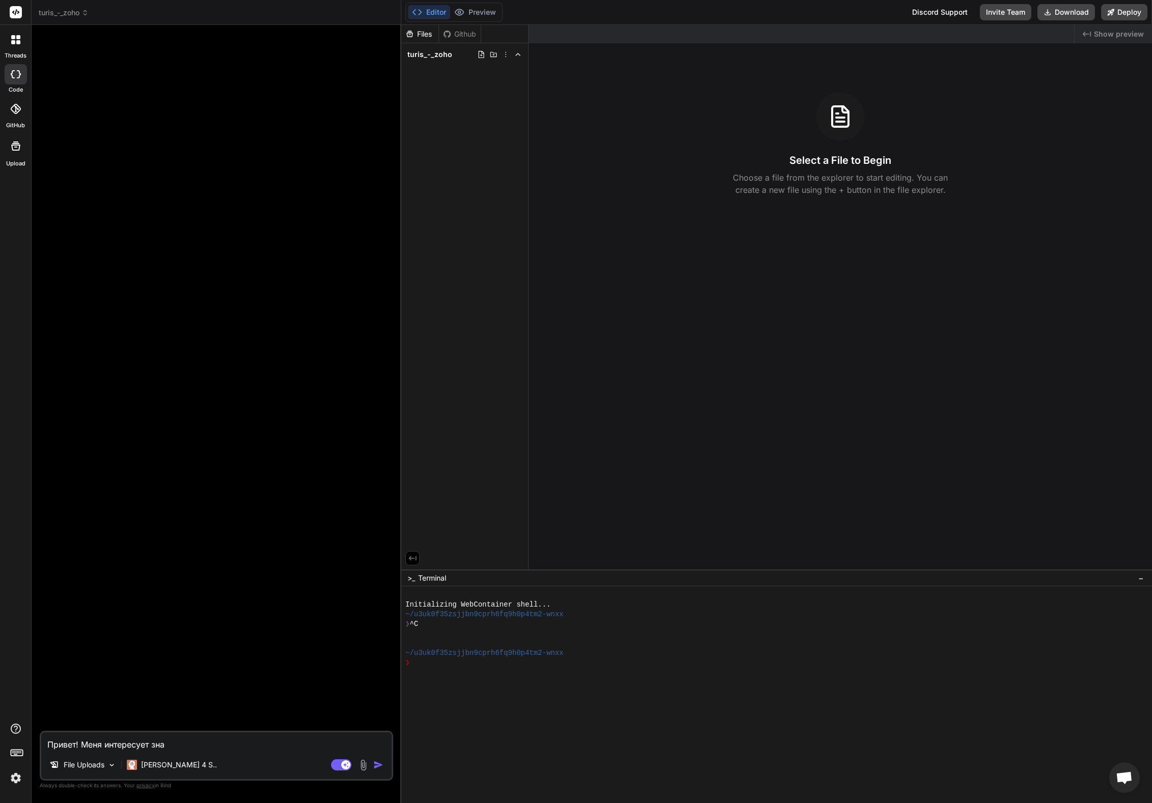
type textarea "Привет! Меня интересует знак"
type textarea "x"
type textarea "Привет! Меня интересует знако"
type textarea "x"
type textarea "Привет! Меня интересует знаком"
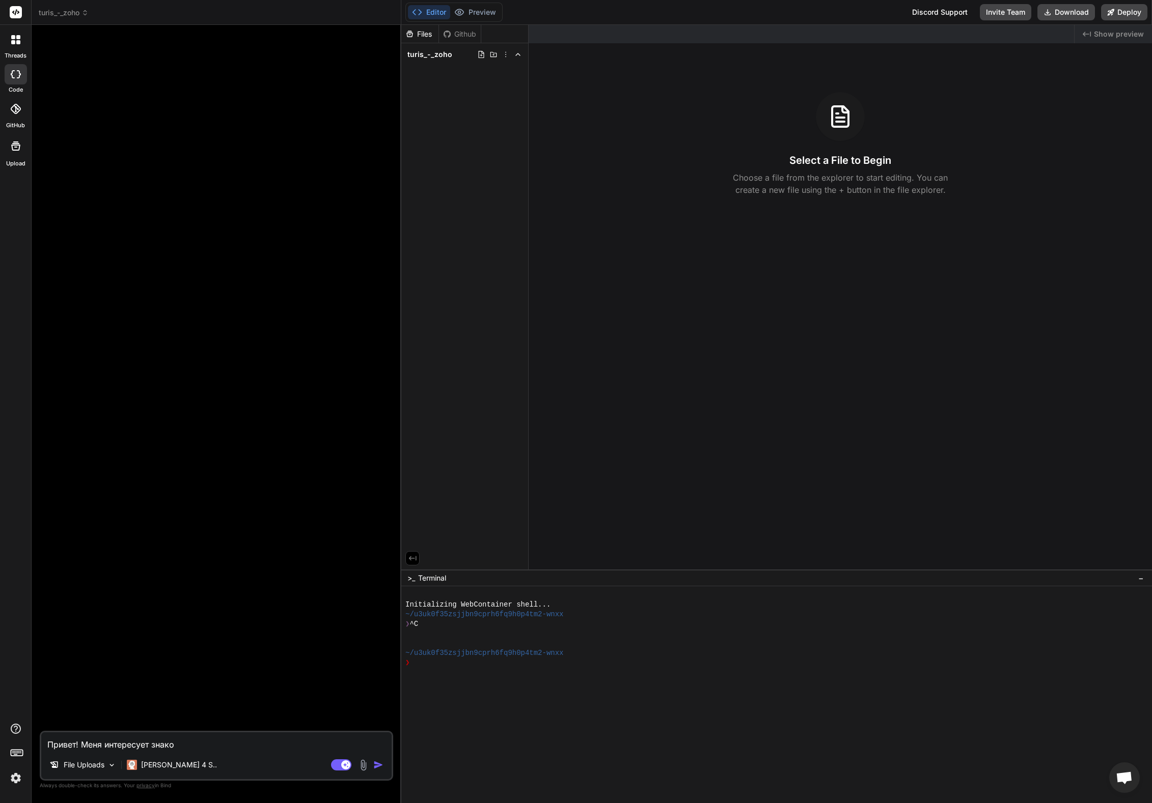
type textarea "x"
type textarea "Привет! Меня интересует знаком"
type textarea "x"
type textarea "Привет! Меня интересует знаком л"
type textarea "x"
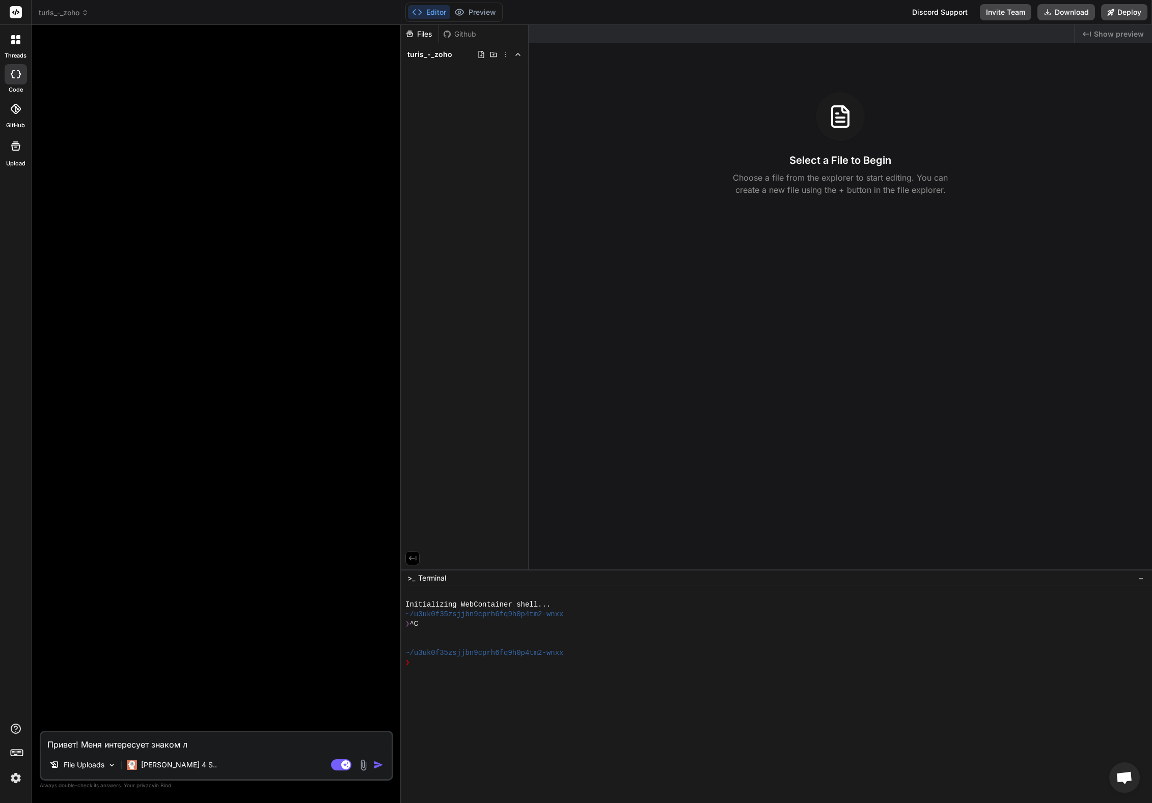
type textarea "Привет! Меня интересует знаком ли"
type textarea "x"
type textarea "Привет! Меня интересует знаком ли"
type textarea "x"
type textarea "Привет! Меня интересует знаком ли т"
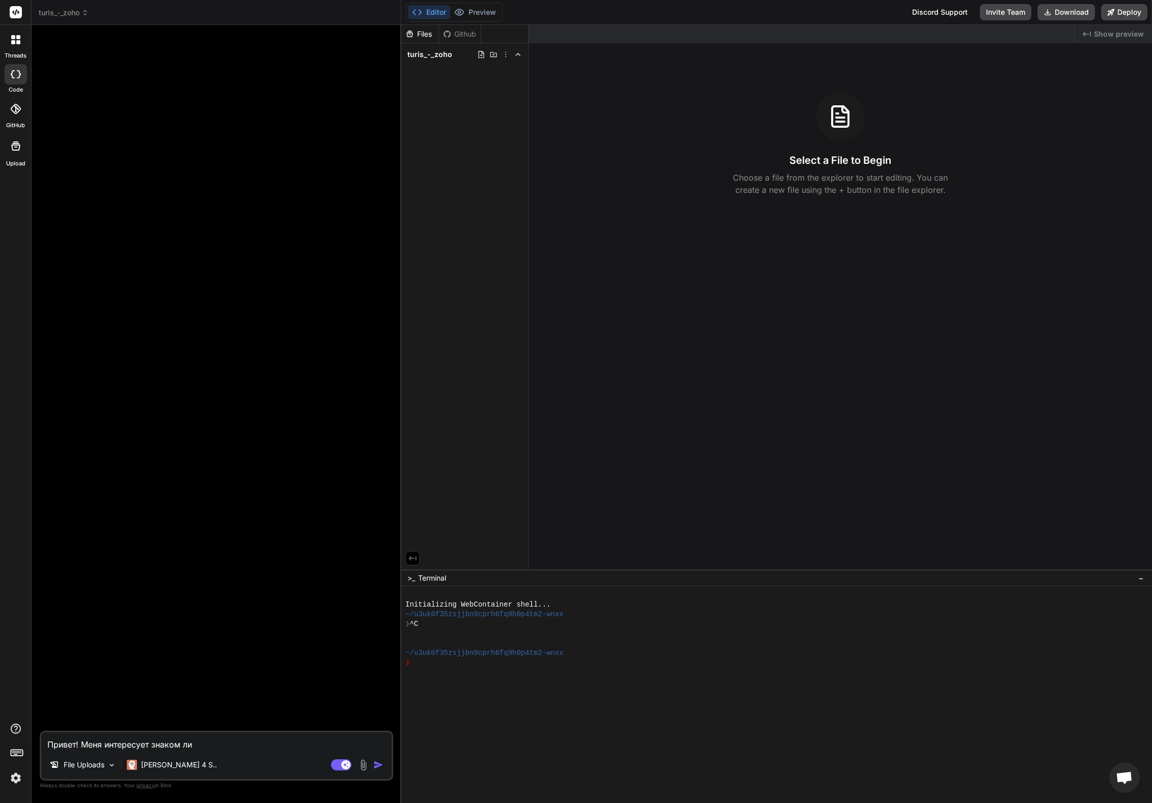
type textarea "x"
type textarea "Привет! Меня интересует знаком ли ты"
type textarea "x"
type textarea "Привет! Меня интересует знаком ли ты"
type textarea "x"
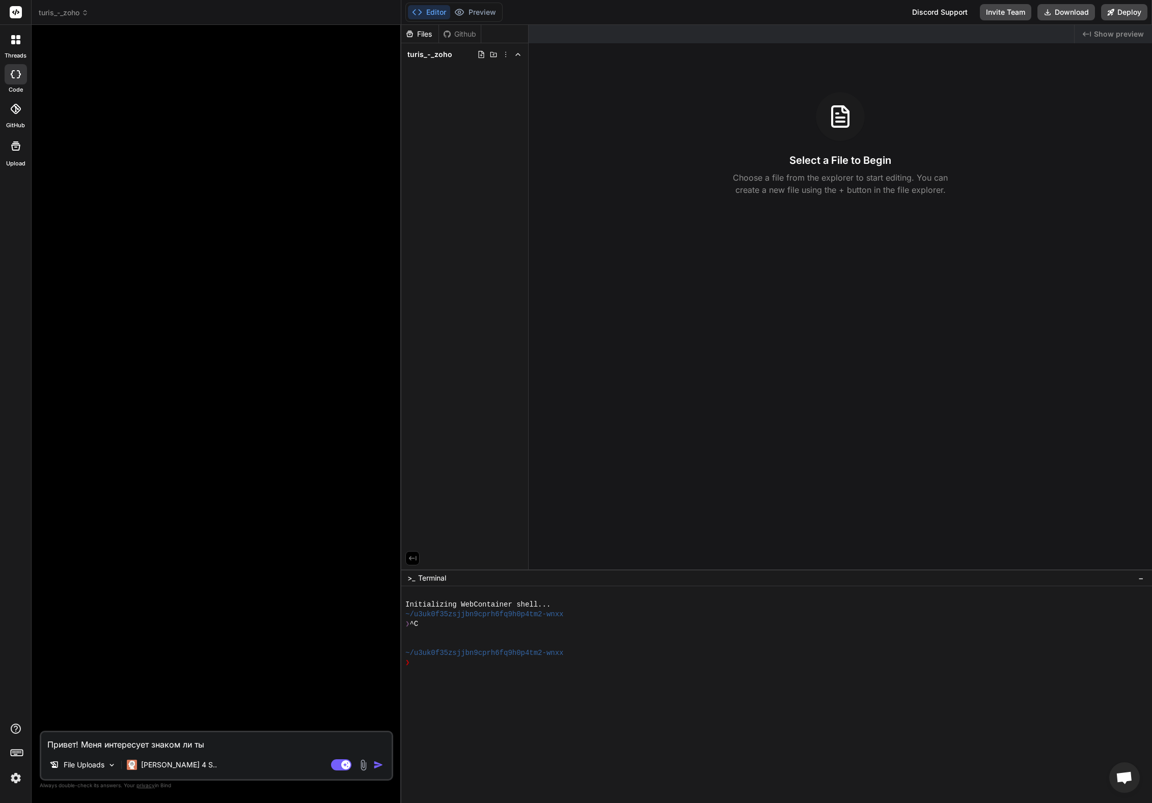
type textarea "Привет! Меня интересует знаком ли ты с"
type textarea "x"
type textarea "Привет! Меня интересует знаком ли ты с"
type textarea "x"
type textarea "Привет! Меня интересует знаком ли ты с с"
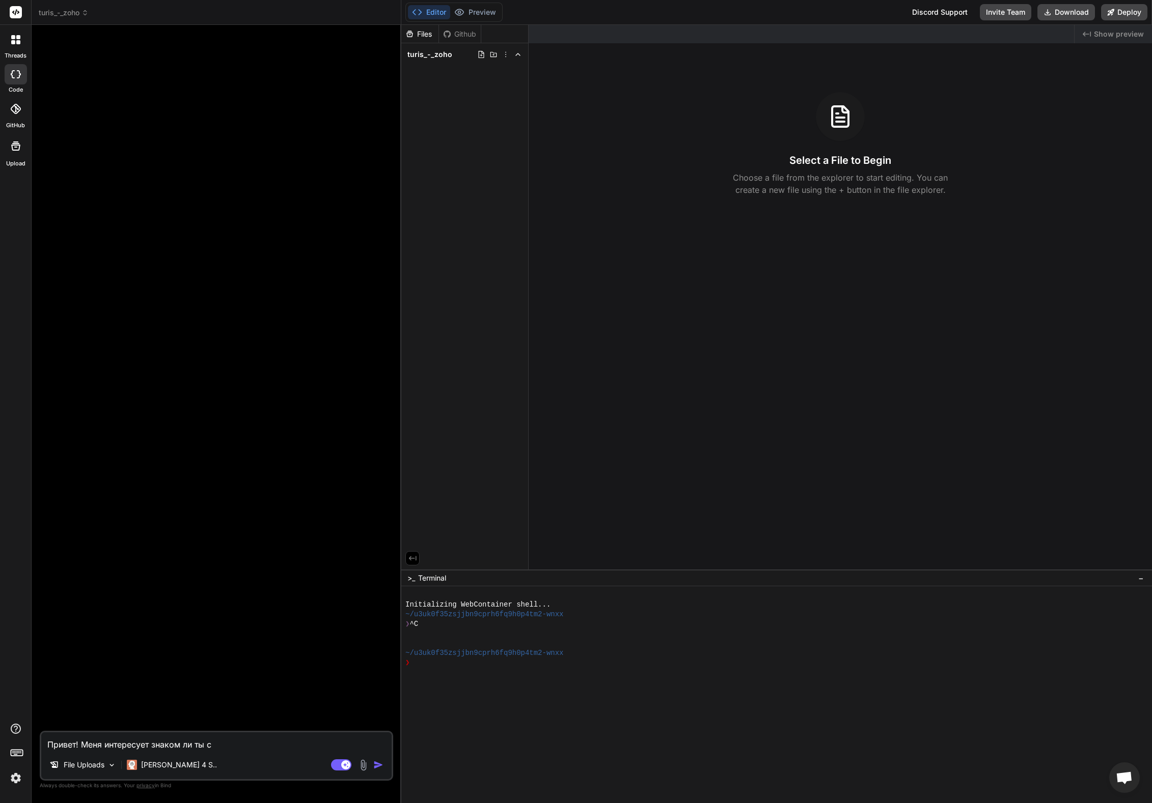
type textarea "x"
type textarea "Привет! Меня интересует знаком ли ты с си"
type textarea "x"
type textarea "Привет! Меня интересует знаком ли ты с сис"
type textarea "x"
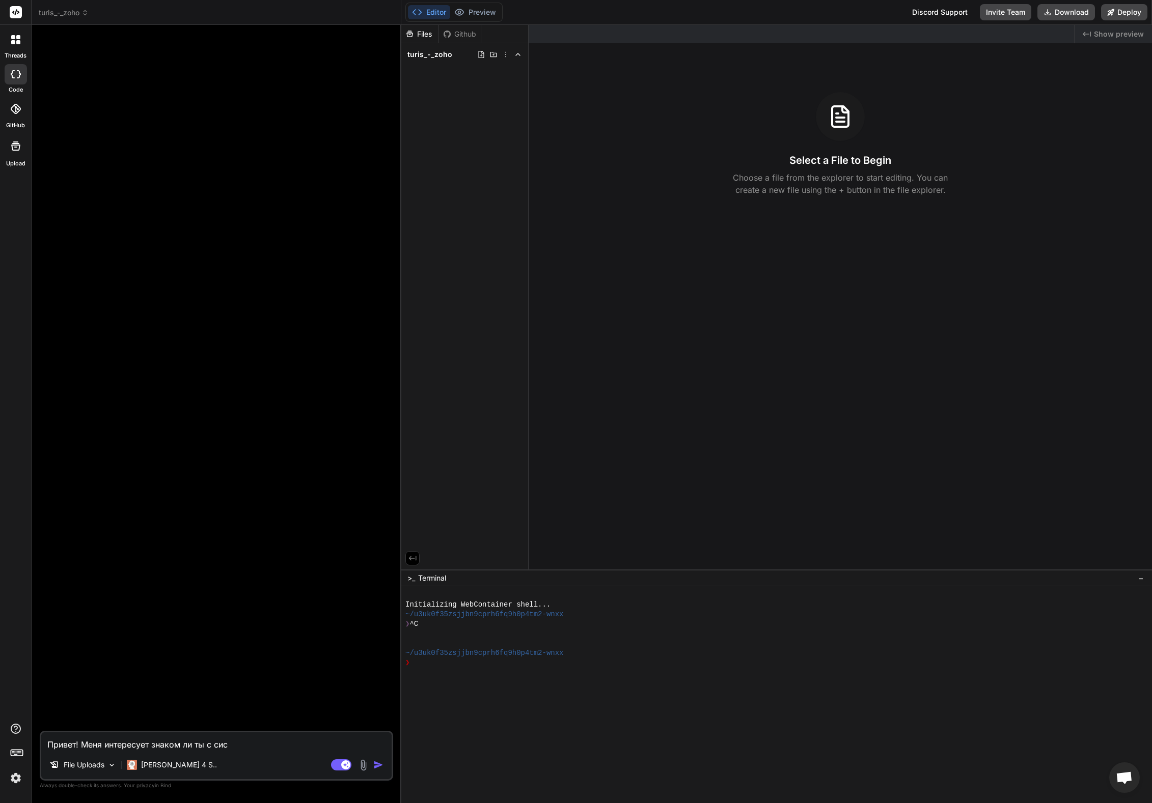
type textarea "Привет! Меня интересует знаком ли ты с сист"
type textarea "x"
type textarea "Привет! Меня интересует знаком ли ты с систе"
type textarea "x"
type textarea "Привет! Меня интересует знаком ли ты с систем"
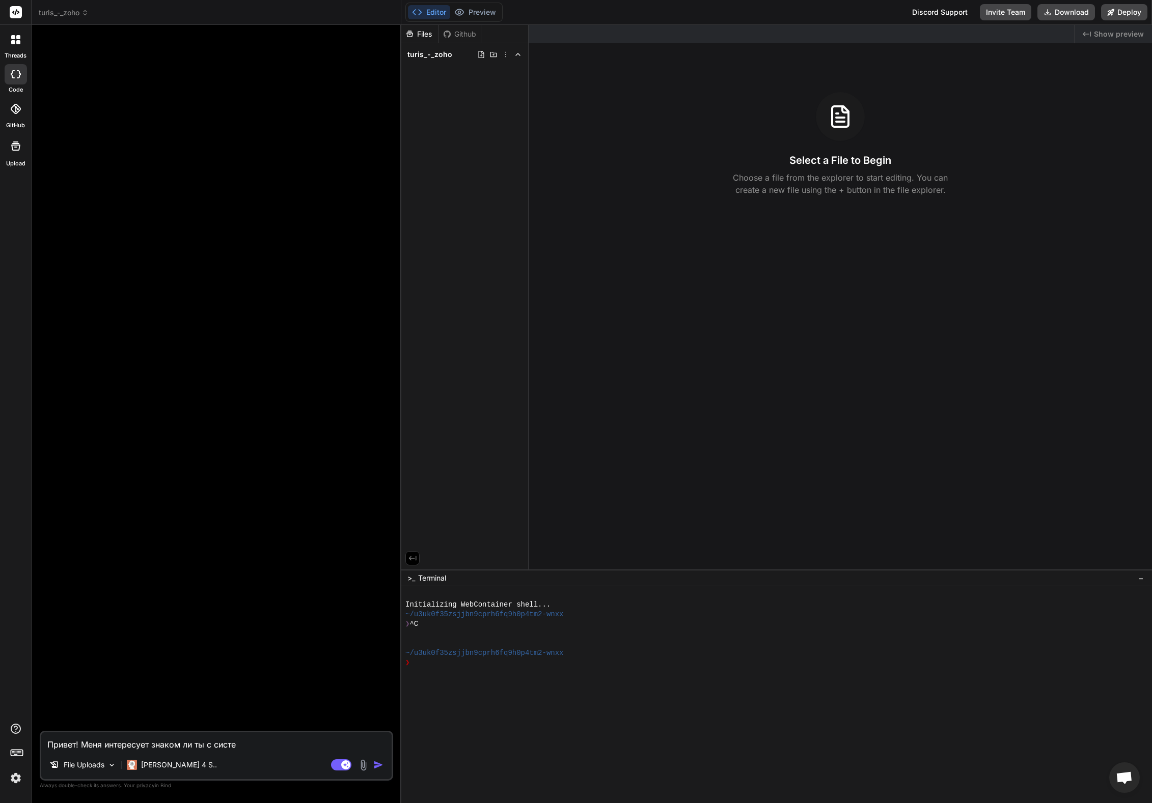
type textarea "x"
type textarea "Привет! Меня интересует знаком ли ты с системо"
type textarea "x"
type textarea "Привет! Меня интересует знаком ли ты с системой"
type textarea "x"
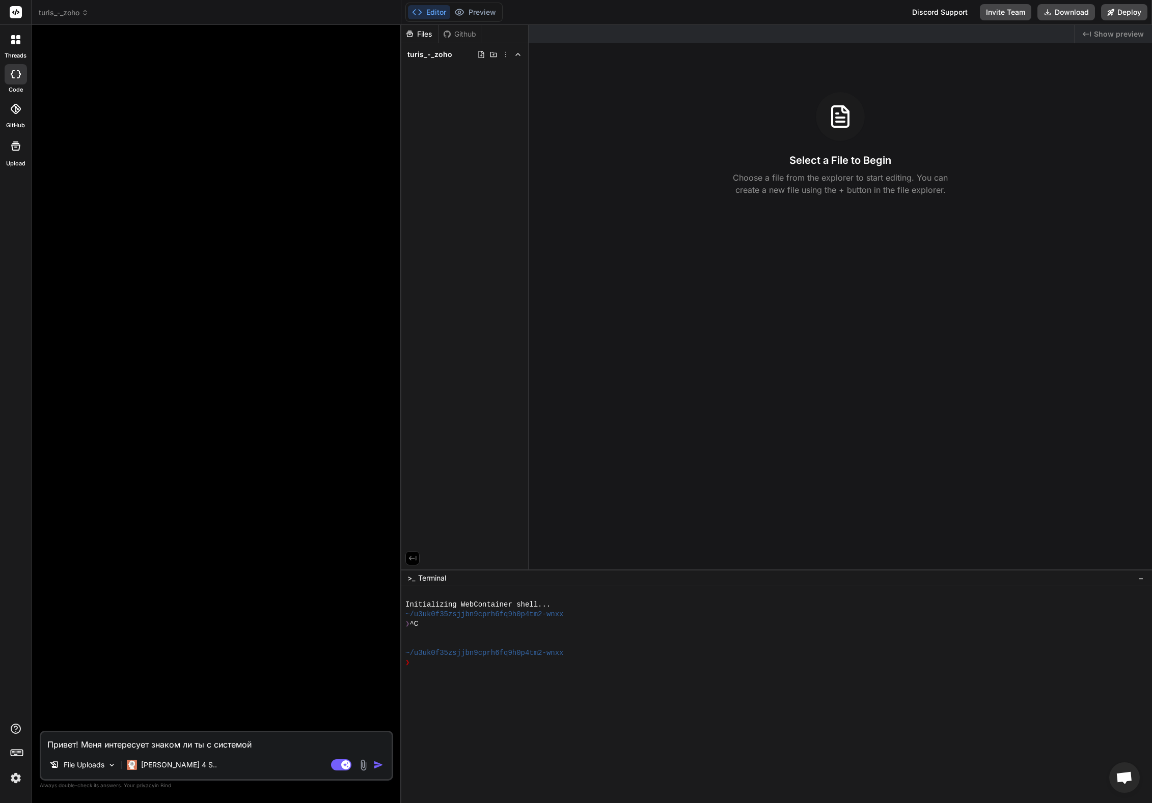
type textarea "Привет! Меня интересует знаком ли ты с системой"
type textarea "x"
type textarea "Привет! Меня интересует знаком ли ты с системой [PERSON_NAME]"
type textarea "x"
type textarea "Привет! Меня интересует знаком ли ты с системой [PERSON_NAME]"
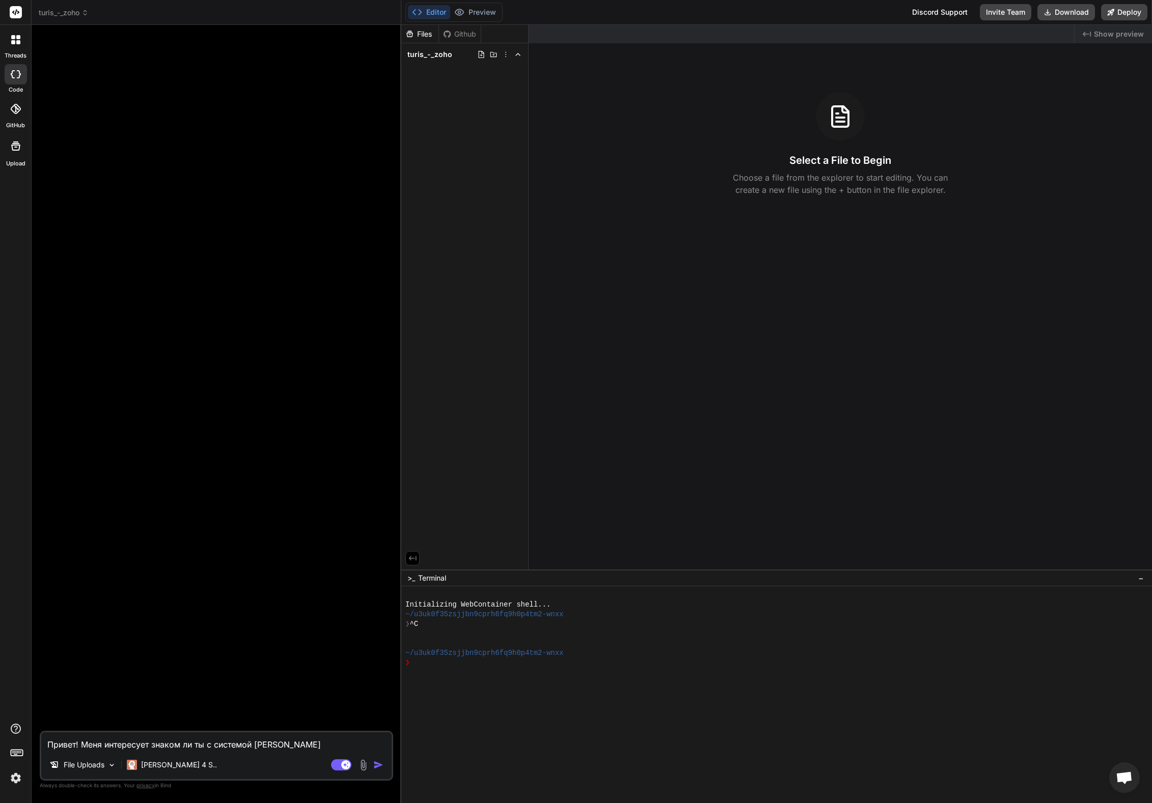
type textarea "x"
type textarea "Привет! Меня интересует знаком ли ты с системой [PERSON_NAME]"
type textarea "x"
type textarea "Привет! Меня интересует знаком ли ты с системой [PERSON_NAME]"
type textarea "x"
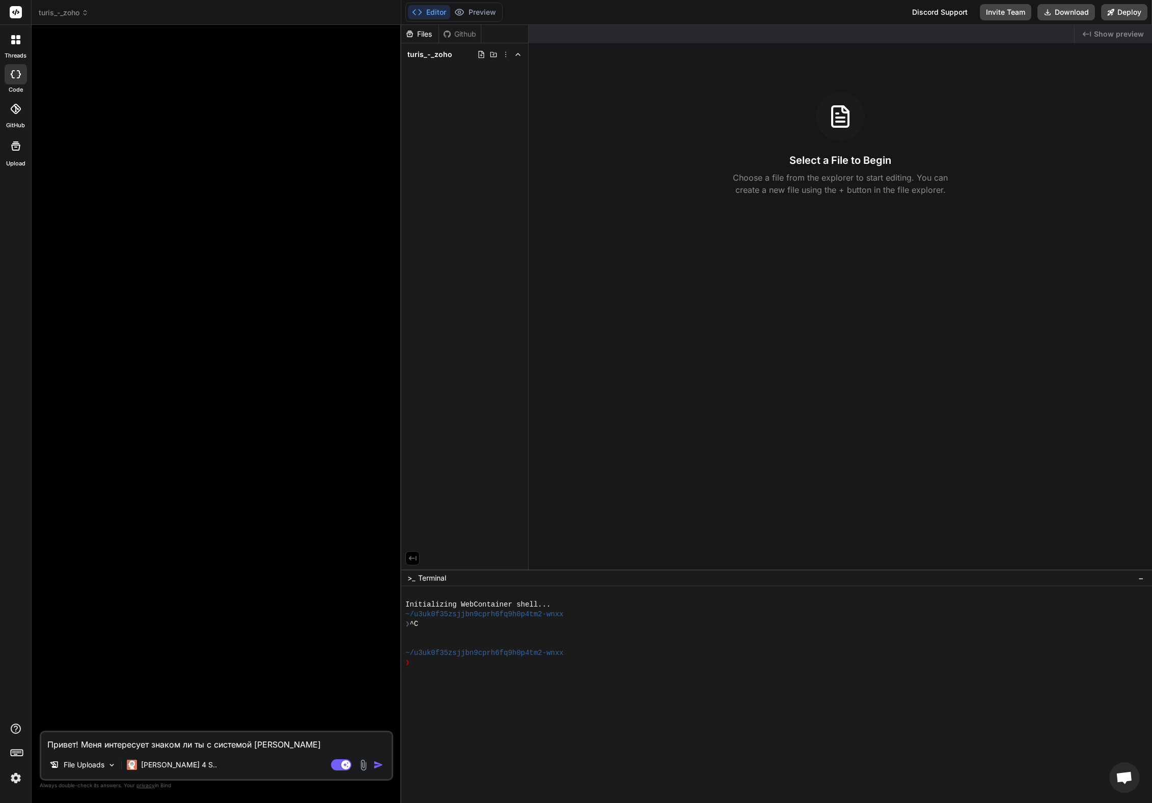
type textarea "Привет! Меня интересует знаком ли ты с системой [PERSON_NAME]"
type textarea "x"
type textarea "Привет! Меня интересует знаком ли ты с системой [PERSON_NAME]"
type textarea "x"
type textarea "Привет! Меня интересует знаком ли ты с системой [PERSON_NAME]"
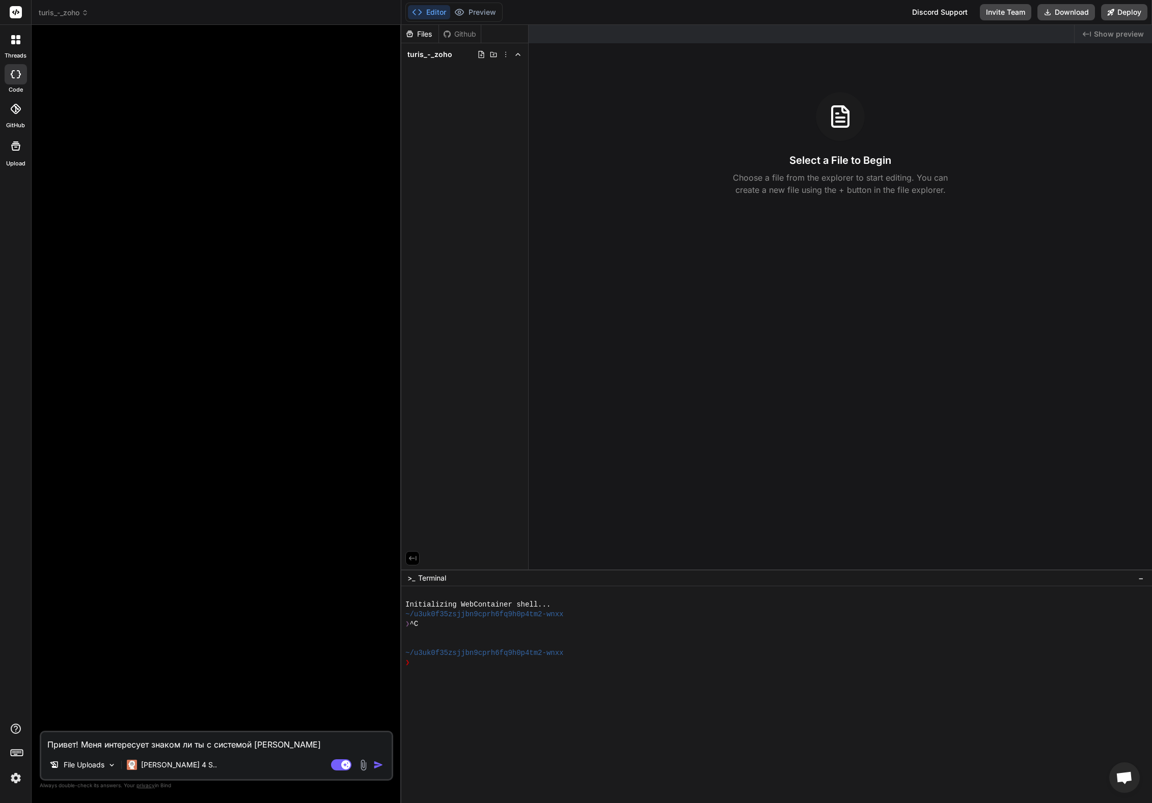
type textarea "x"
type textarea "Привет! Меня интересует знаком ли ты с системой [PERSON_NAME] ("
type textarea "x"
paste textarea "The B2B platform"
type textarea "Привет! Меня интересует знаком ли ты с системой Turis (The B2B platform"
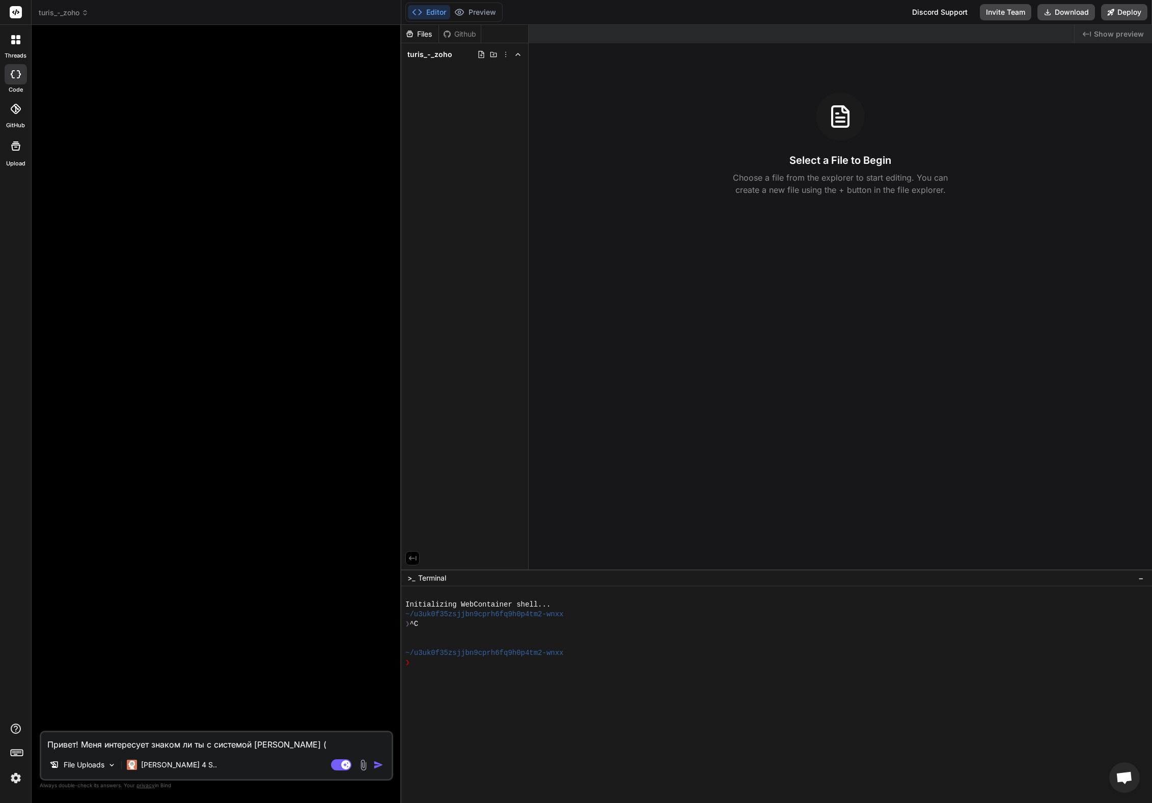
type textarea "x"
type textarea "Привет! Меня интересует знаком ли ты с системой Turis (The B2B platform)"
type textarea "x"
type textarea "Привет! Меня интересует знаком ли ты с системой Turis (The B2B platform)?"
type textarea "x"
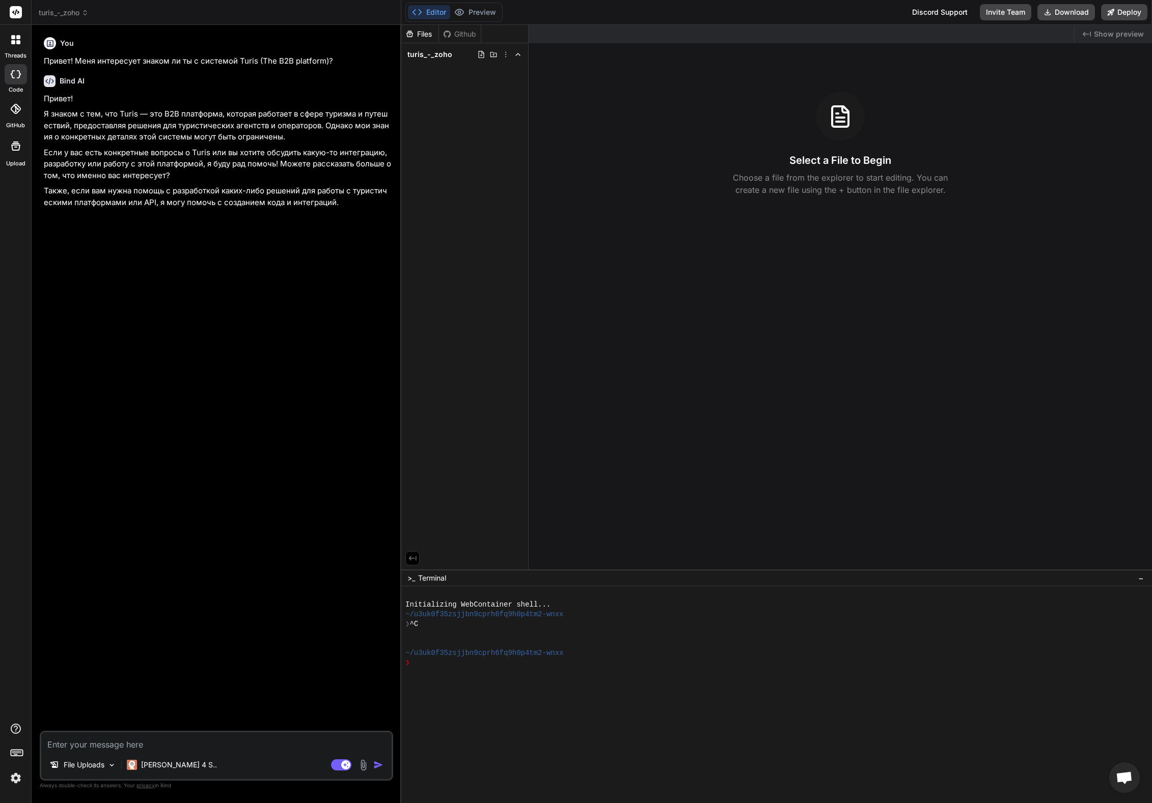
type textarea "x"
click at [152, 743] on textarea at bounding box center [216, 742] width 350 height 18
paste textarea "B2B eCommerce is complex. Pricing rules, accounts, payments, and offline orders…"
type textarea "B2B eCommerce is complex. Pricing rules, accounts, payments, and offline orders…"
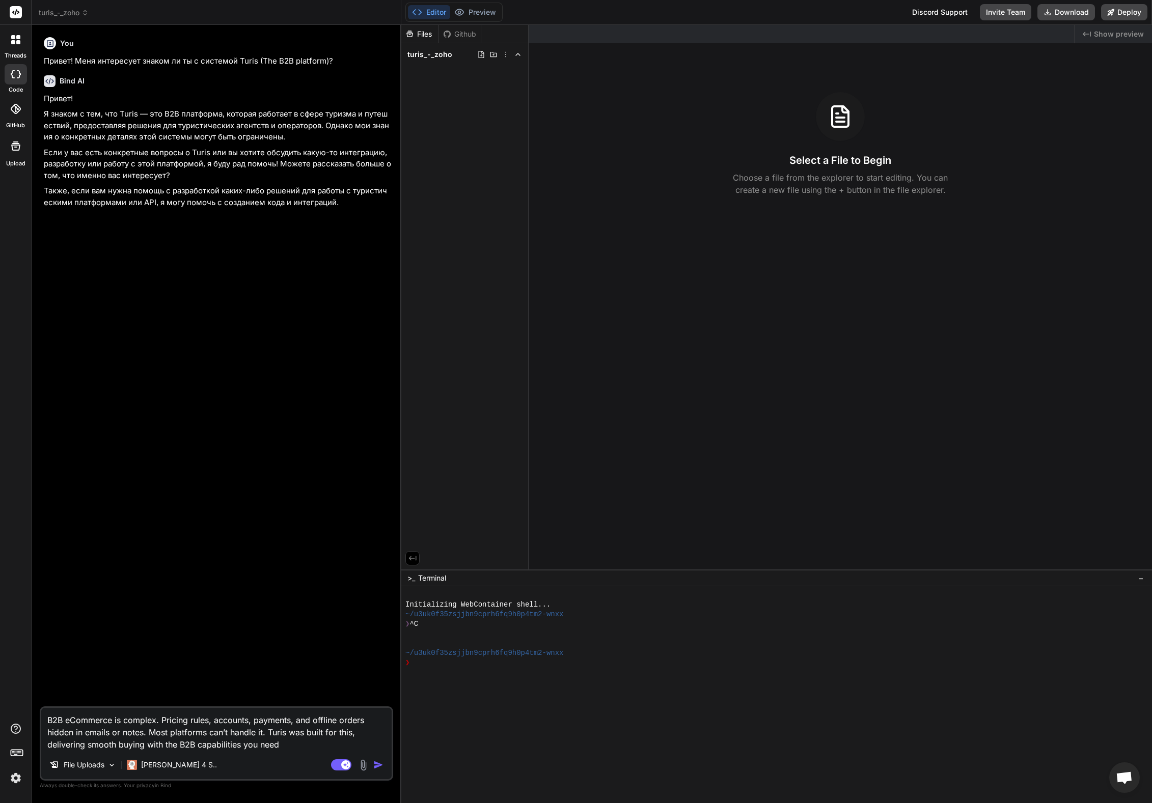
type textarea "x"
type textarea "B2B eCommerce is complex. Pricing rules, accounts, payments, and offline orders…"
type textarea "x"
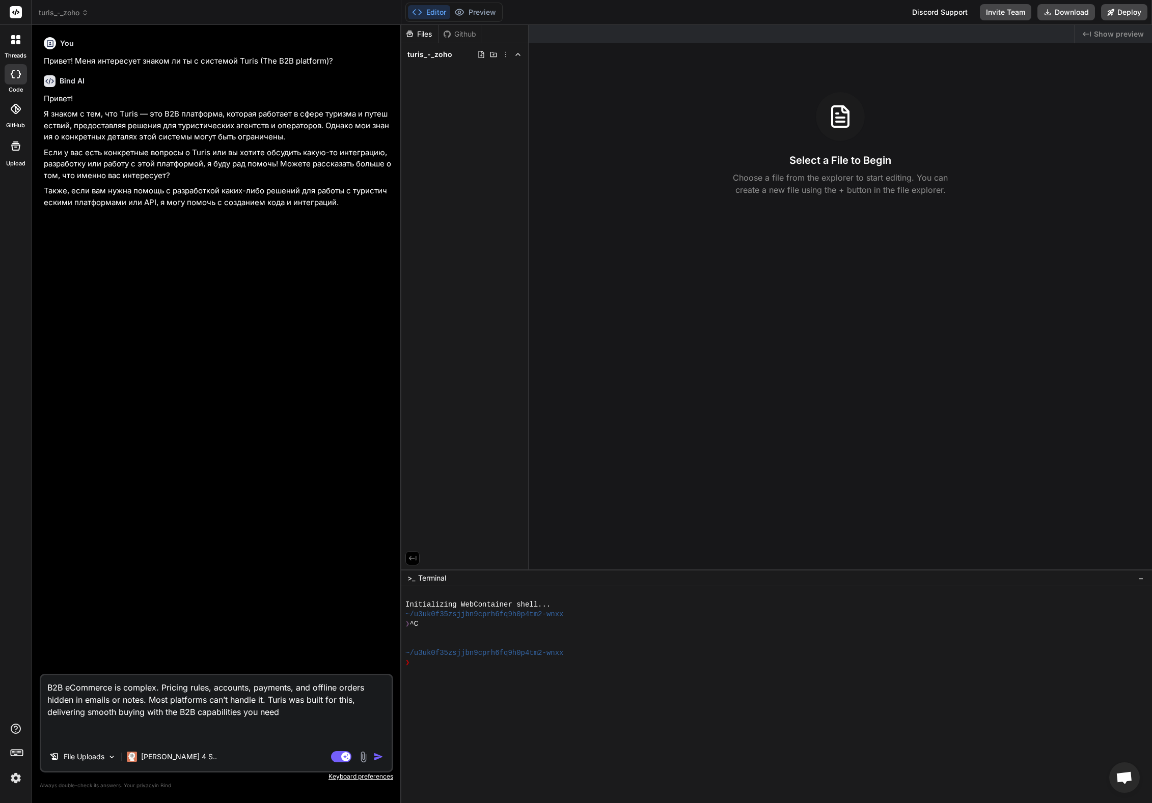
type textarea "B2B eCommerce is complex. Pricing rules, accounts, payments, and offline orders…"
type textarea "x"
type textarea "B2B eCommerce is complex. Pricing rules, accounts, payments, and offline orders…"
type textarea "x"
type textarea "B2B eCommerce is complex. Pricing rules, accounts, payments, and offline orders…"
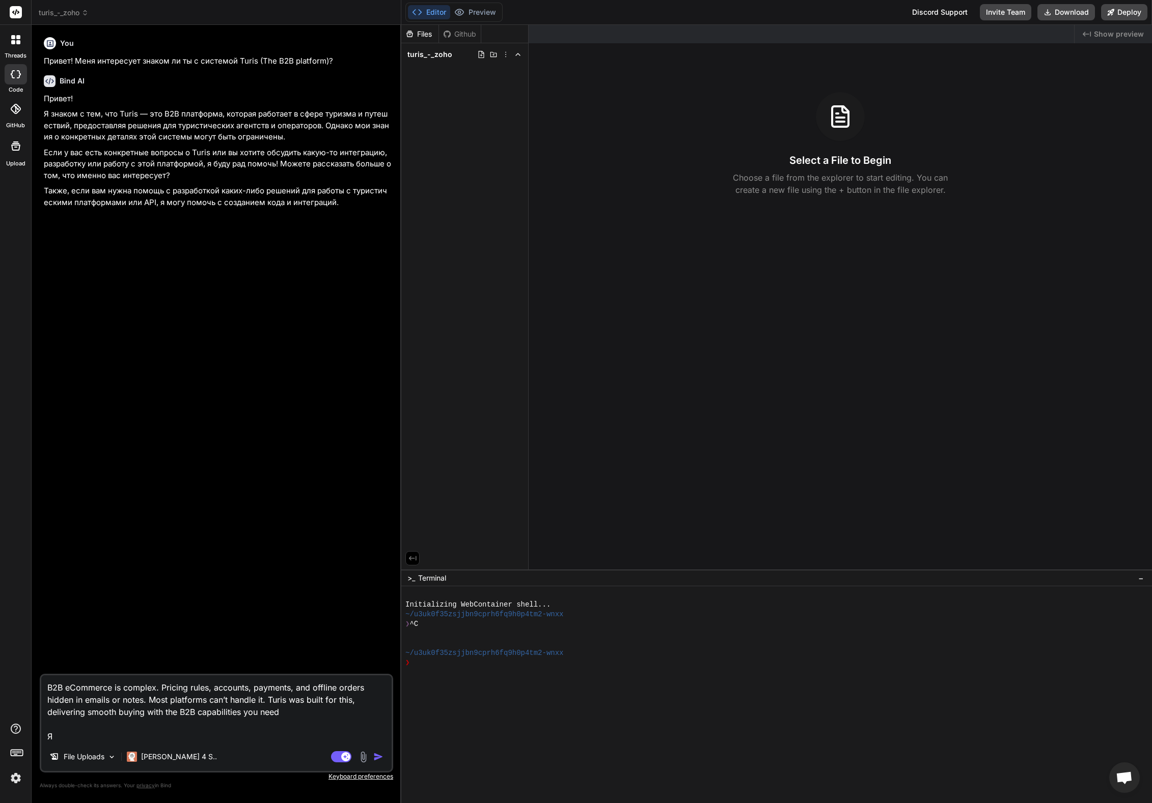
type textarea "x"
type textarea "B2B eCommerce is complex. Pricing rules, accounts, payments, and offline orders…"
type textarea "x"
type textarea "B2B eCommerce is complex. Pricing rules, accounts, payments, and offline orders…"
type textarea "x"
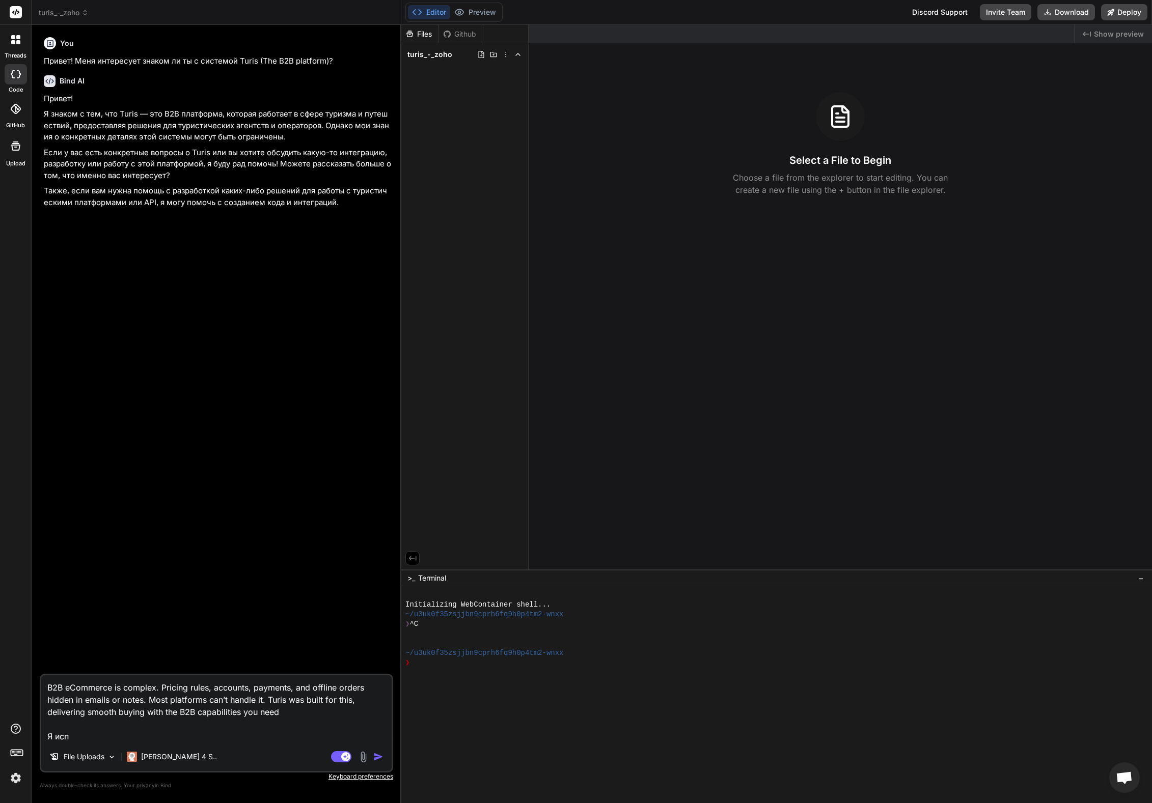
type textarea "B2B eCommerce is complex. Pricing rules, accounts, payments, and offline orders…"
type textarea "x"
type textarea "B2B eCommerce is complex. Pricing rules, accounts, payments, and offline orders…"
type textarea "x"
type textarea "B2B eCommerce is complex. Pricing rules, accounts, payments, and offline orders…"
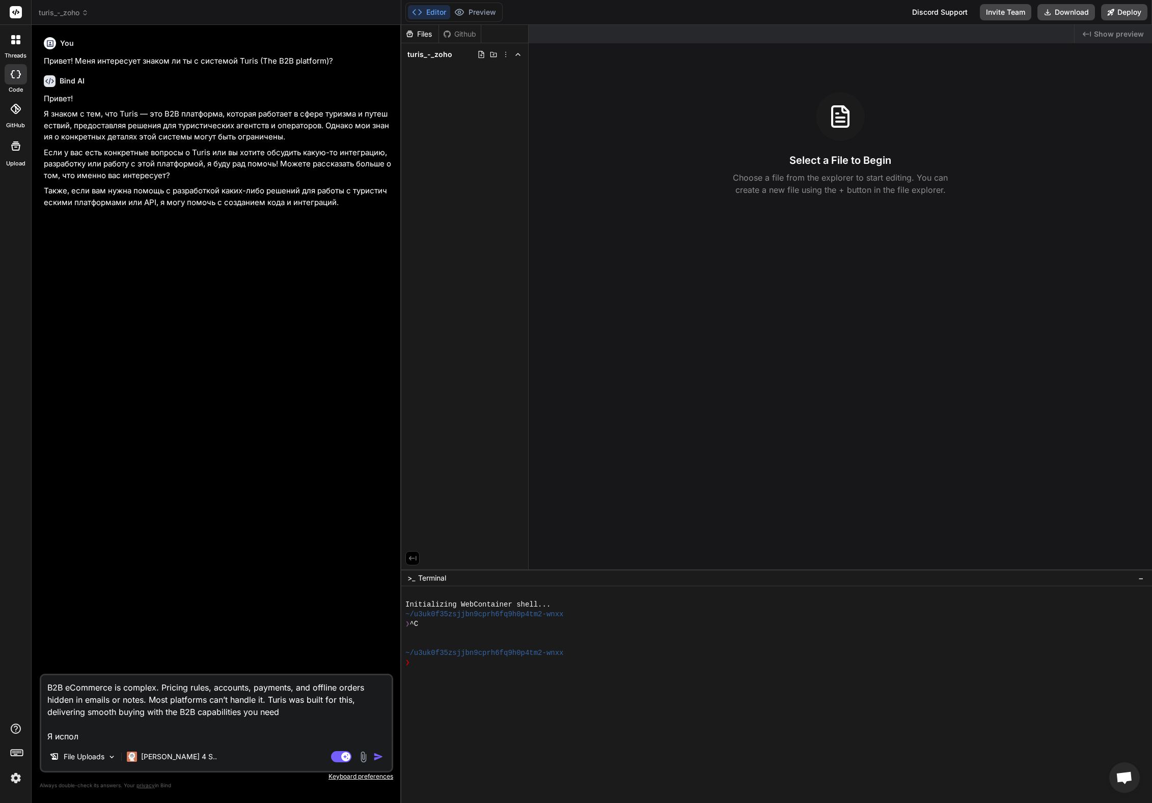
type textarea "x"
type textarea "B2B eCommerce is complex. Pricing rules, accounts, payments, and offline orders…"
type textarea "x"
type textarea "B2B eCommerce is complex. Pricing rules, accounts, payments, and offline orders…"
type textarea "x"
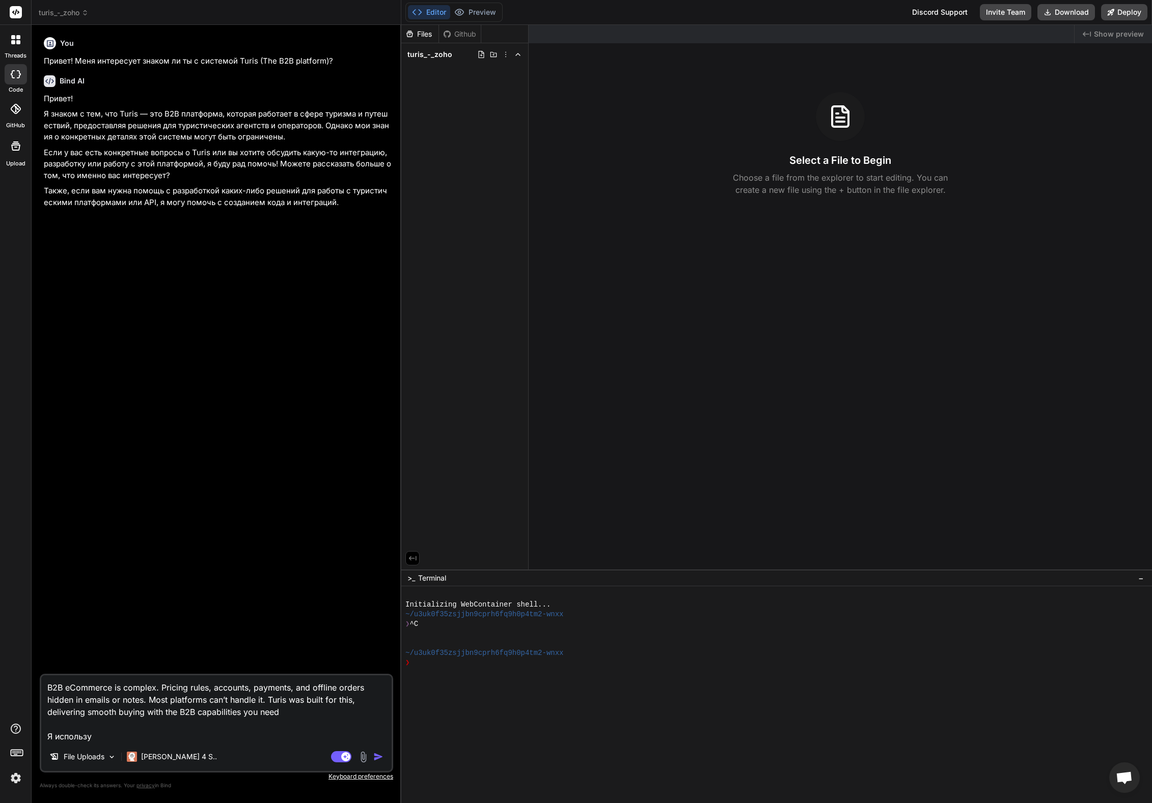
type textarea "B2B eCommerce is complex. Pricing rules, accounts, payments, and offline orders…"
type textarea "x"
type textarea "B2B eCommerce is complex. Pricing rules, accounts, payments, and offline orders…"
type textarea "x"
type textarea "B2B eCommerce is complex. Pricing rules, accounts, payments, and offline orders…"
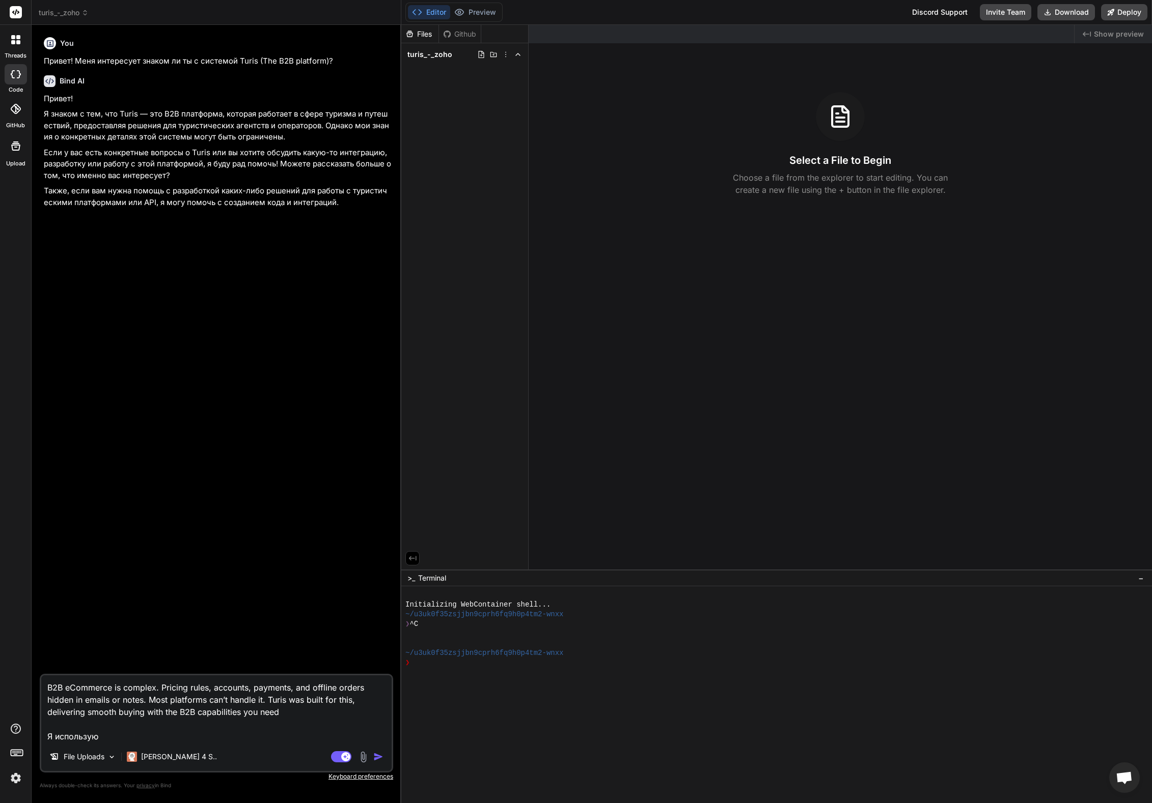
type textarea "x"
type textarea "B2B eCommerce is complex. Pricing rules, accounts, payments, and offline orders…"
type textarea "x"
type textarea "B2B eCommerce is complex. Pricing rules, accounts, payments, and offline orders…"
type textarea "x"
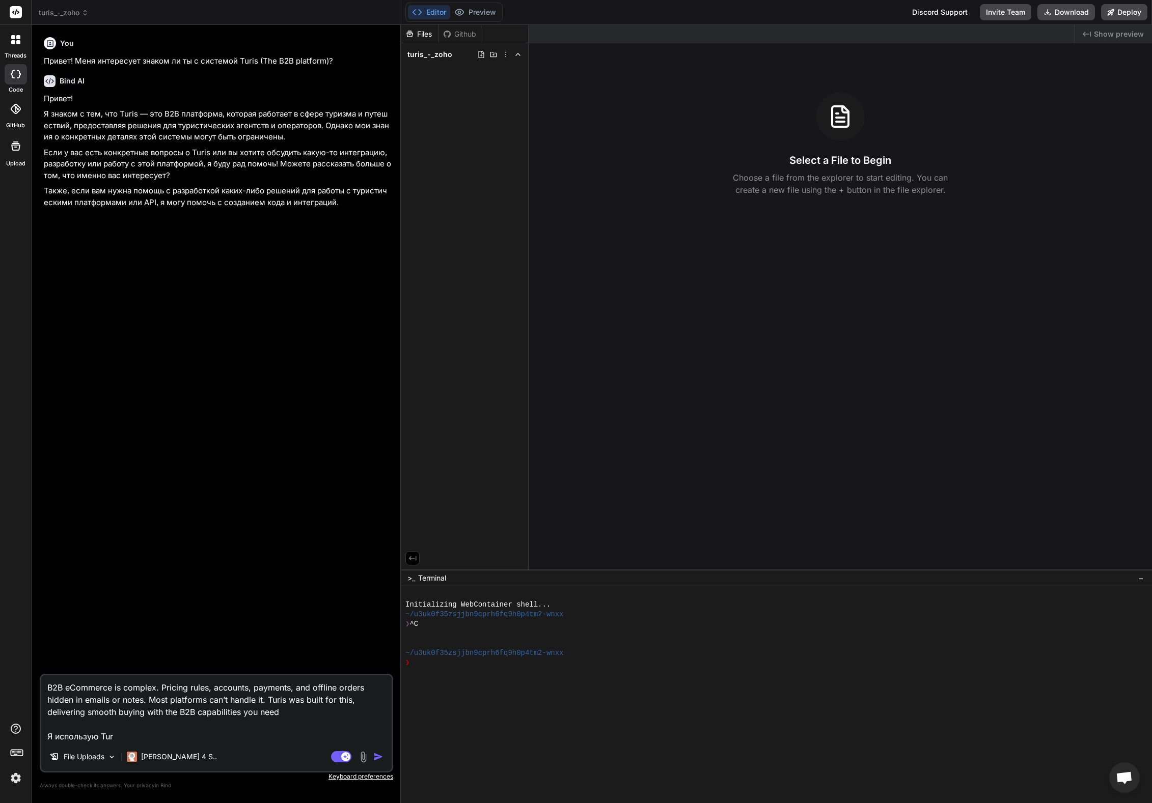
type textarea "B2B eCommerce is complex. Pricing rules, accounts, payments, and offline orders…"
type textarea "x"
type textarea "B2B eCommerce is complex. Pricing rules, accounts, payments, and offline orders…"
type textarea "x"
type textarea "B2B eCommerce is complex. Pricing rules, accounts, payments, and offline orders…"
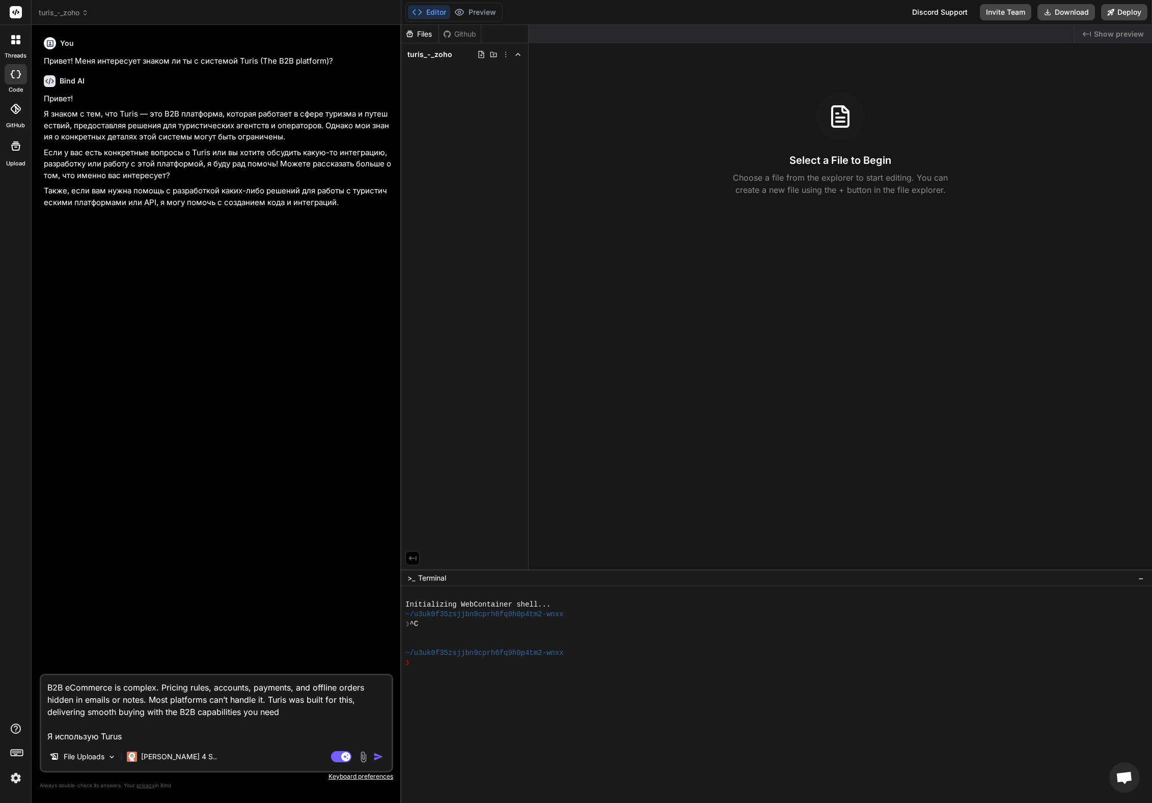
type textarea "x"
type textarea "B2B eCommerce is complex. Pricing rules, accounts, payments, and offline orders…"
type textarea "x"
type textarea "B2B eCommerce is complex. Pricing rules, accounts, payments, and offline orders…"
type textarea "x"
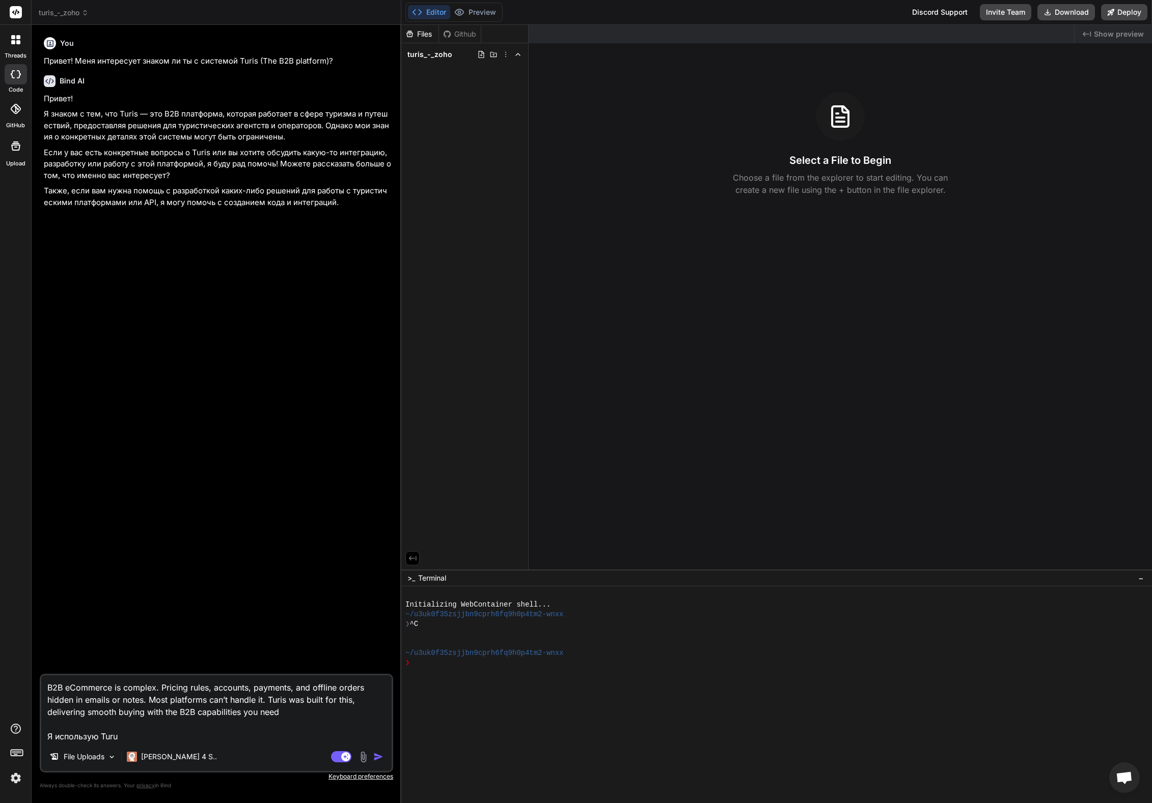
type textarea "B2B eCommerce is complex. Pricing rules, accounts, payments, and offline orders…"
type textarea "x"
type textarea "B2B eCommerce is complex. Pricing rules, accounts, payments, and offline orders…"
type textarea "x"
type textarea "B2B eCommerce is complex. Pricing rules, accounts, payments, and offline orders…"
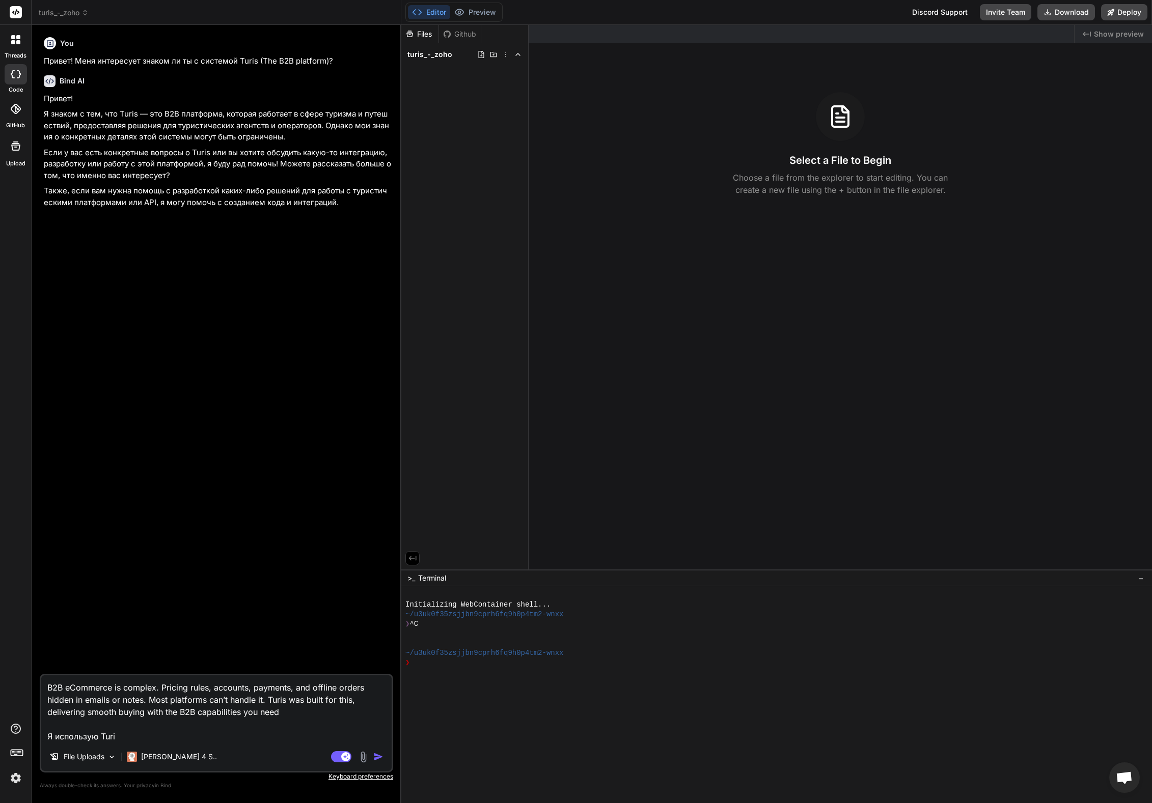
type textarea "x"
type textarea "B2B eCommerce is complex. Pricing rules, accounts, payments, and offline orders…"
type textarea "x"
type textarea "B2B eCommerce is complex. Pricing rules, accounts, payments, and offline orders…"
type textarea "x"
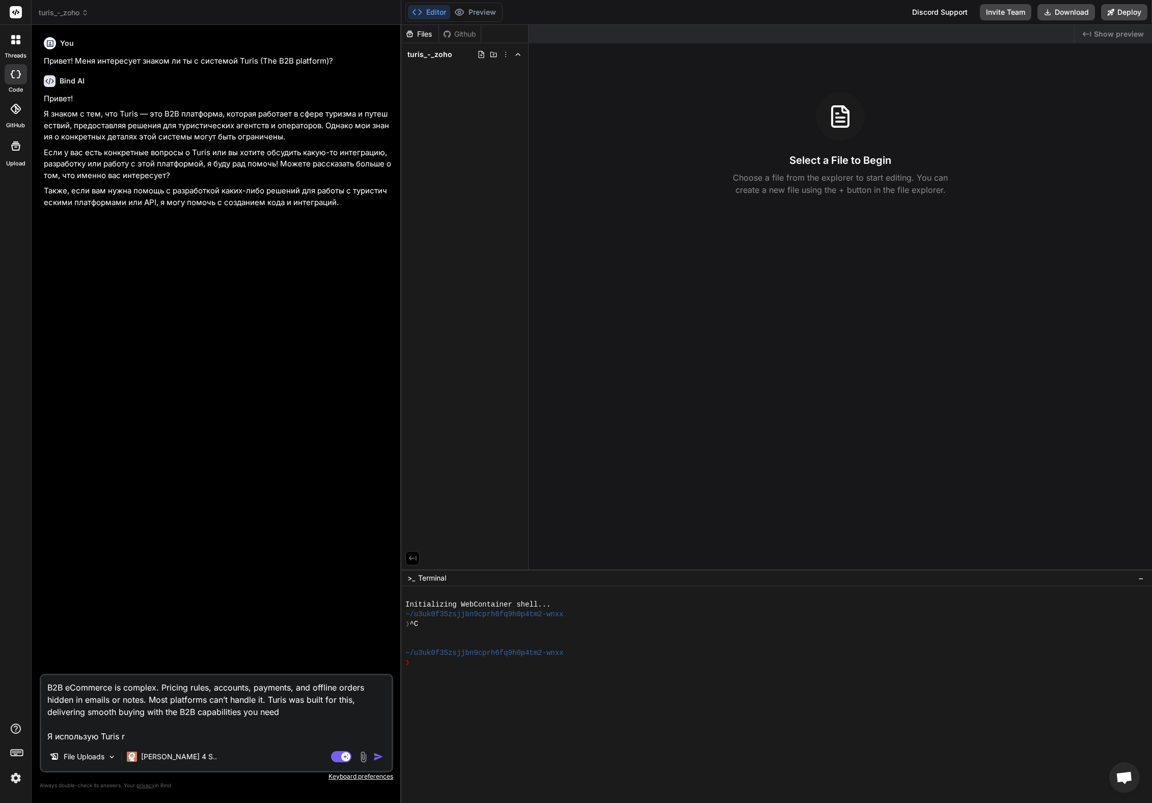
type textarea "B2B eCommerce is complex. Pricing rules, accounts, payments, and offline orders…"
type textarea "x"
type textarea "B2B eCommerce is complex. Pricing rules, accounts, payments, and offline orders…"
type textarea "x"
type textarea "B2B eCommerce is complex. Pricing rules, accounts, payments, and offline orders…"
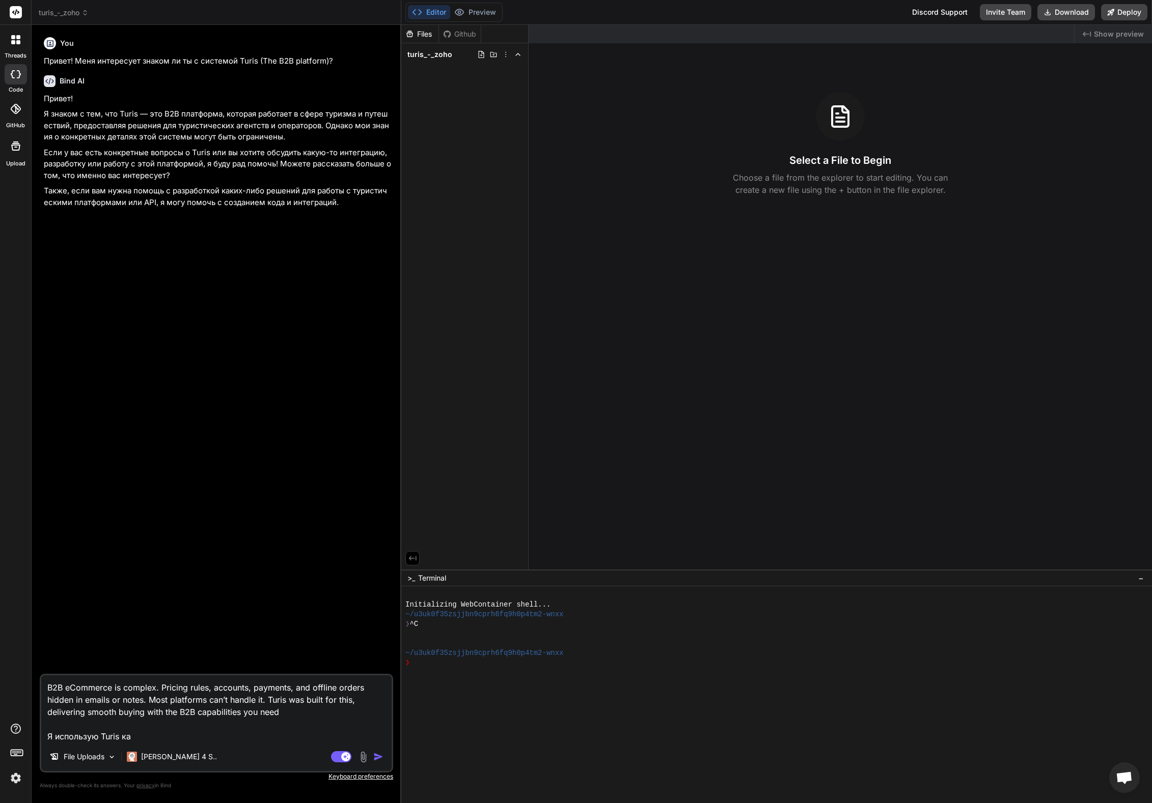
type textarea "x"
type textarea "B2B eCommerce is complex. Pricing rules, accounts, payments, and offline orders…"
type textarea "x"
type textarea "B2B eCommerce is complex. Pricing rules, accounts, payments, and offline orders…"
type textarea "x"
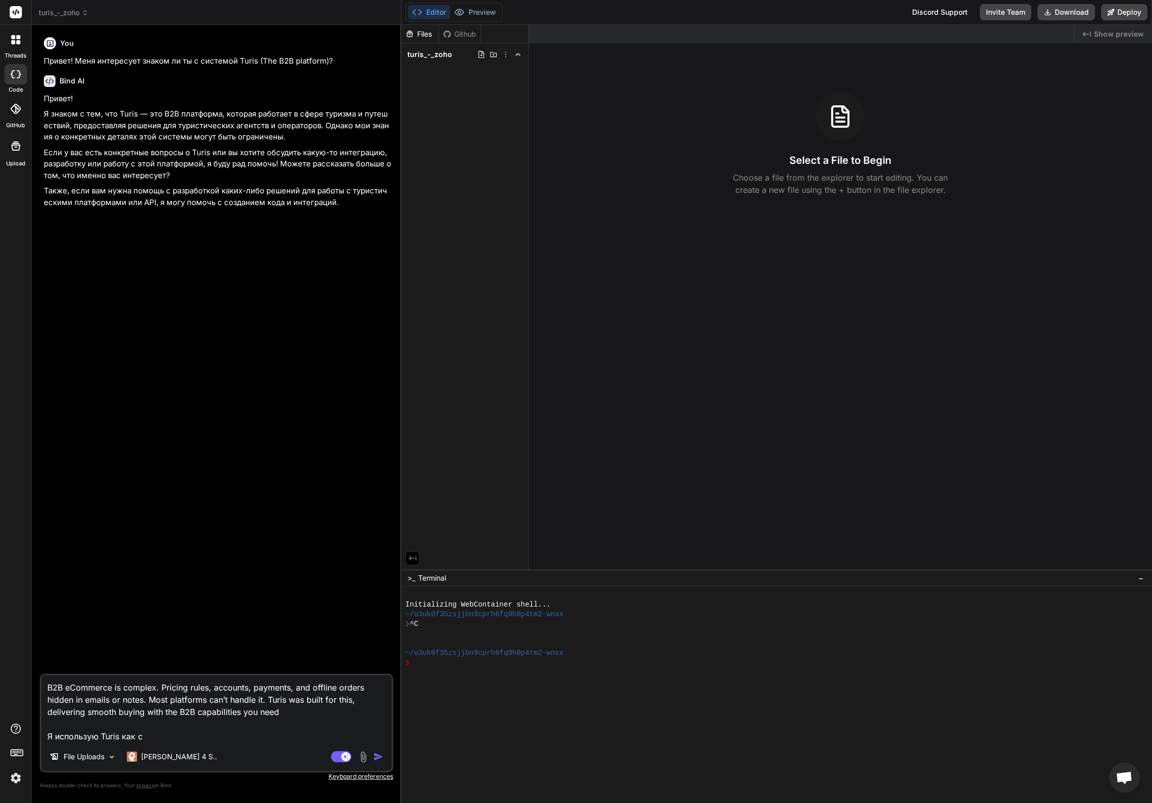
type textarea "B2B eCommerce is complex. Pricing rules, accounts, payments, and offline orders…"
type textarea "x"
type textarea "B2B eCommerce is complex. Pricing rules, accounts, payments, and offline orders…"
type textarea "x"
type textarea "B2B eCommerce is complex. Pricing rules, accounts, payments, and offline orders…"
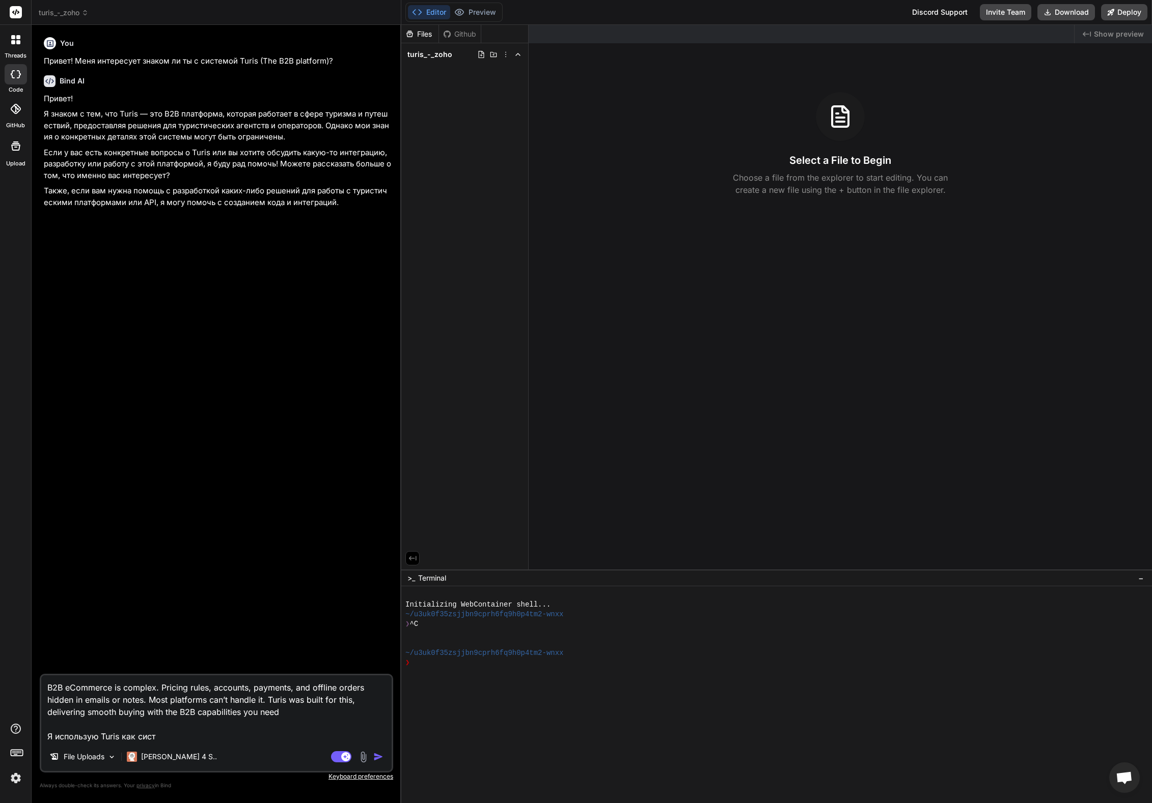
type textarea "x"
type textarea "B2B eCommerce is complex. Pricing rules, accounts, payments, and offline orders…"
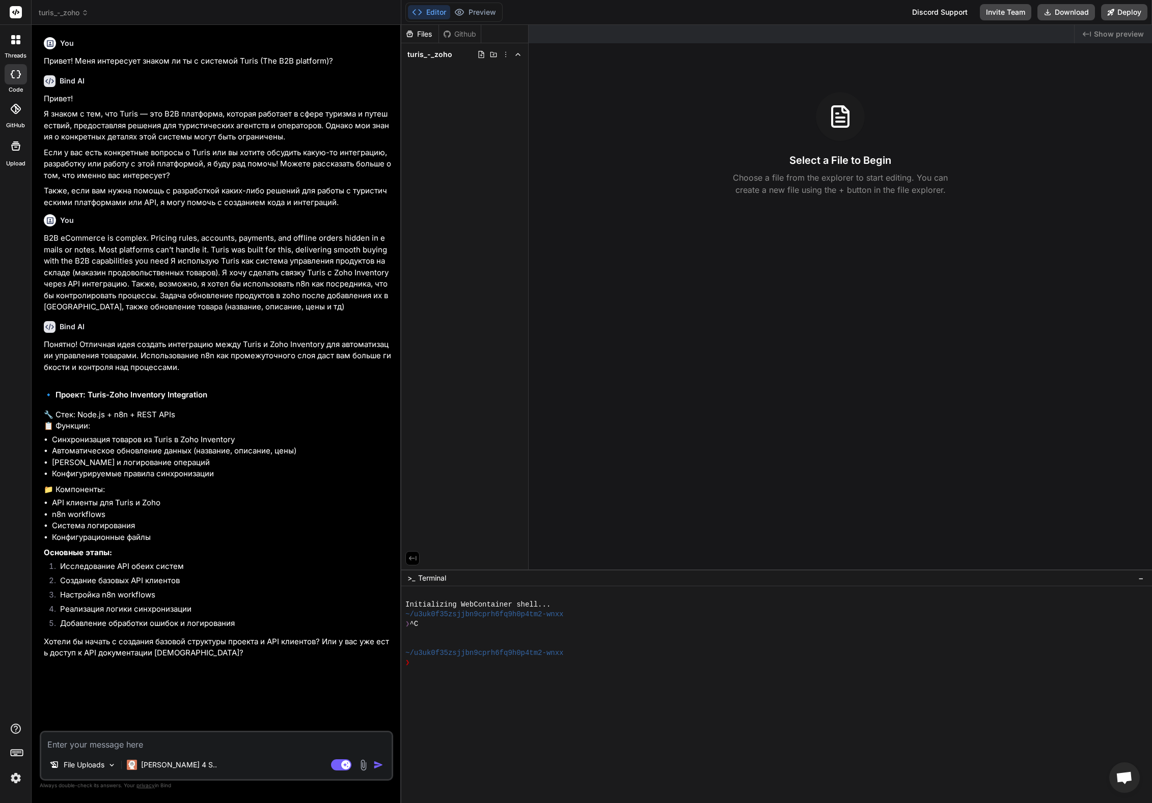
click at [115, 746] on textarea at bounding box center [216, 742] width 350 height 18
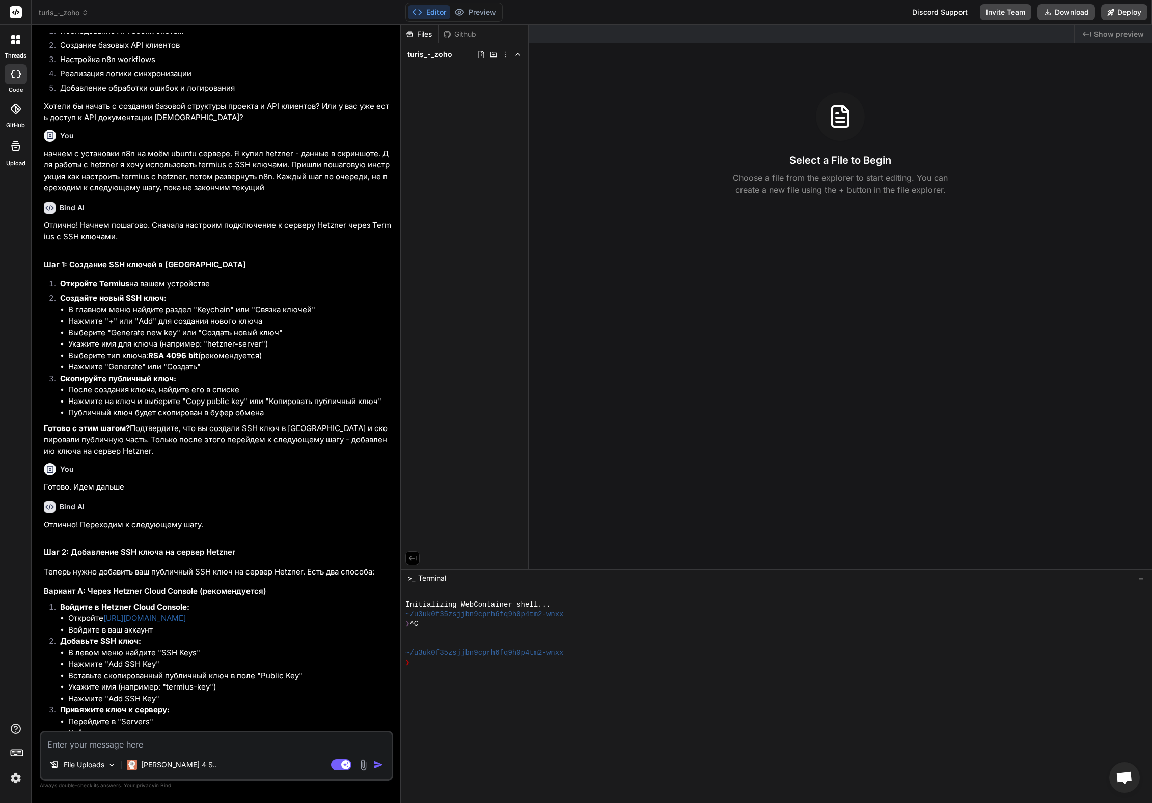
scroll to position [630, 0]
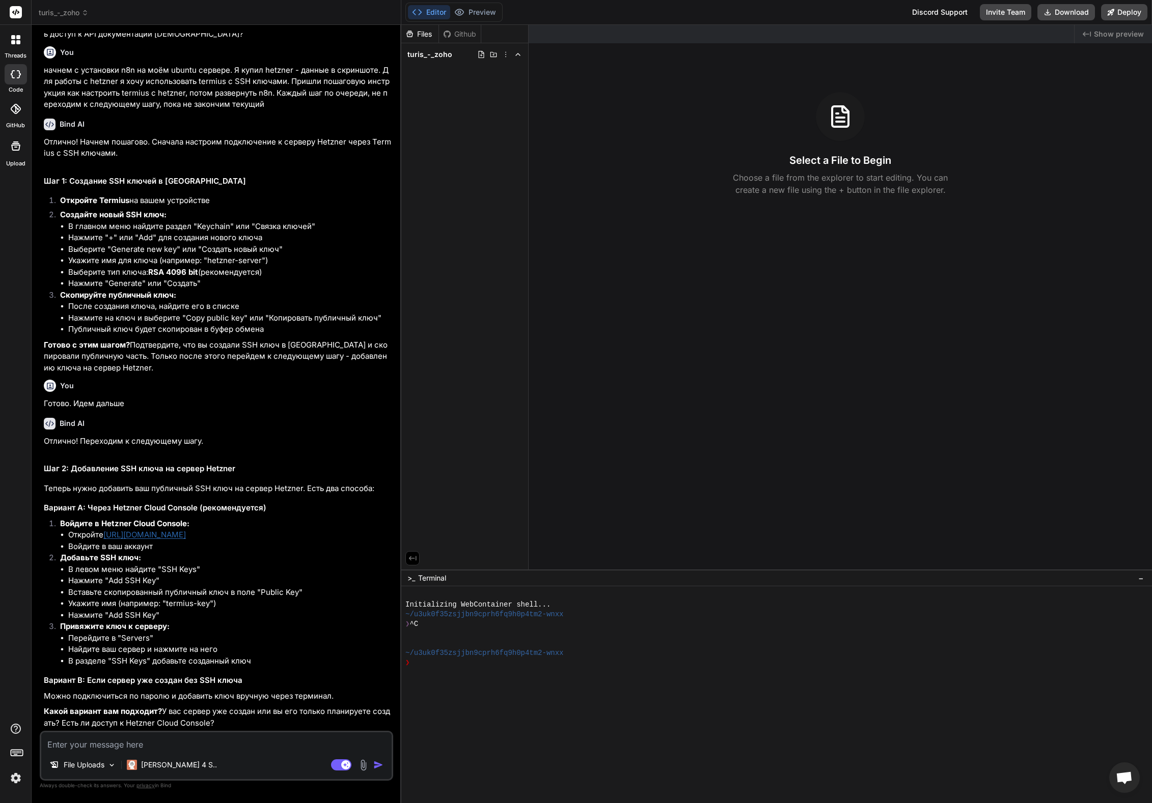
click at [180, 748] on textarea at bounding box center [216, 742] width 350 height 18
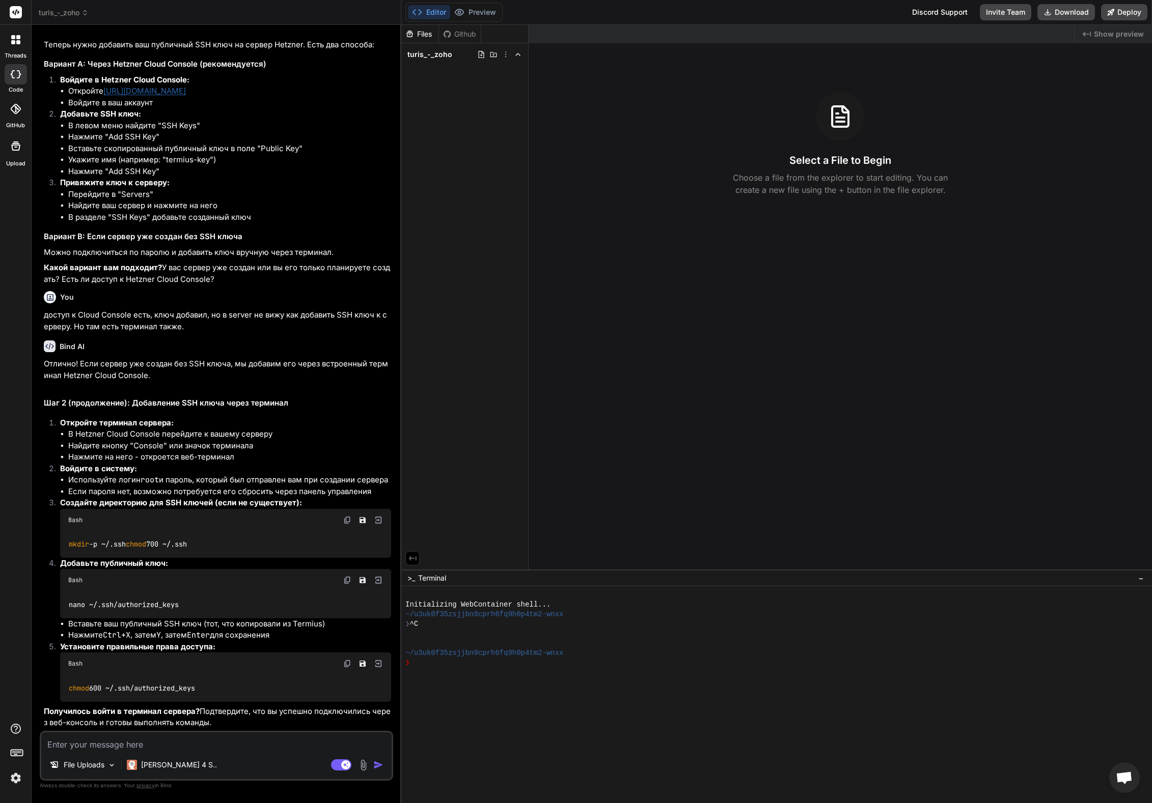
scroll to position [1096, 0]
click at [350, 516] on img at bounding box center [347, 520] width 8 height 8
click at [107, 742] on textarea at bounding box center [216, 742] width 350 height 18
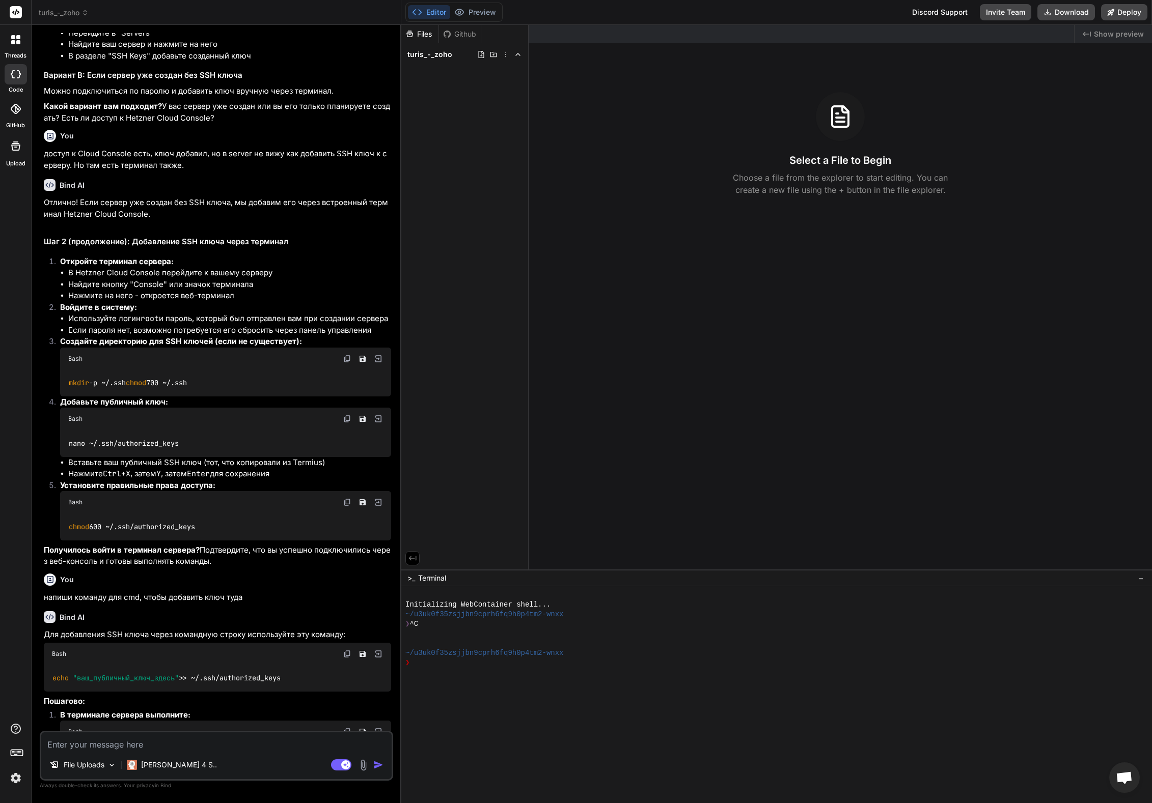
scroll to position [1578, 0]
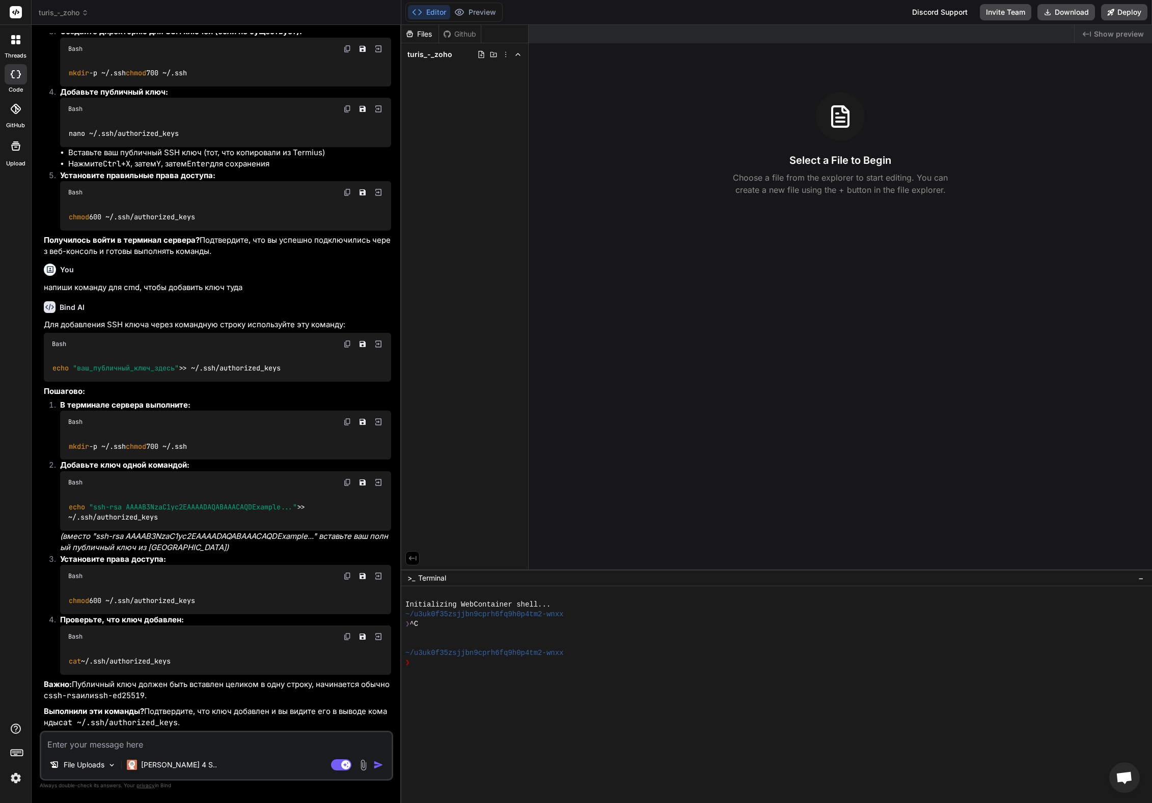
drag, startPoint x: 193, startPoint y: 521, endPoint x: 178, endPoint y: 520, distance: 15.3
click at [193, 520] on div "echo "ssh-rsa AAAAB3NzaC1yc2EAAAADAQABAAACAQDExample..." >> ~/.ssh/authorized_k…" at bounding box center [225, 512] width 331 height 37
drag, startPoint x: 159, startPoint y: 519, endPoint x: 66, endPoint y: 509, distance: 93.7
click at [66, 509] on div "echo "ssh-rsa AAAAB3NzaC1yc2EAAAADAQABAAACAQDExample..." >> ~/.ssh/authorized_k…" at bounding box center [225, 512] width 331 height 37
copy code "echo "ssh-rsa AAAAB3NzaC1yc2EAAAADAQABAAACAQDExample..." >> ~/.ssh/authorized_k…"
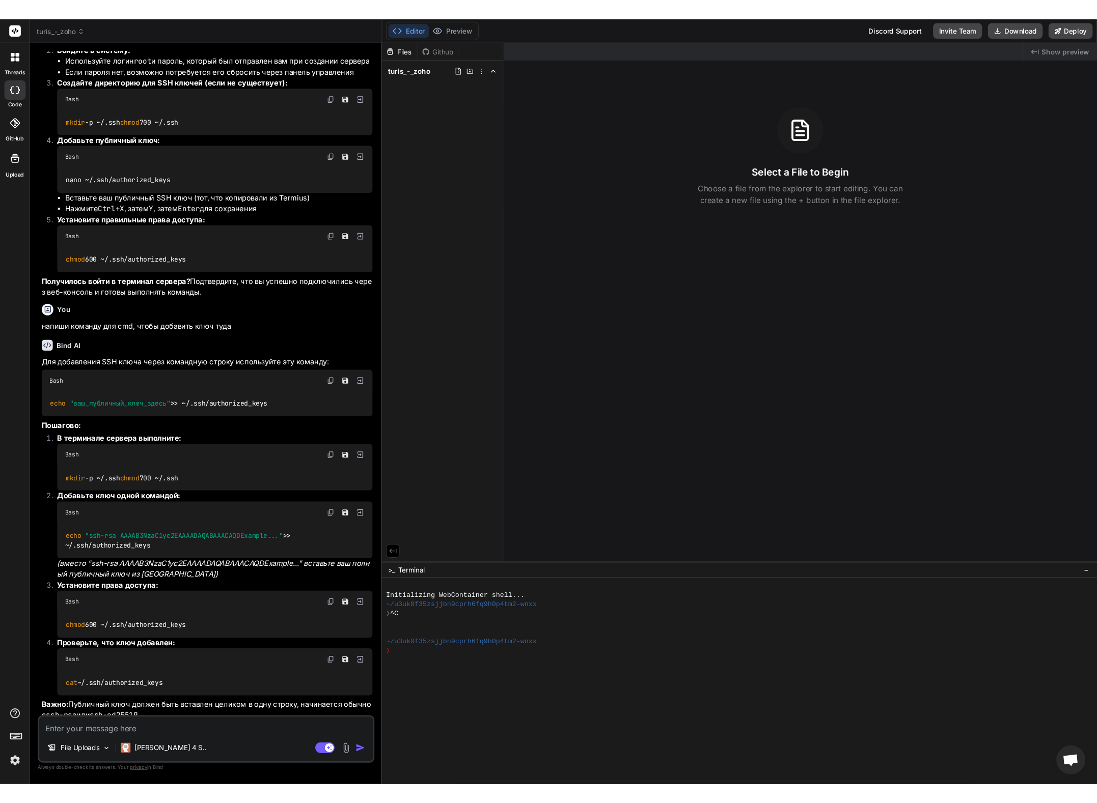
scroll to position [1492, 0]
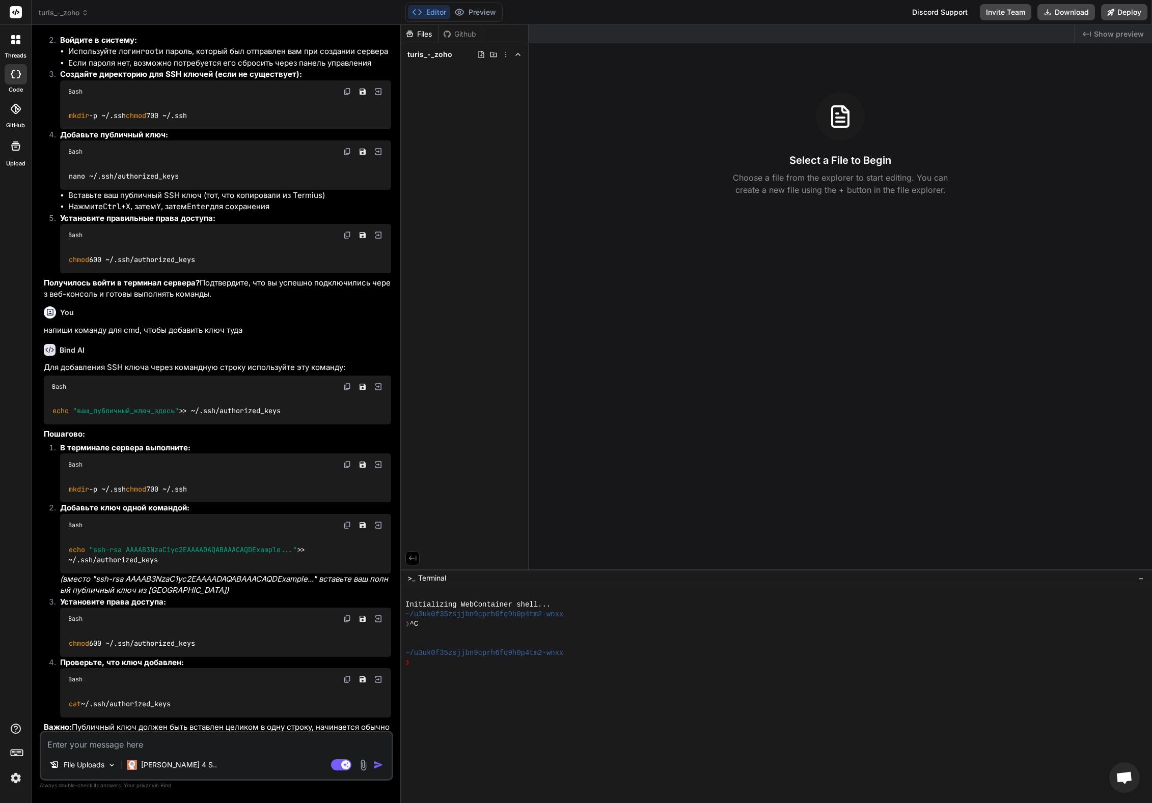
click at [92, 182] on code "nano ~/.ssh/authorized_keys" at bounding box center [124, 176] width 112 height 11
click at [149, 182] on code "nano ~/.ssh/authorized_keys" at bounding box center [124, 176] width 112 height 11
click at [146, 182] on code "nano ~/.ssh/authorized_keys" at bounding box center [124, 176] width 112 height 11
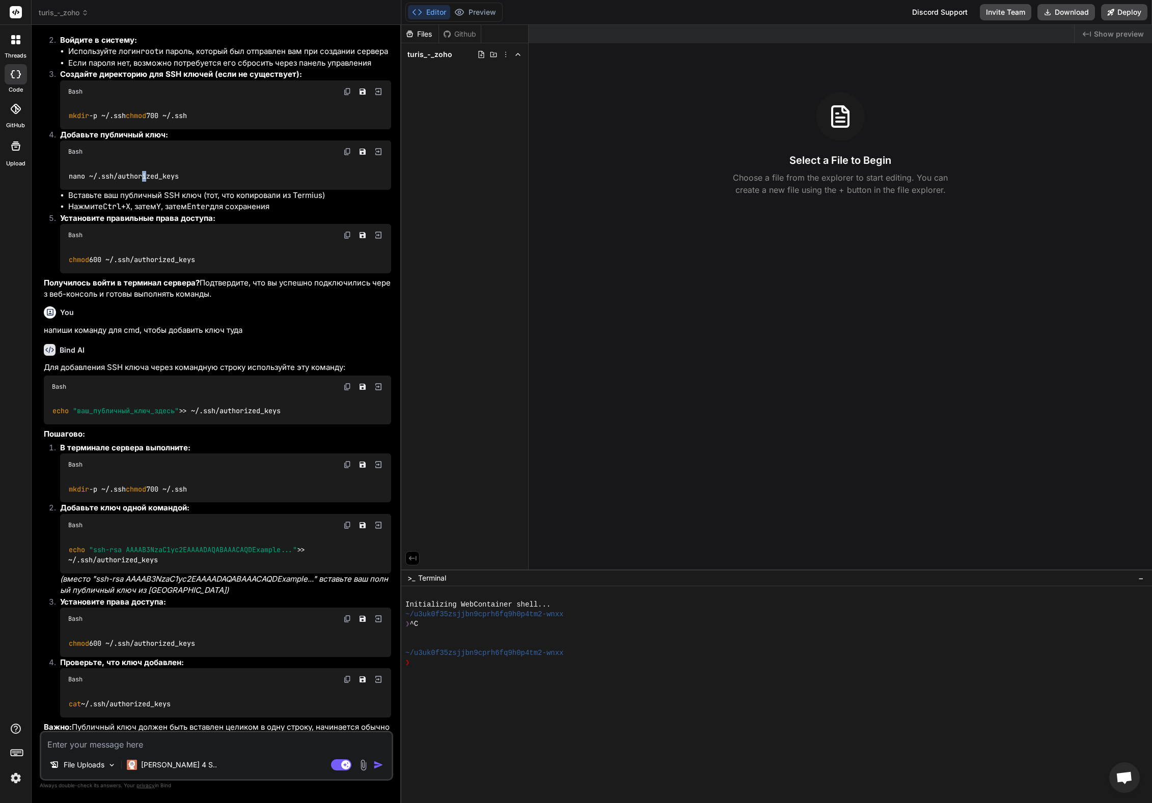
click at [346, 156] on img at bounding box center [347, 152] width 8 height 8
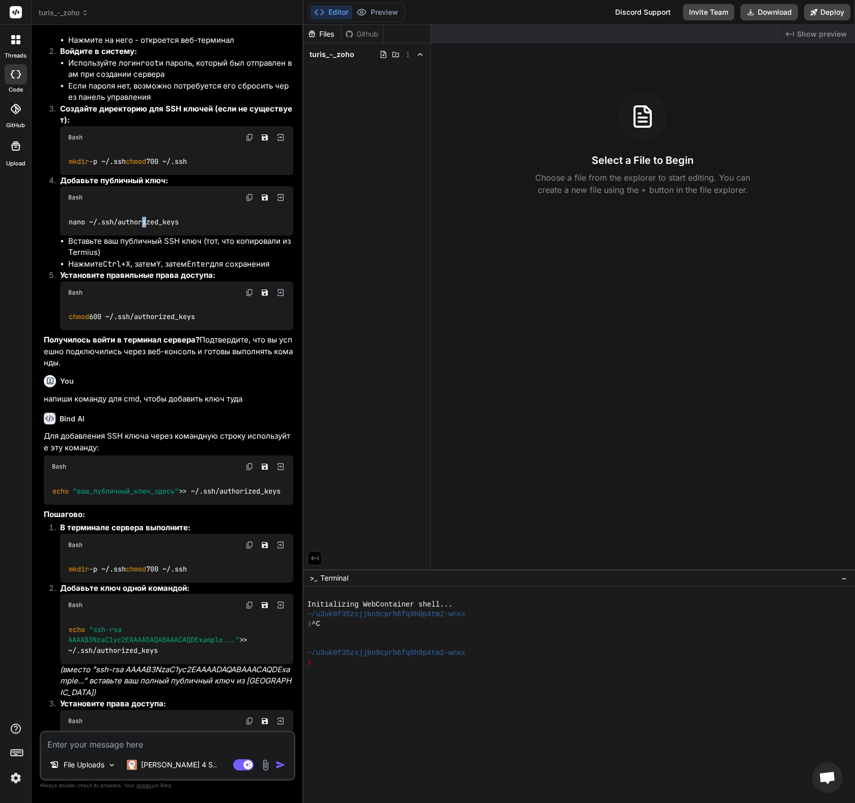
scroll to position [1862, 0]
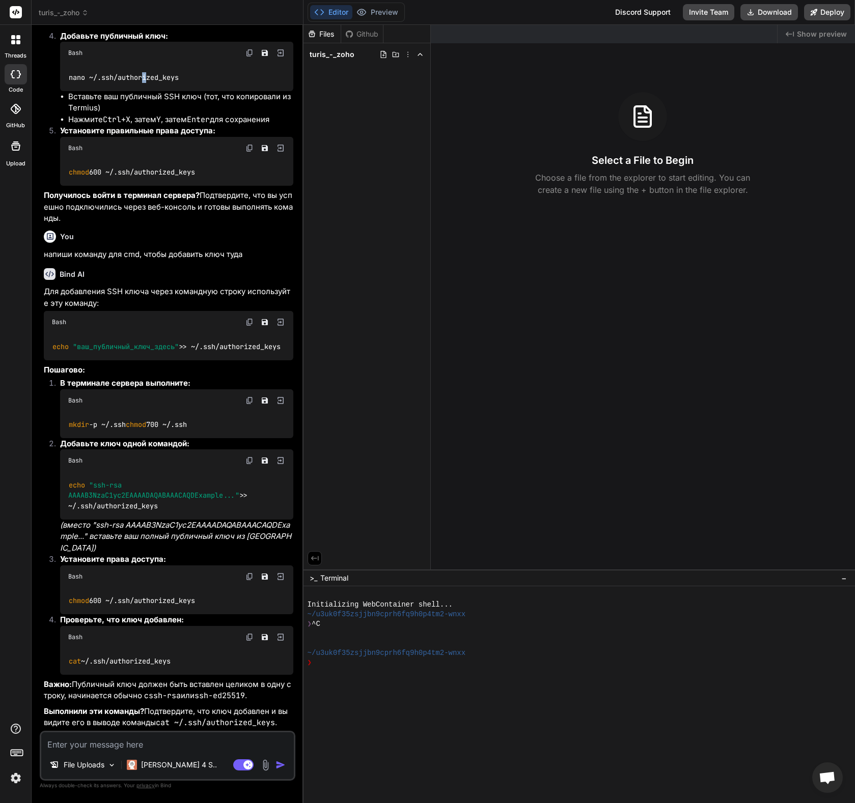
click at [248, 576] on img at bounding box center [249, 577] width 8 height 8
click at [174, 742] on textarea at bounding box center [167, 742] width 253 height 18
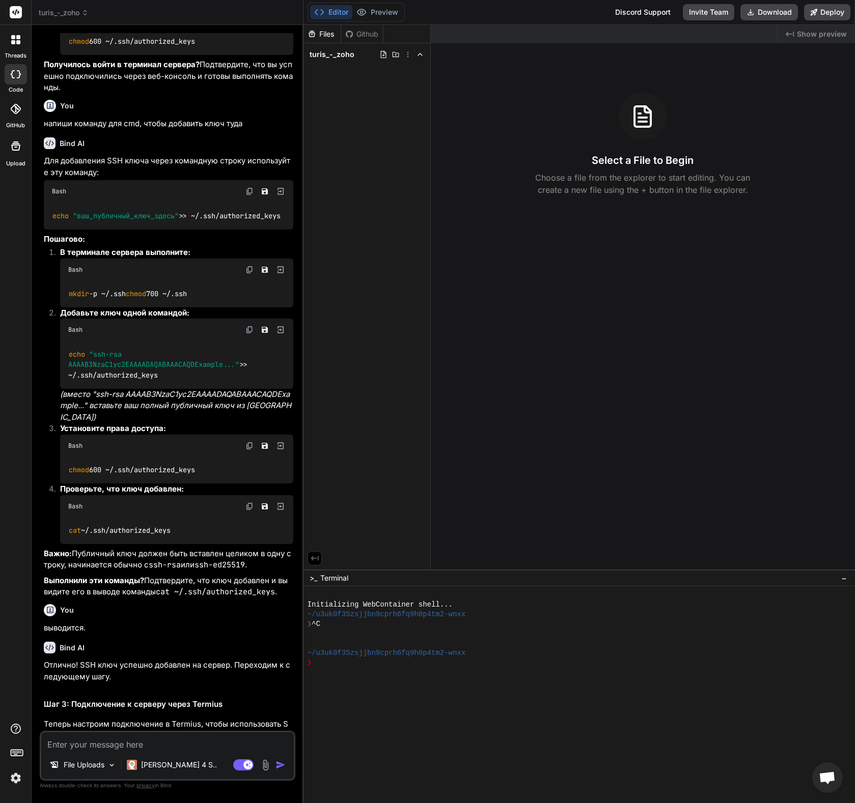
scroll to position [2046, 0]
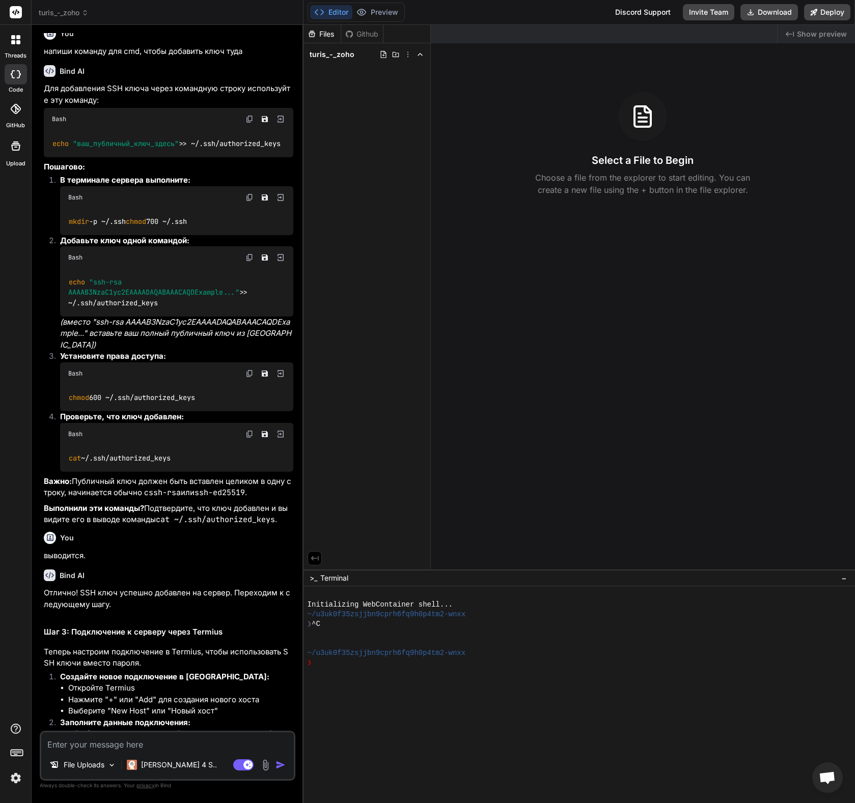
click at [247, 438] on img at bounding box center [249, 434] width 8 height 8
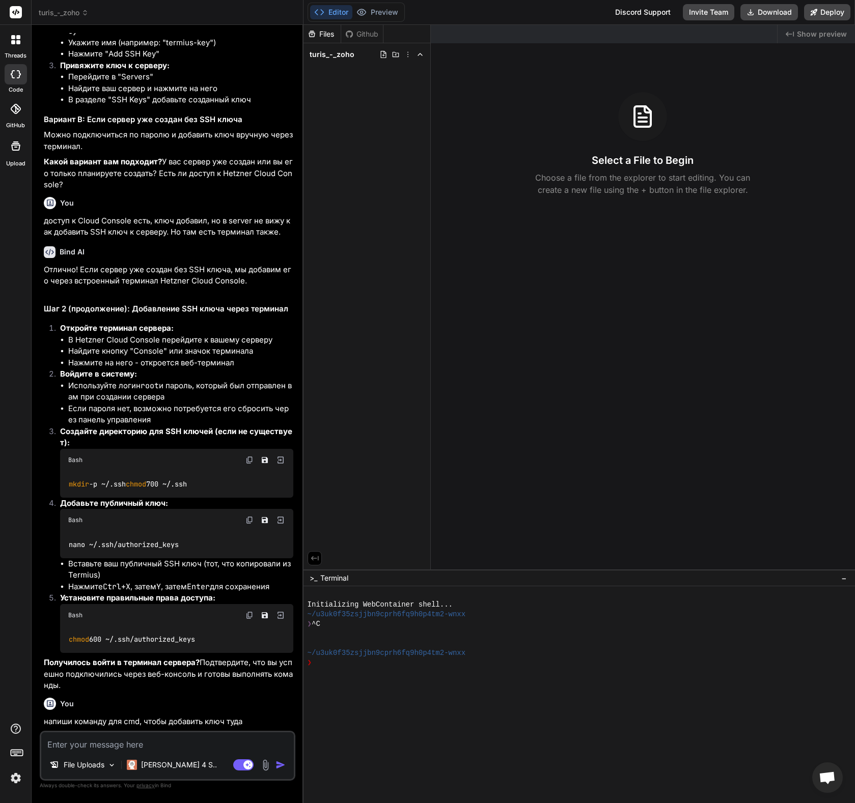
scroll to position [1522, 0]
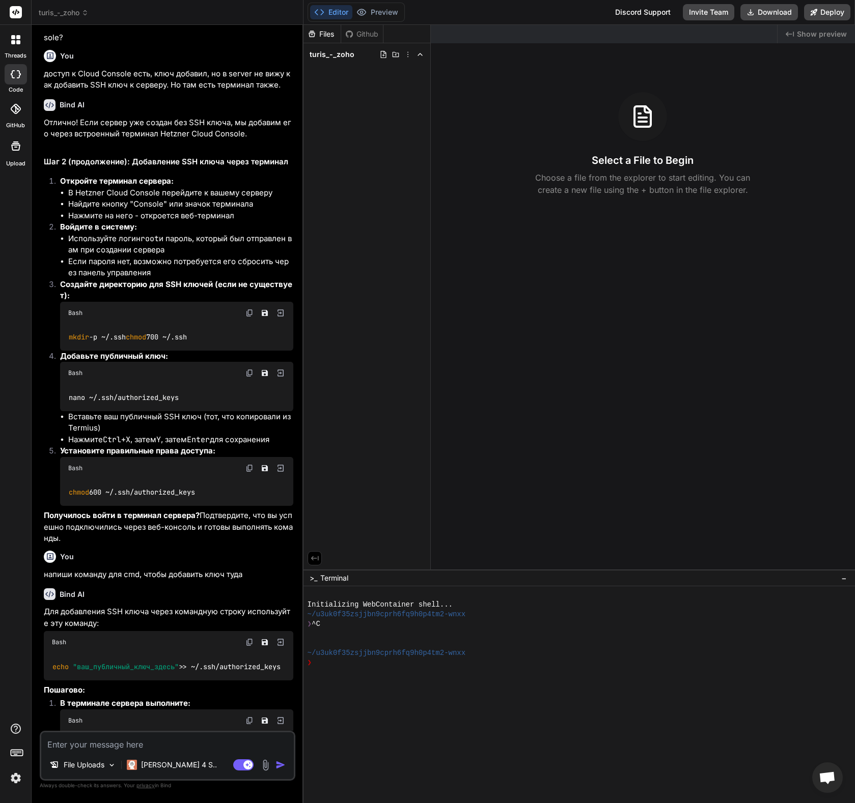
click at [247, 314] on img at bounding box center [249, 313] width 8 height 8
click at [247, 377] on img at bounding box center [249, 373] width 8 height 8
click at [245, 473] on img at bounding box center [249, 468] width 8 height 8
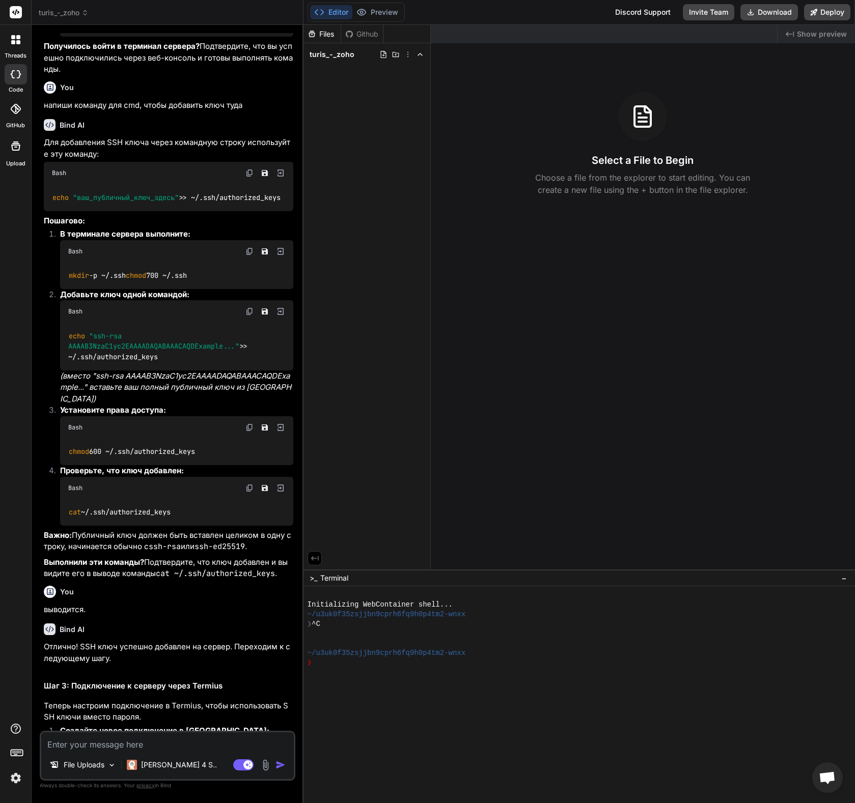
scroll to position [2045, 0]
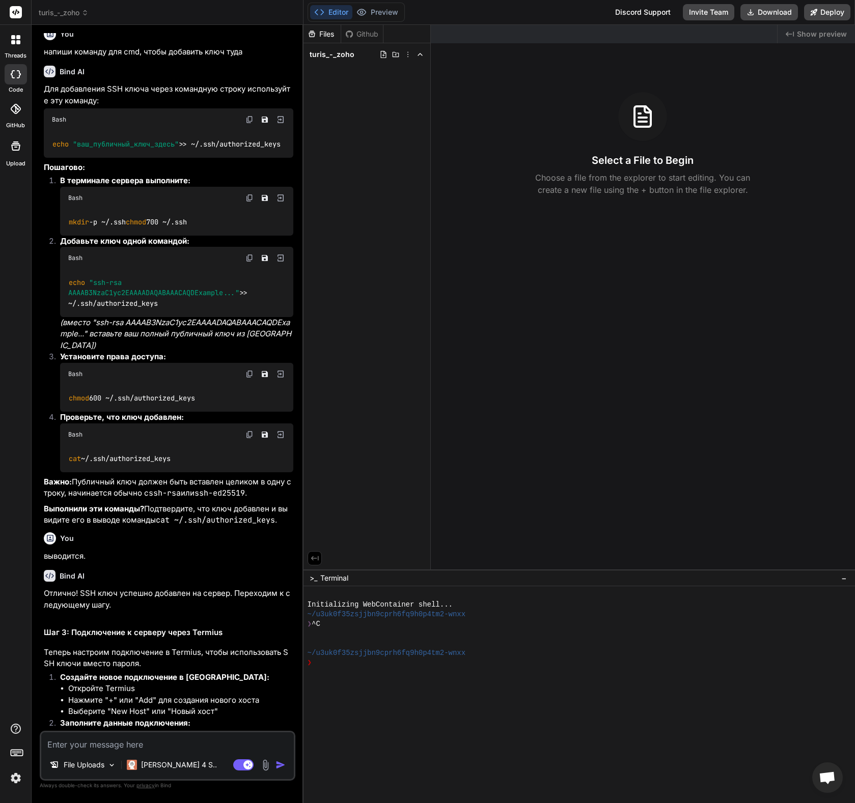
click at [248, 439] on img at bounding box center [249, 435] width 8 height 8
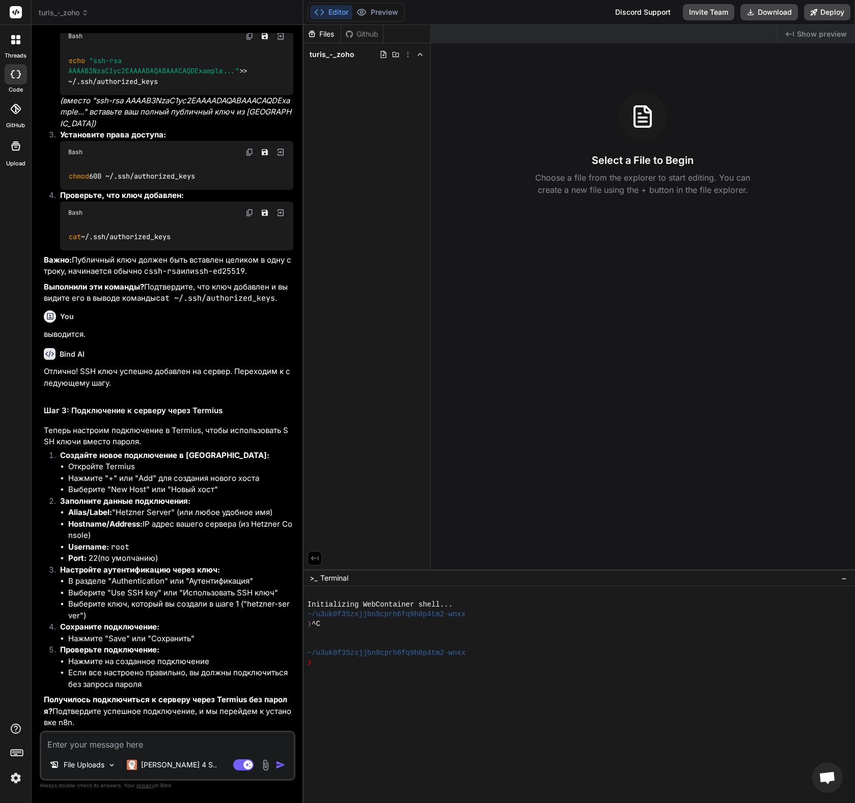
scroll to position [2287, 0]
click at [128, 742] on textarea at bounding box center [167, 742] width 253 height 18
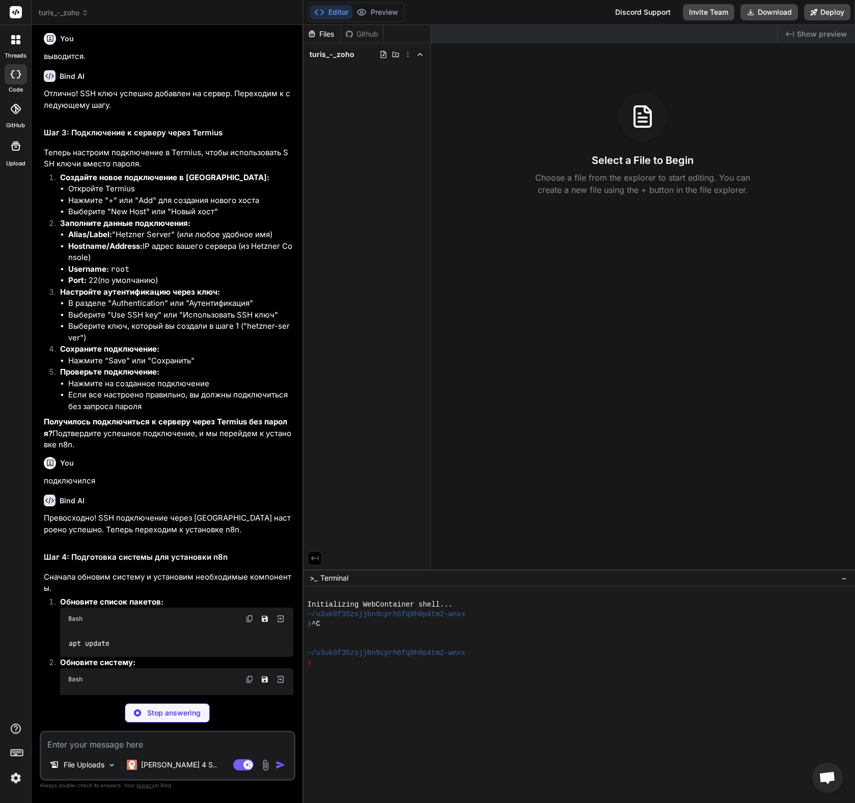
scroll to position [2758, 0]
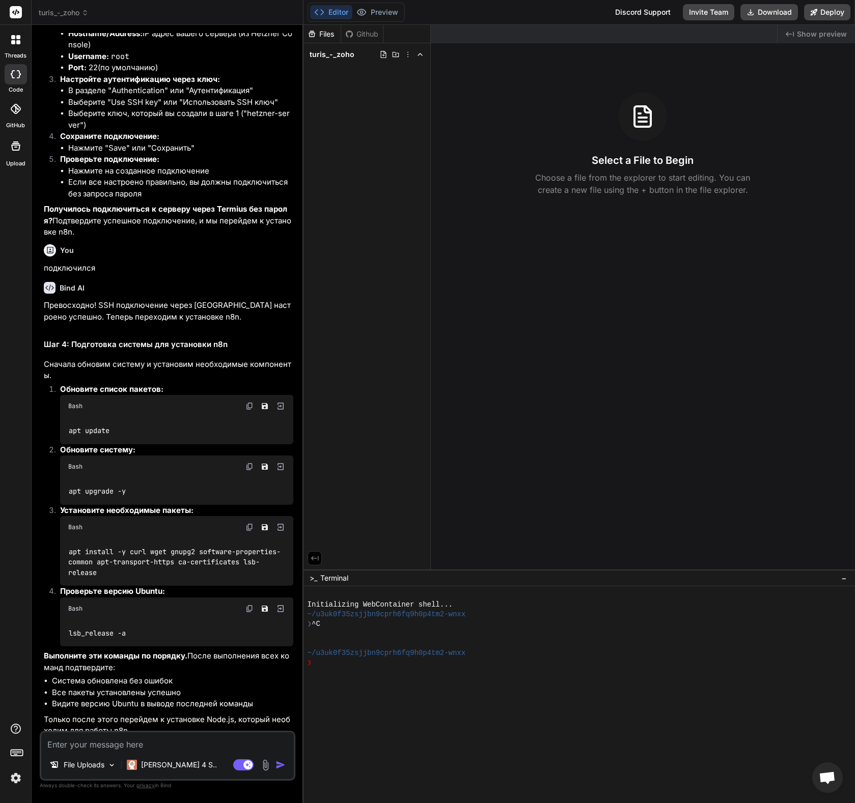
click at [244, 418] on div "Bash" at bounding box center [176, 406] width 233 height 22
click at [248, 410] on img at bounding box center [249, 406] width 8 height 8
click at [248, 471] on img at bounding box center [249, 467] width 8 height 8
click at [249, 532] on img at bounding box center [249, 527] width 8 height 8
click at [250, 613] on img at bounding box center [249, 609] width 8 height 8
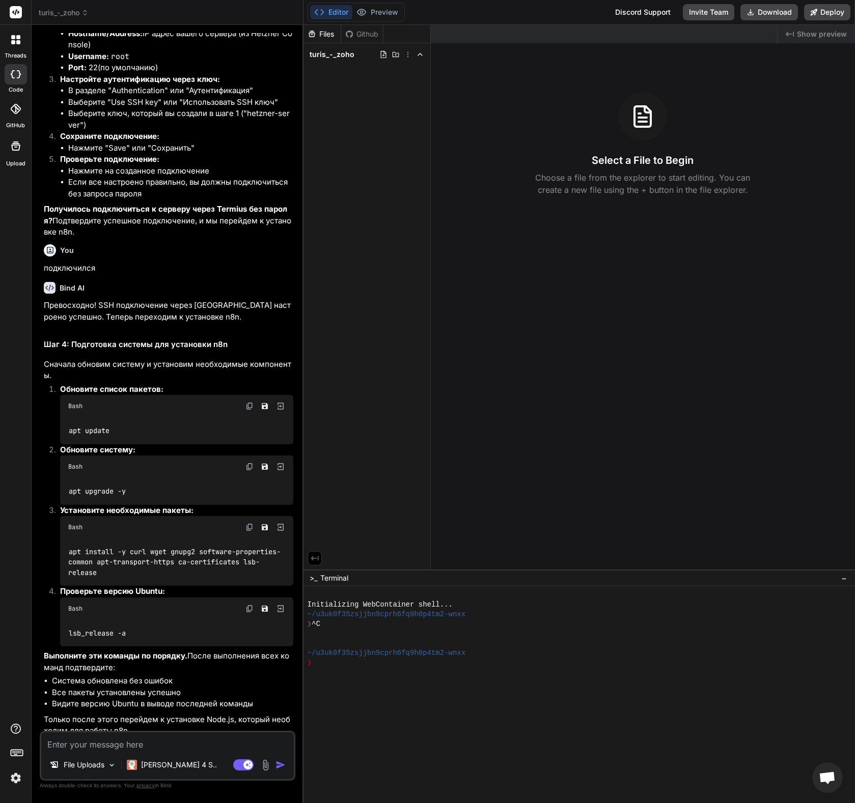
scroll to position [2786, 0]
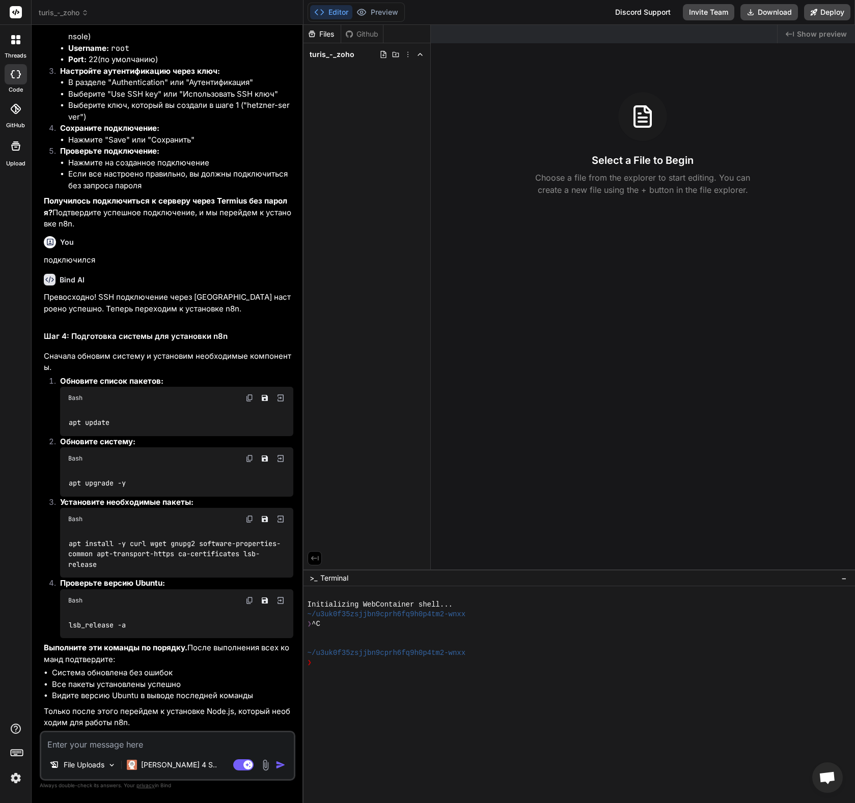
click at [140, 743] on textarea at bounding box center [167, 742] width 253 height 18
paste textarea "Reading package lists... Done Building dependency tree... Done Reading state in…"
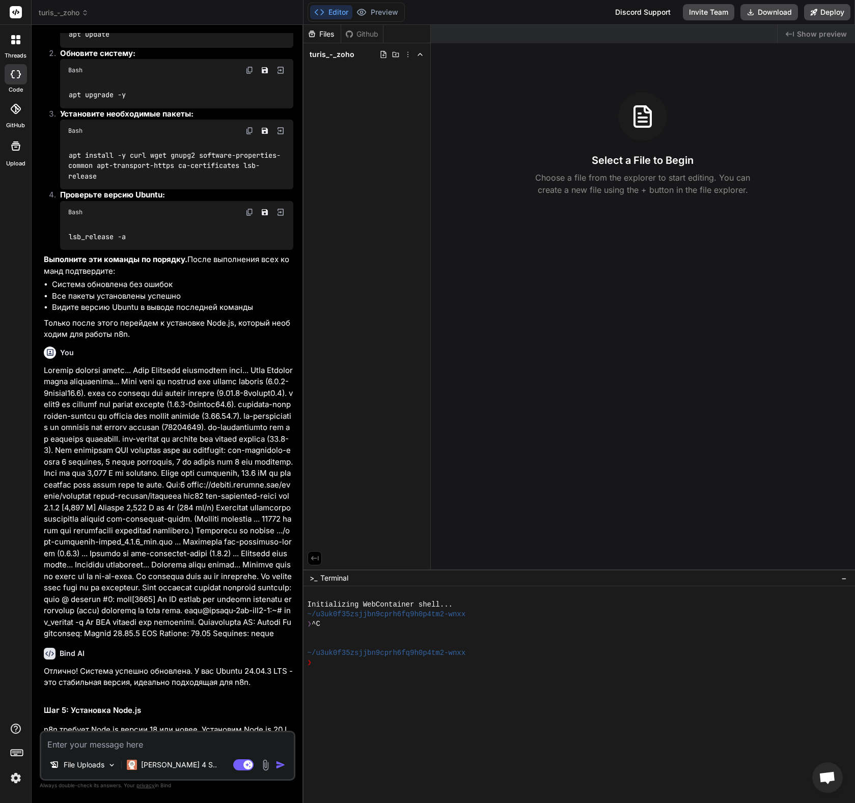
scroll to position [3548, 0]
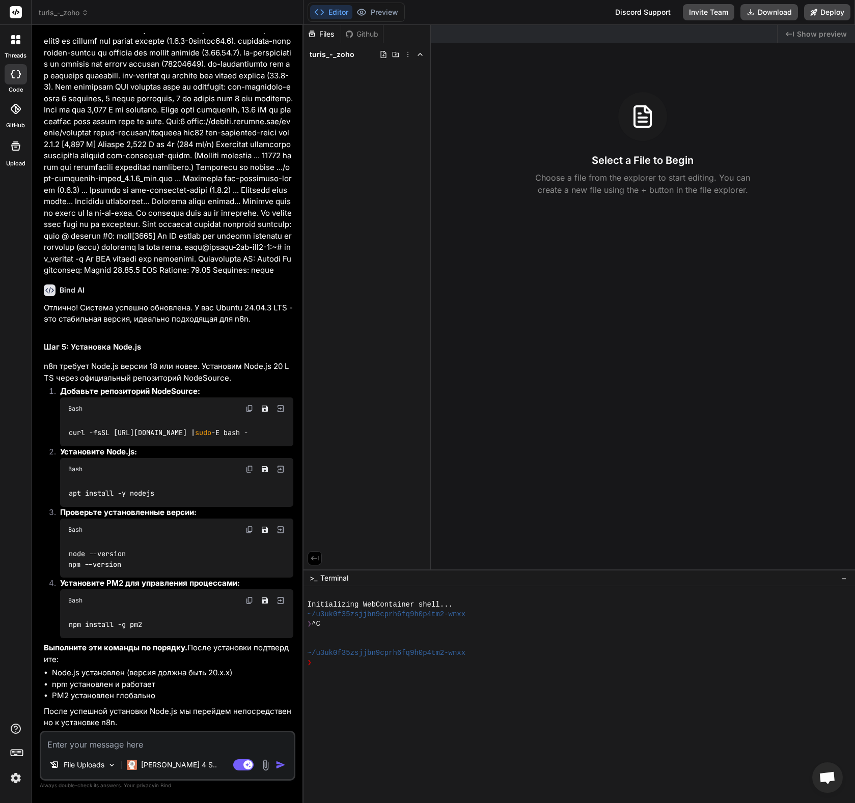
click at [250, 405] on img at bounding box center [249, 409] width 8 height 8
click at [244, 469] on div "Bash" at bounding box center [176, 469] width 233 height 22
click at [249, 470] on img at bounding box center [249, 469] width 8 height 8
click at [250, 531] on img at bounding box center [249, 530] width 8 height 8
click at [247, 601] on img at bounding box center [249, 601] width 8 height 8
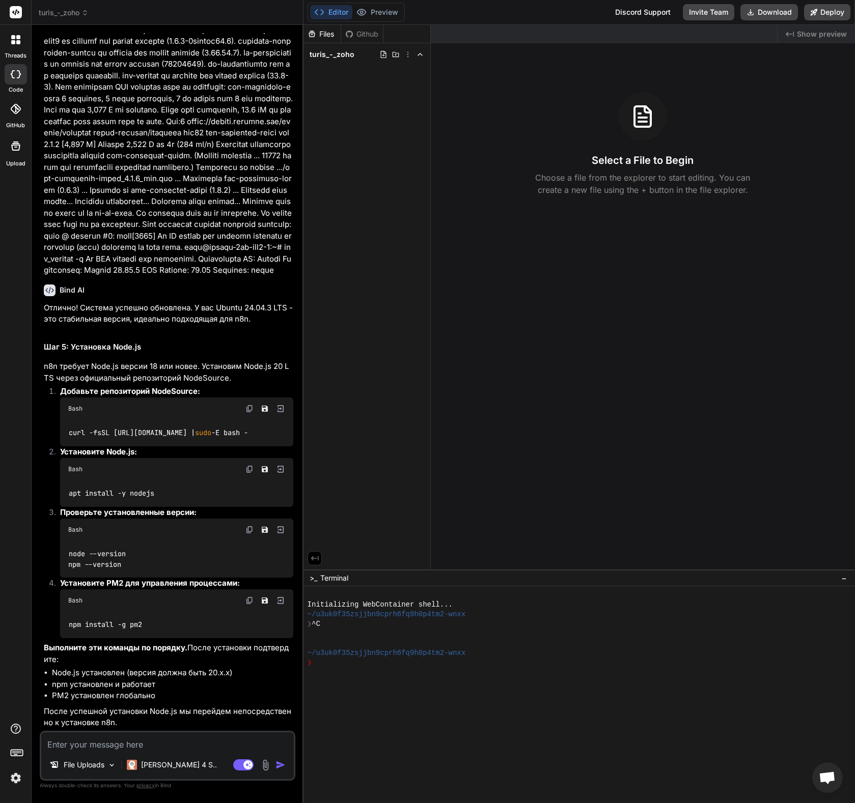
click at [266, 766] on img at bounding box center [266, 766] width 12 height 12
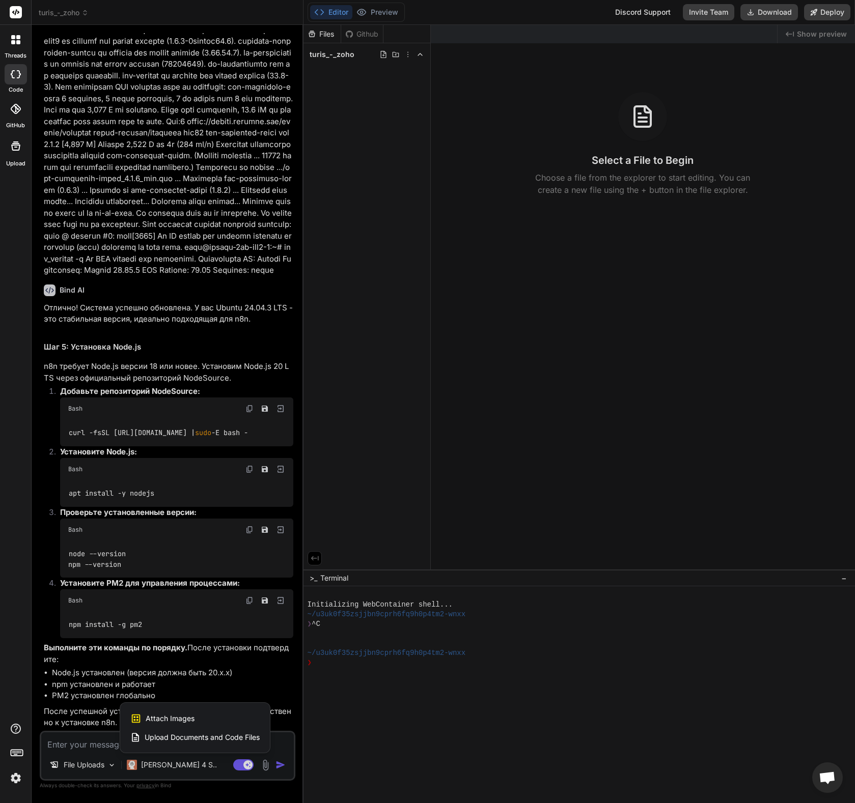
click at [173, 715] on span "Attach Images" at bounding box center [170, 719] width 49 height 10
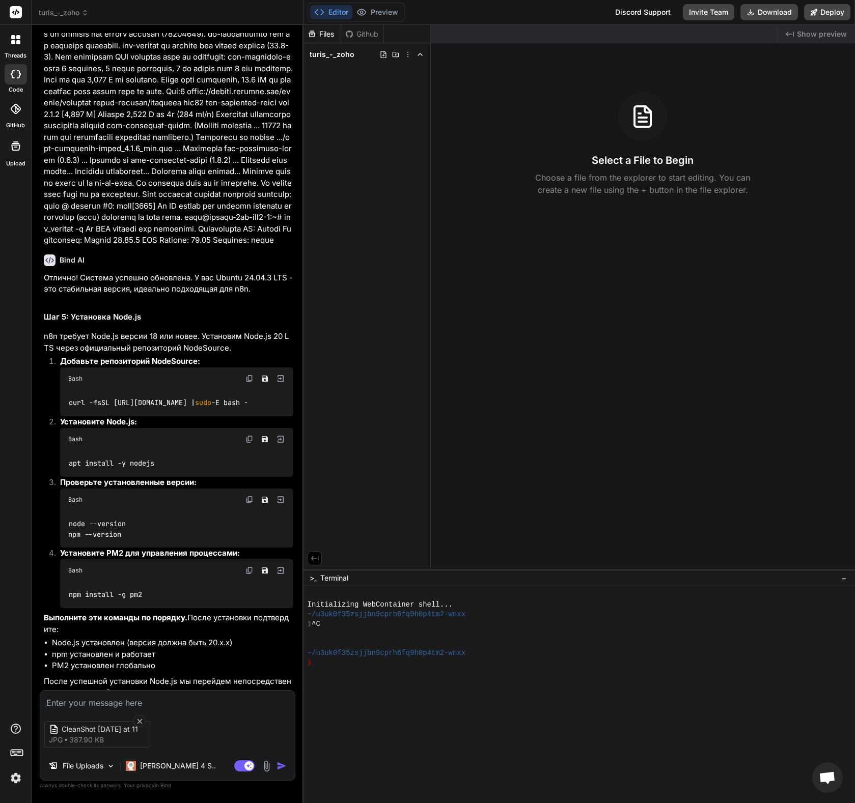
click at [281, 767] on img "button" at bounding box center [281, 766] width 10 height 10
click at [280, 767] on img "button" at bounding box center [281, 766] width 10 height 10
click at [159, 698] on textarea at bounding box center [167, 700] width 255 height 18
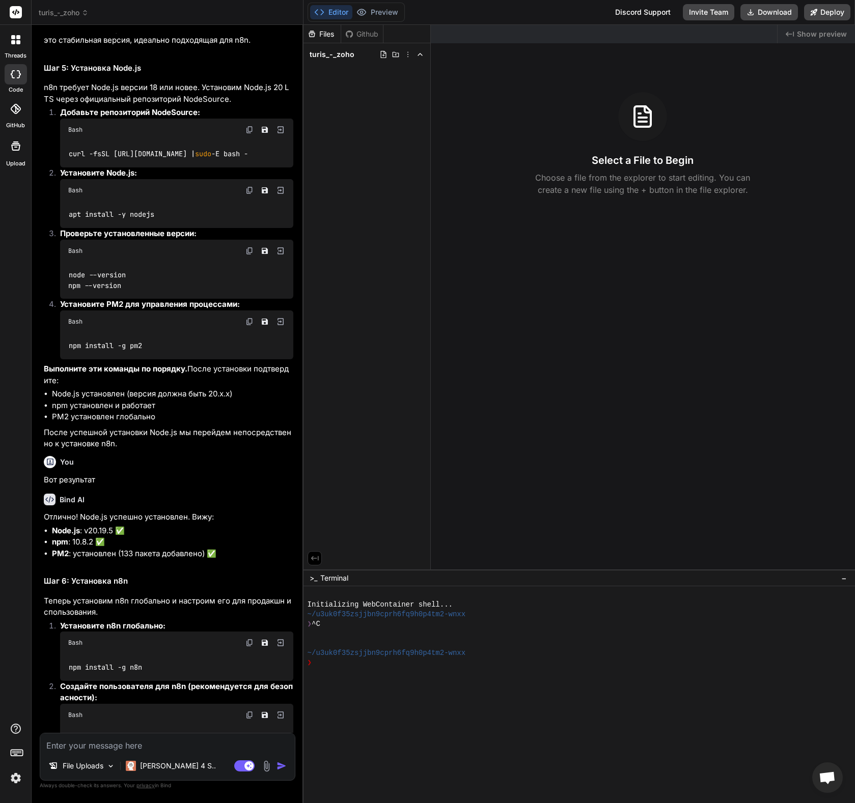
scroll to position [4133, 0]
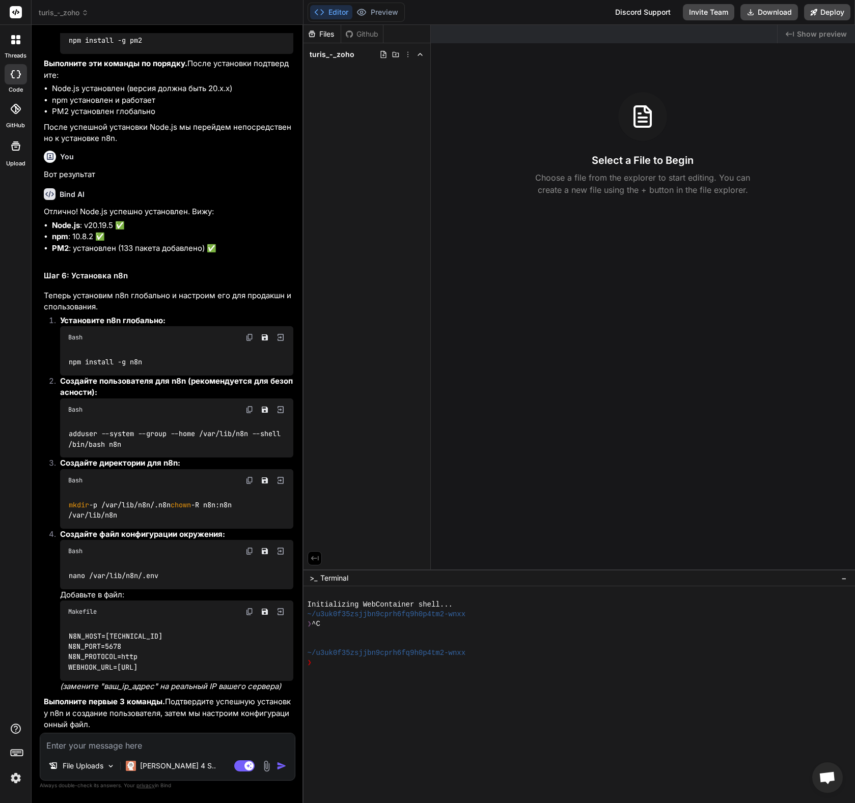
click at [173, 359] on div "npm install -g n8n" at bounding box center [176, 362] width 233 height 26
click at [249, 339] on img at bounding box center [249, 337] width 8 height 8
click at [248, 409] on img at bounding box center [249, 410] width 8 height 8
click at [247, 481] on img at bounding box center [249, 481] width 8 height 8
click at [249, 553] on img at bounding box center [249, 551] width 8 height 8
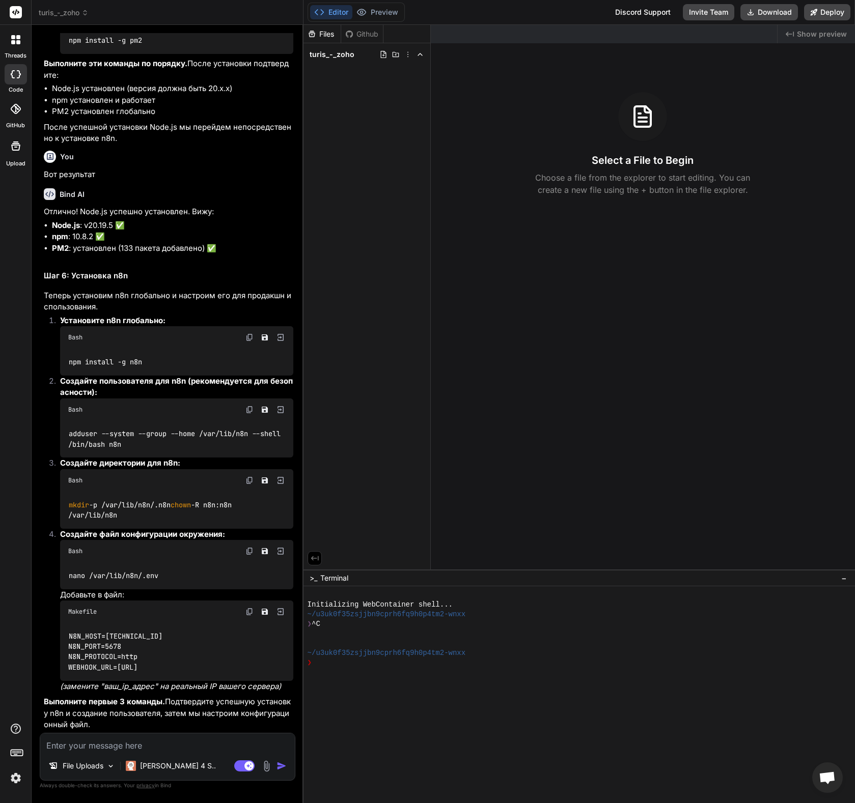
click at [246, 613] on img at bounding box center [249, 612] width 8 height 8
click at [107, 744] on textarea at bounding box center [167, 743] width 255 height 18
click at [268, 767] on img at bounding box center [267, 767] width 12 height 12
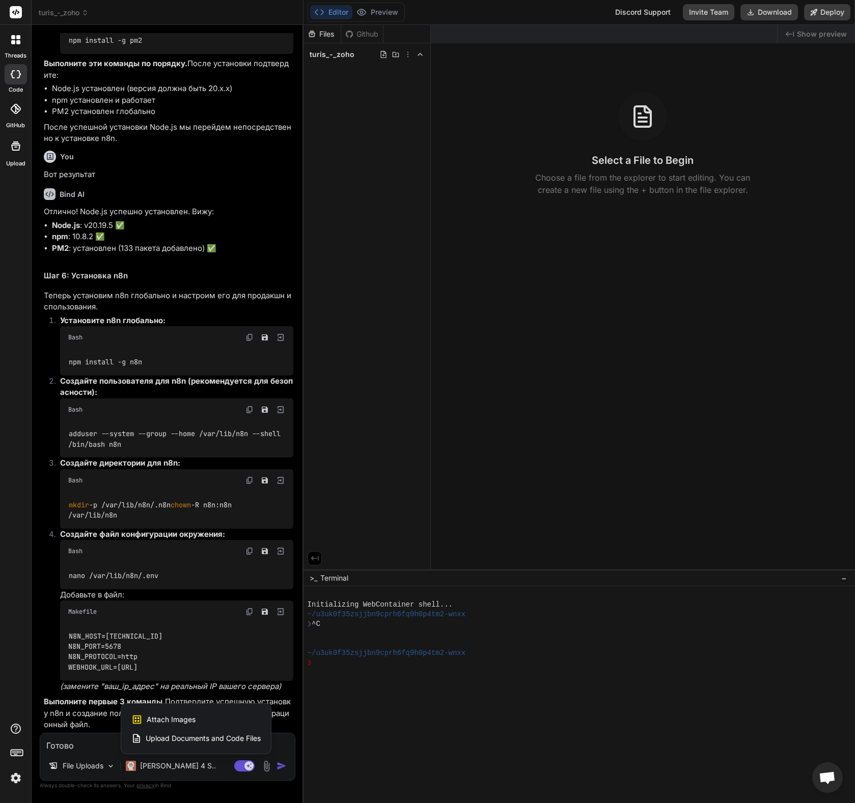
click at [180, 717] on span "Attach Images" at bounding box center [171, 720] width 49 height 10
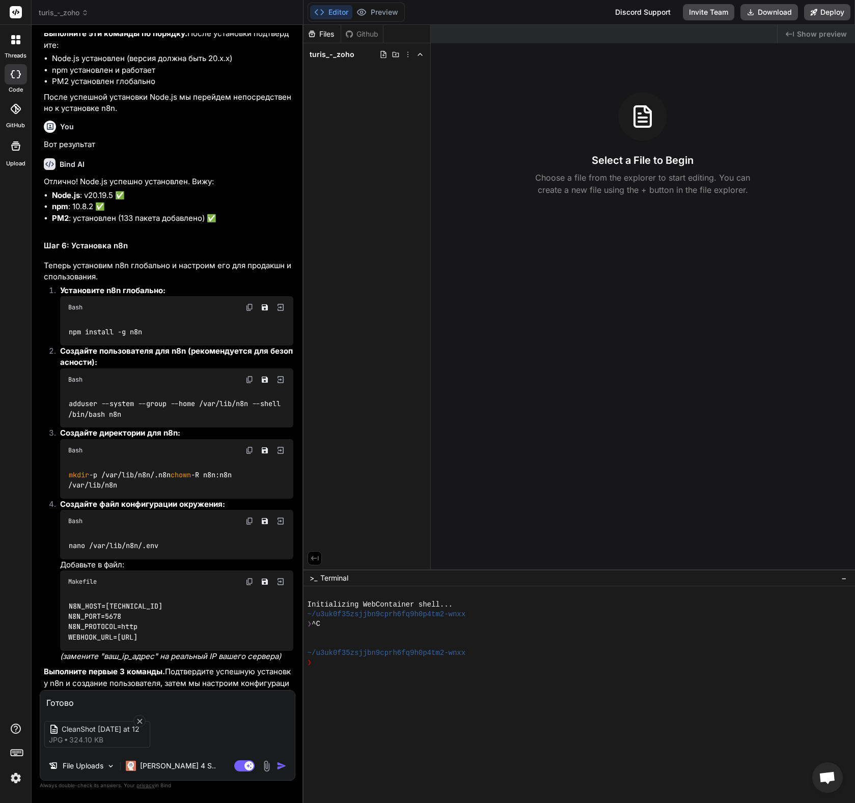
click at [280, 766] on img "button" at bounding box center [281, 766] width 10 height 10
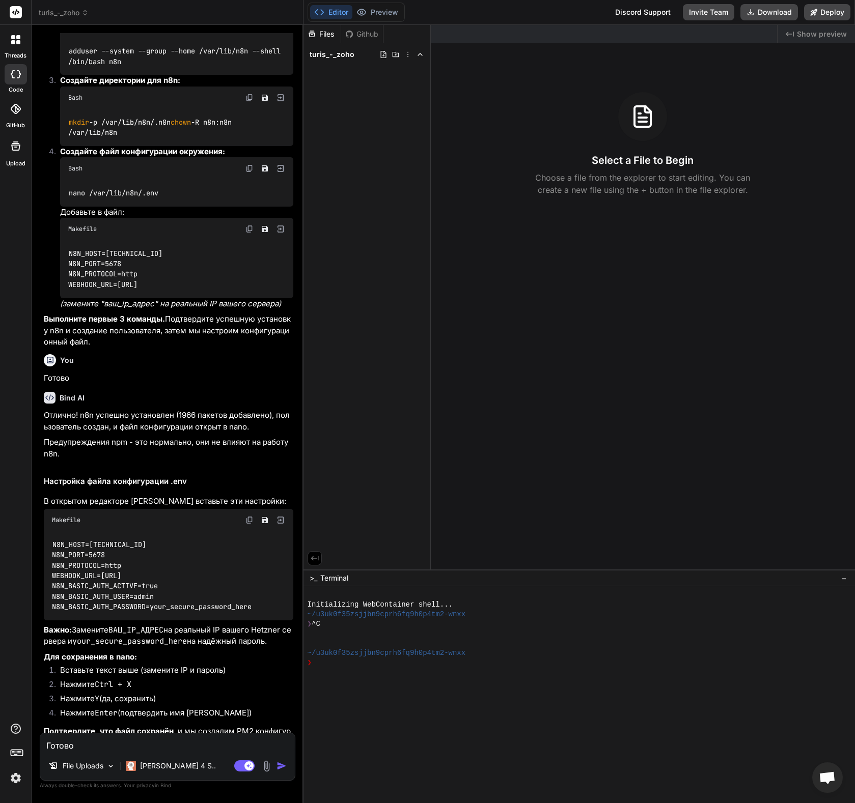
scroll to position [4534, 0]
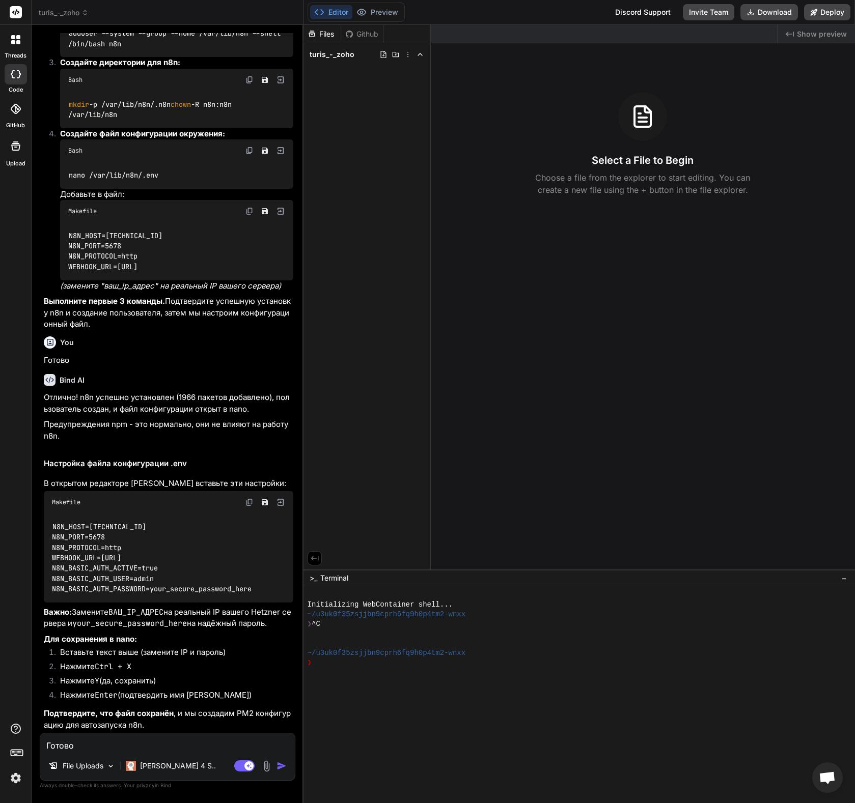
click at [260, 595] on div "N8N_HOST=[TECHNICAL_ID] N8N_PORT=5678 N8N_PROTOCOL=http WEBHOOK_URL=[URL] N8N_B…" at bounding box center [168, 558] width 249 height 89
drag, startPoint x: 236, startPoint y: 592, endPoint x: 48, endPoint y: 570, distance: 189.7
click at [48, 570] on div "N8N_HOST=[TECHNICAL_ID] N8N_PORT=5678 N8N_PROTOCOL=http WEBHOOK_URL=[URL] N8N_B…" at bounding box center [168, 558] width 249 height 89
copy code "N8N_BASIC_AUTH_ACTIVE=true N8N_BASIC_AUTH_USER=admin N8N_BASIC_AUTH_PASSWORD=yo…"
click at [166, 744] on textarea "Готово" at bounding box center [167, 743] width 255 height 18
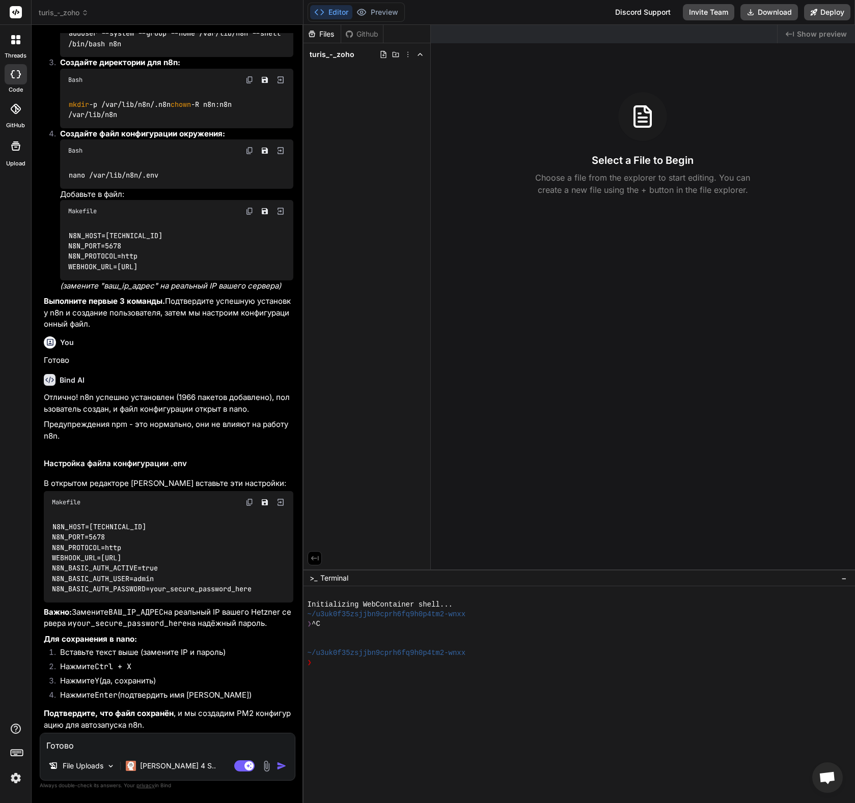
click at [267, 766] on img at bounding box center [267, 767] width 12 height 12
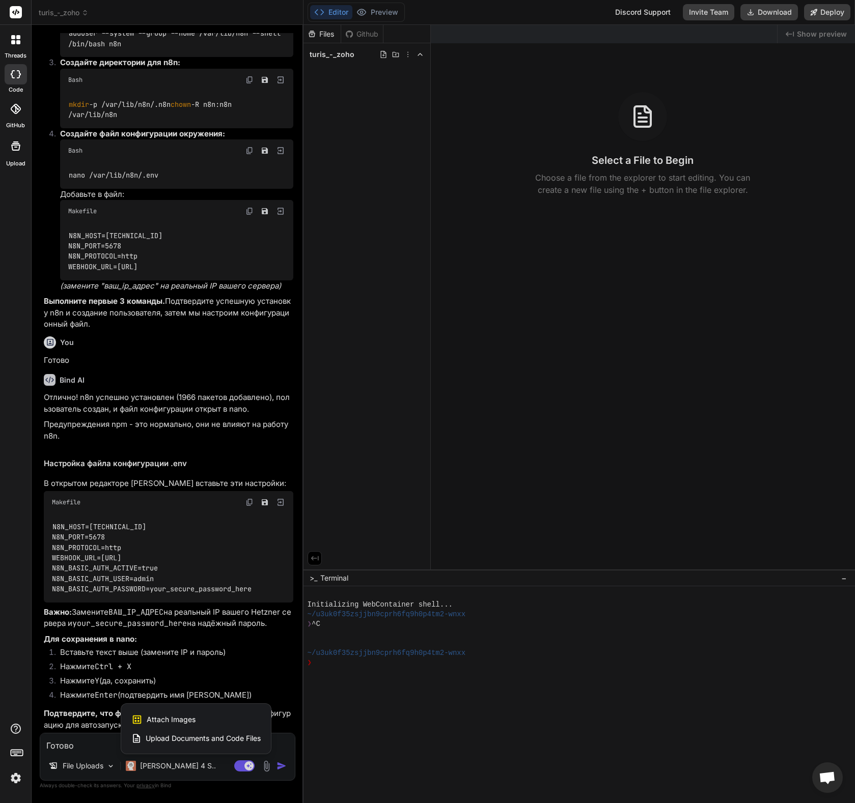
click at [178, 719] on span "Attach Images" at bounding box center [171, 720] width 49 height 10
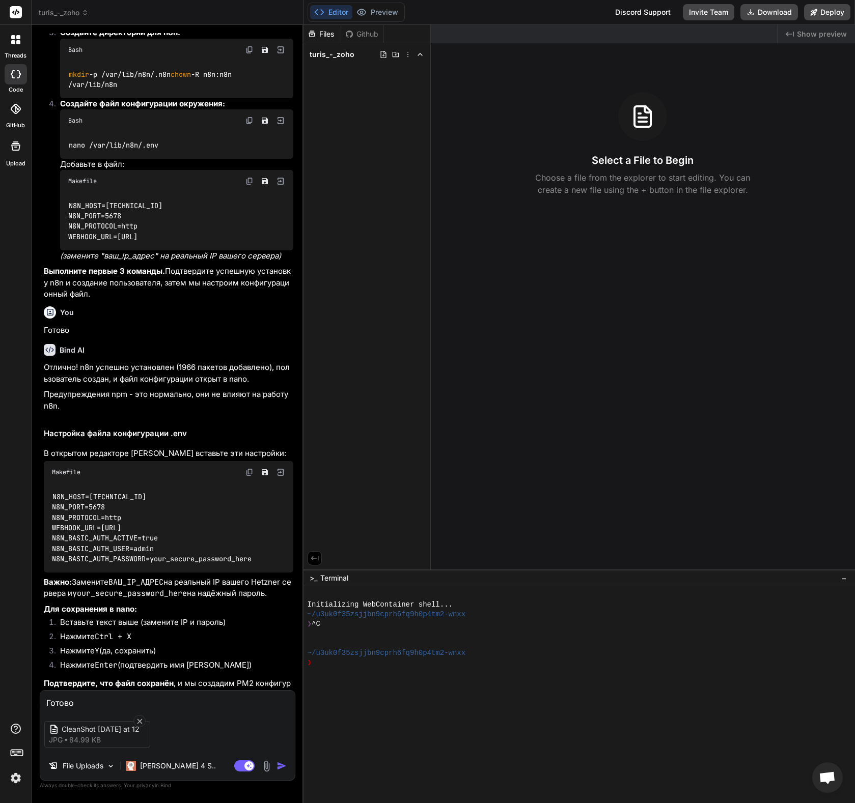
click at [281, 767] on img "button" at bounding box center [281, 766] width 10 height 10
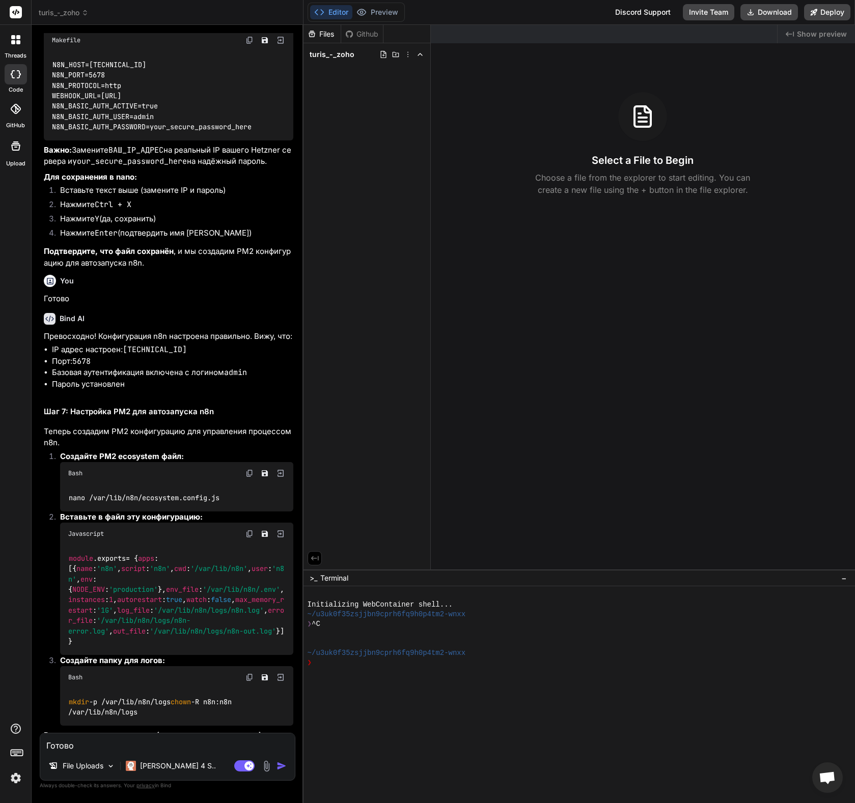
scroll to position [5121, 0]
